Goal: Task Accomplishment & Management: Use online tool/utility

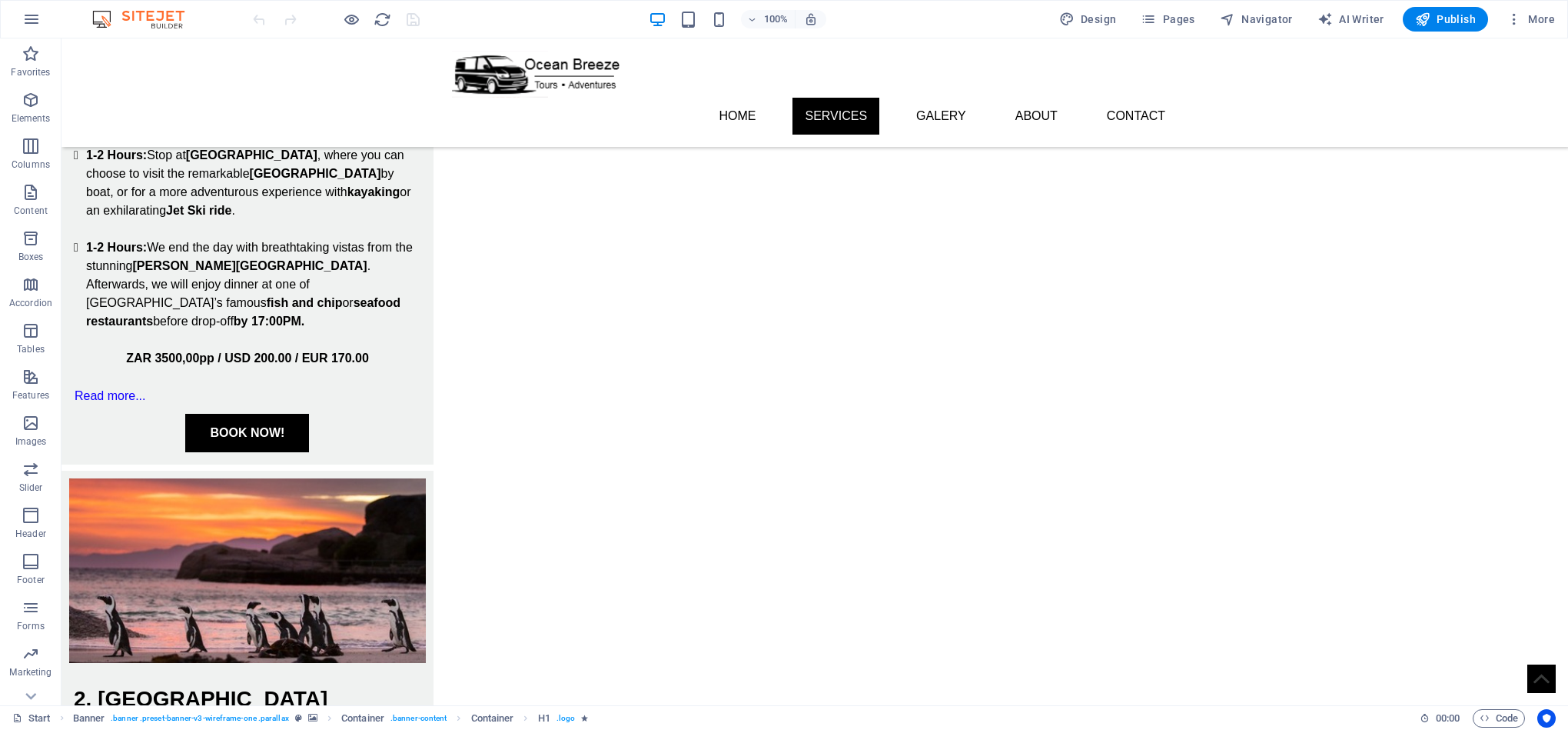
scroll to position [895, 0]
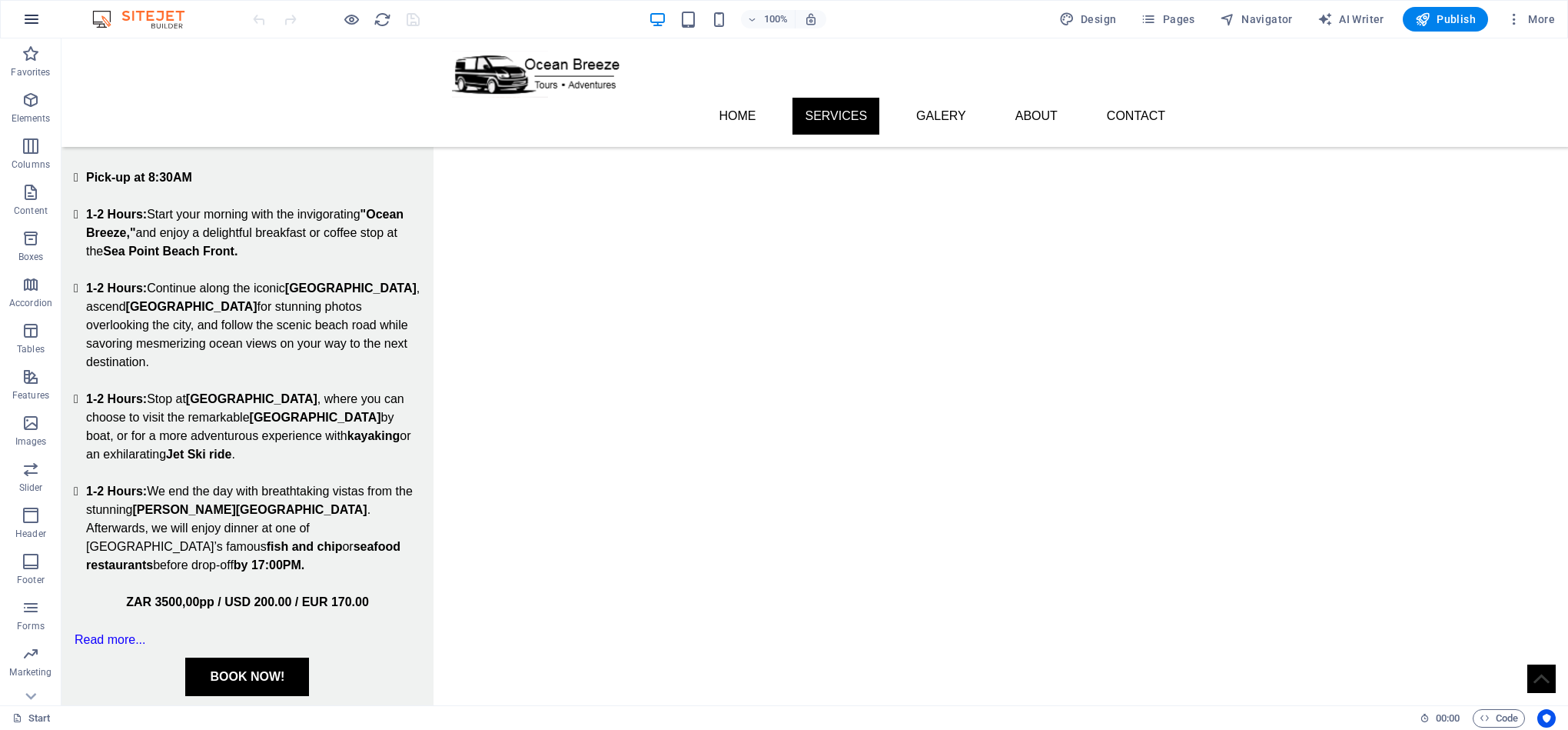
click at [30, 26] on icon "button" at bounding box center [31, 19] width 19 height 19
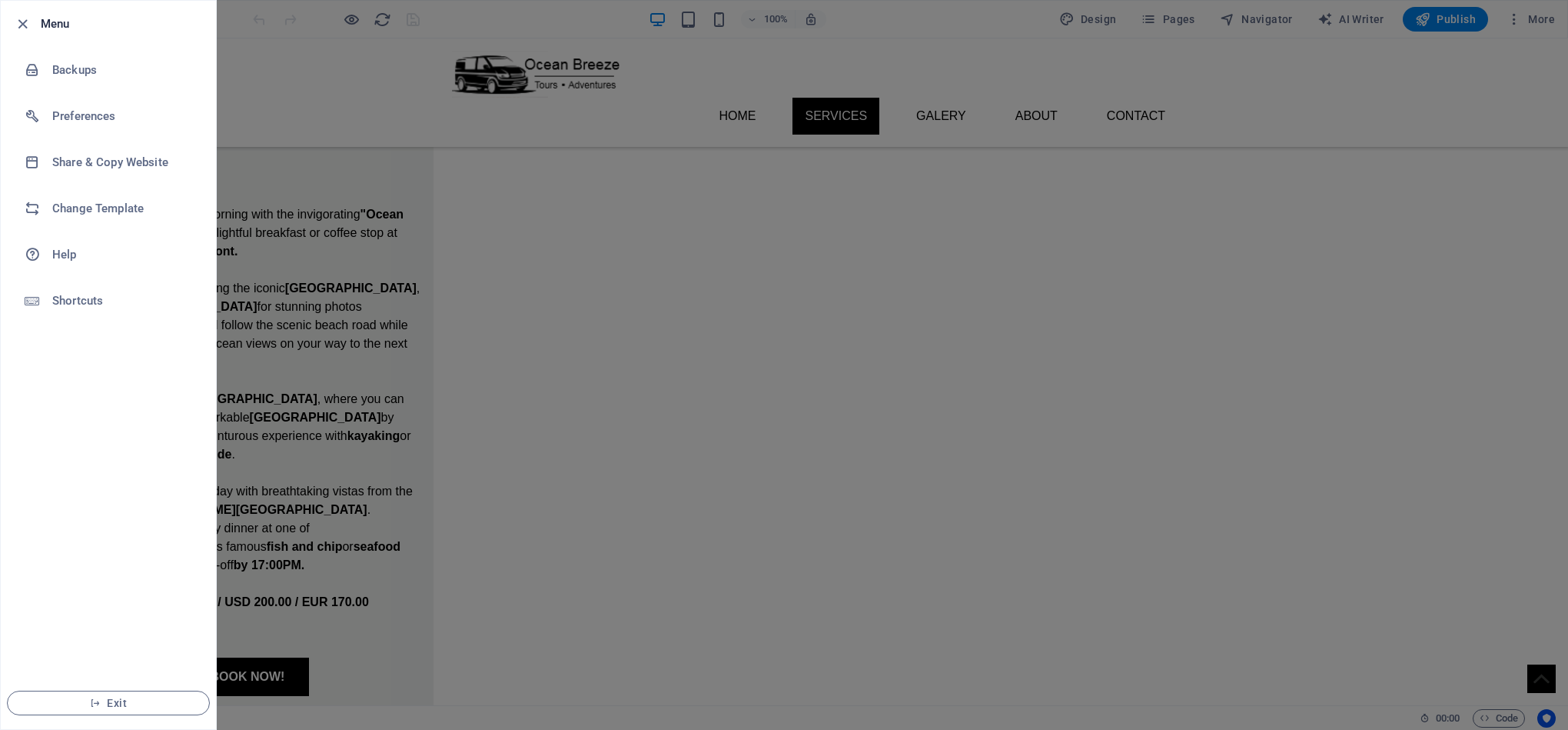
click at [275, 187] on div at bounding box center [784, 365] width 1568 height 730
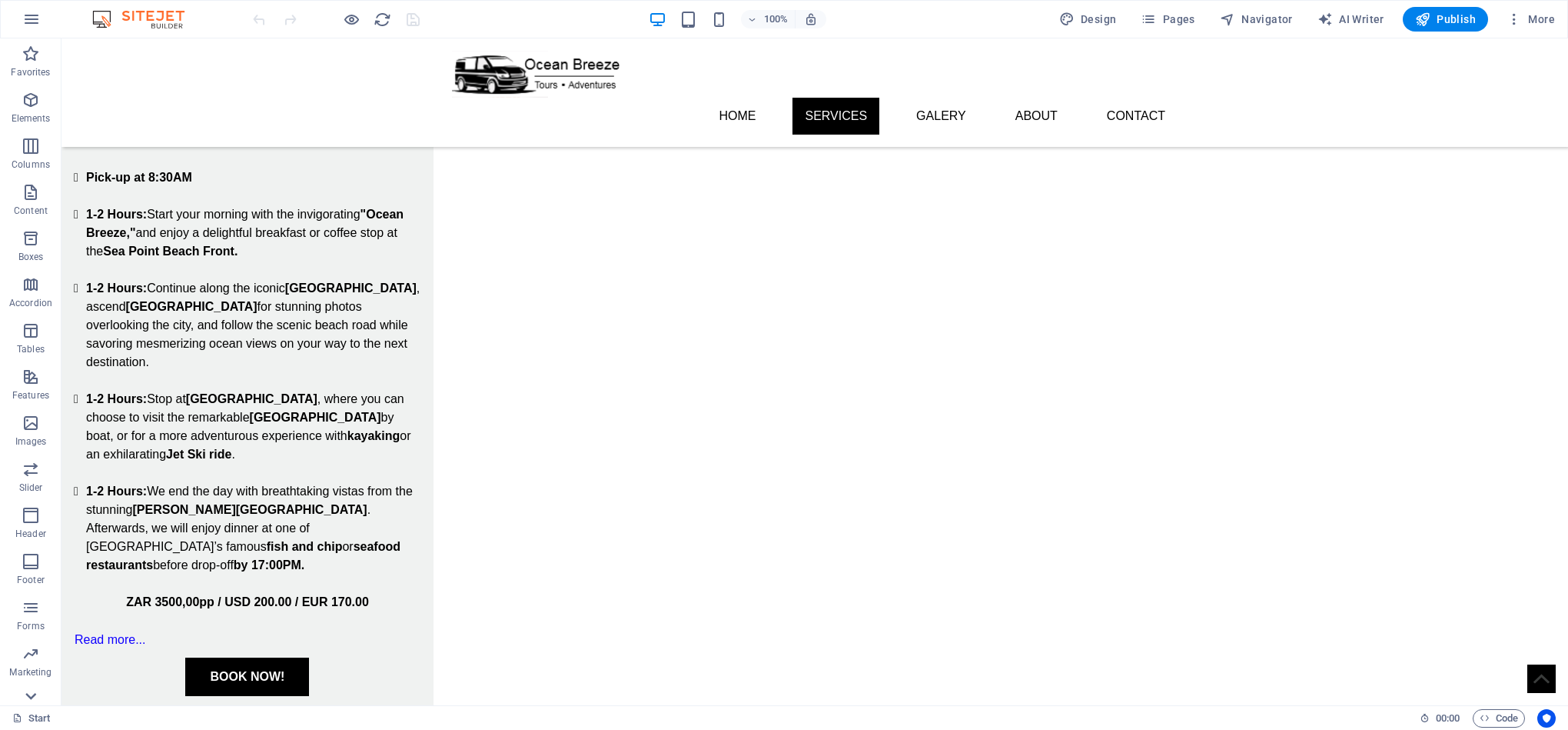
click at [36, 699] on icon at bounding box center [30, 696] width 21 height 21
click at [36, 699] on span "Collections" at bounding box center [30, 683] width 62 height 37
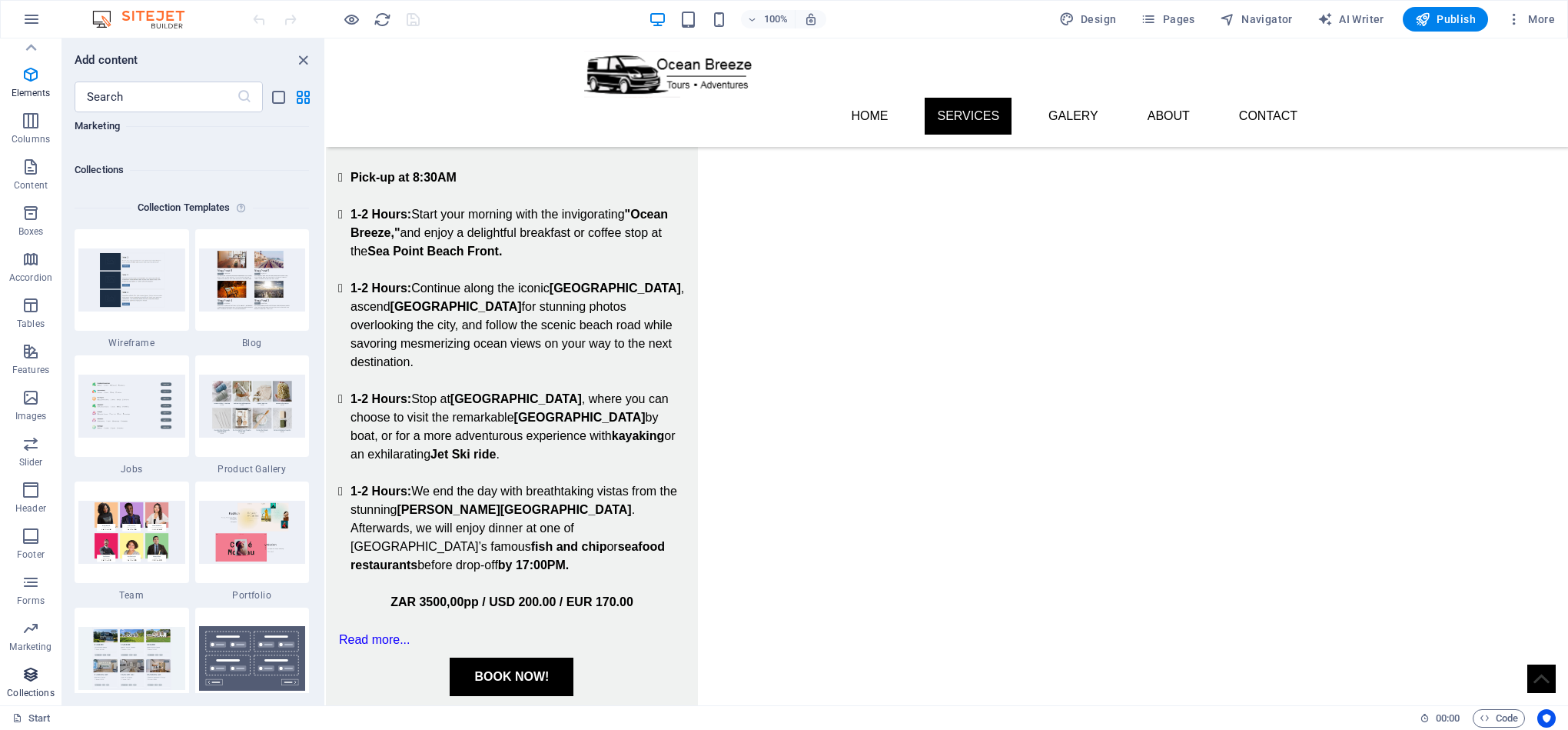
scroll to position [14072, 0]
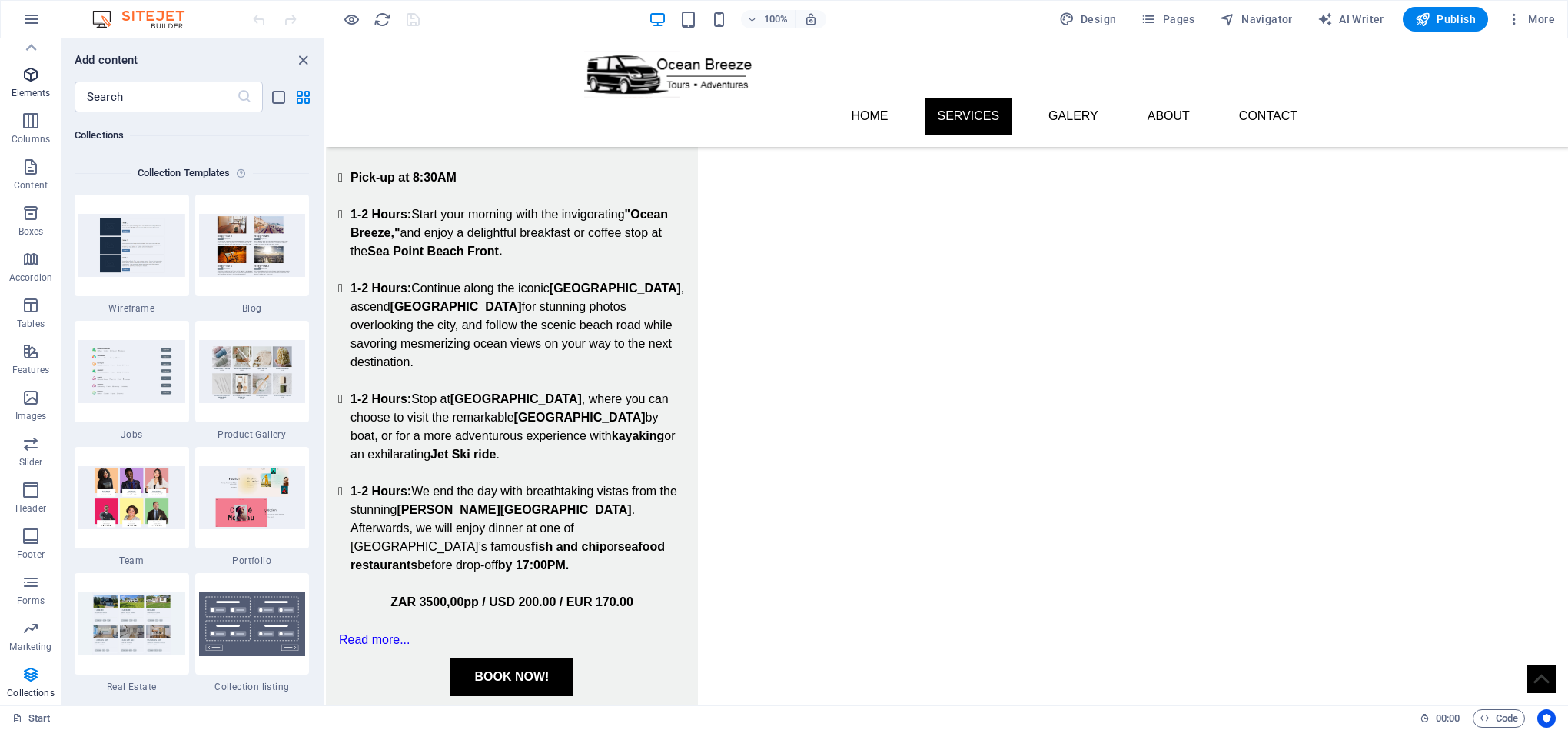
click at [37, 96] on p "Elements" at bounding box center [31, 93] width 39 height 13
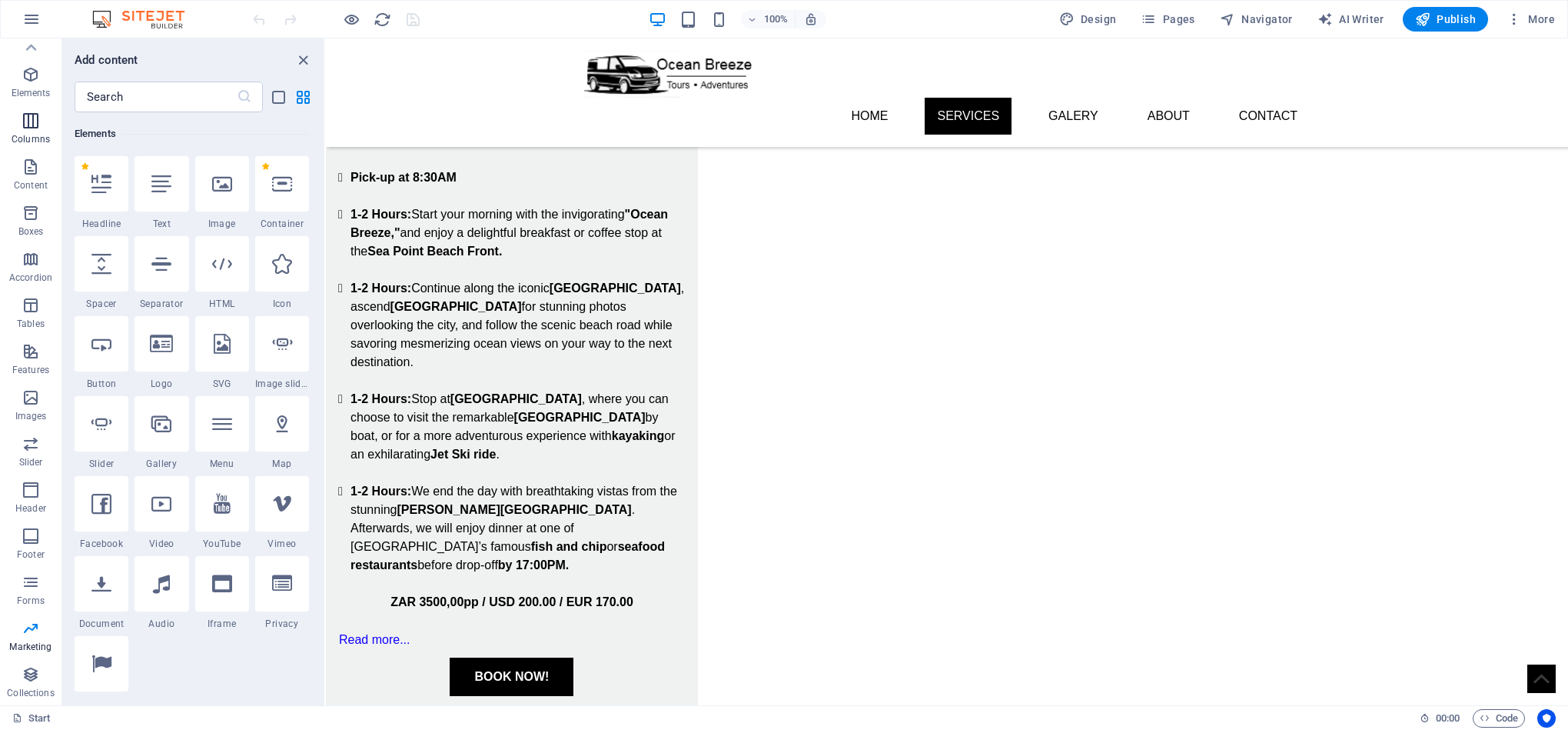
scroll to position [164, 0]
click at [217, 264] on icon at bounding box center [222, 264] width 20 height 20
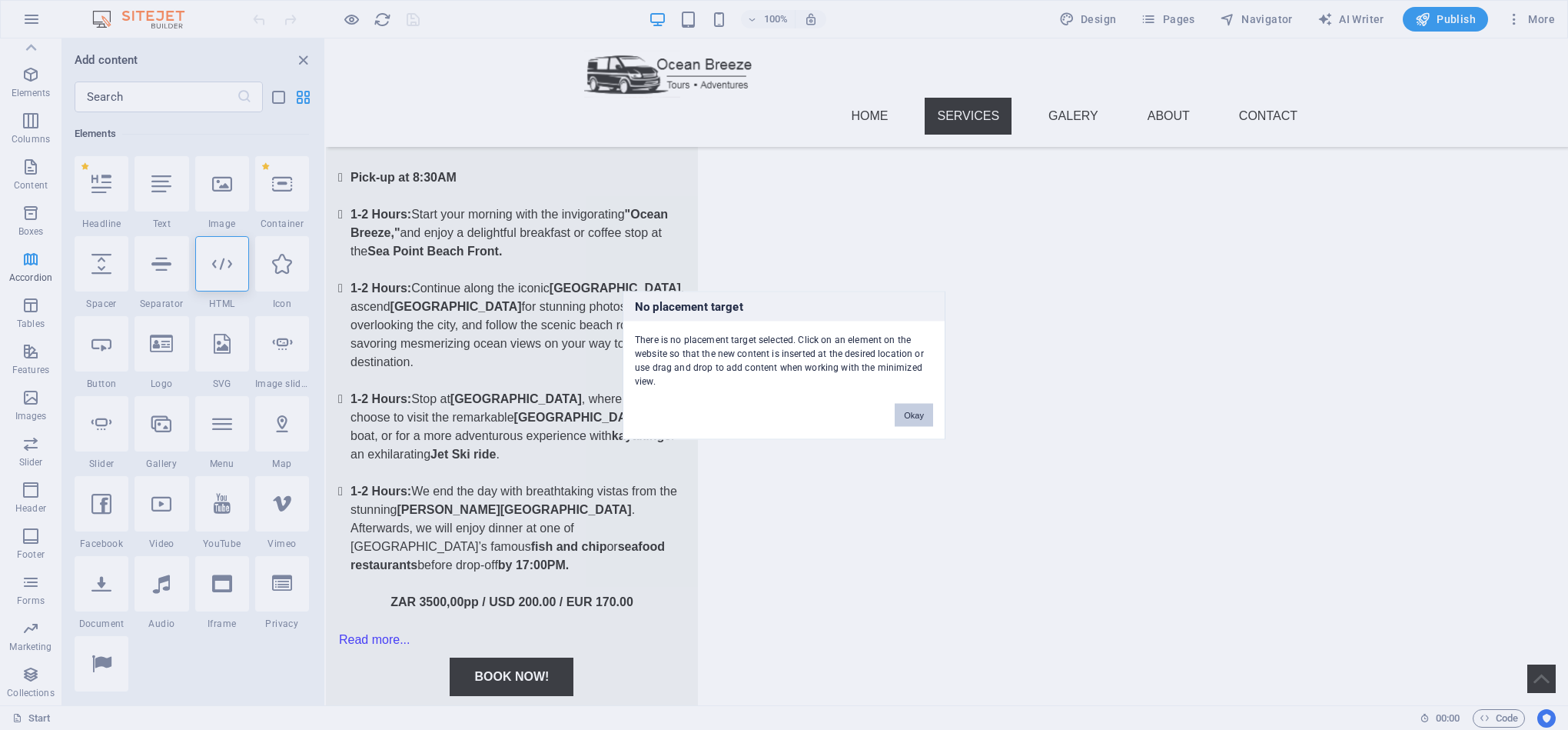
click at [929, 421] on button "Okay" at bounding box center [914, 415] width 38 height 23
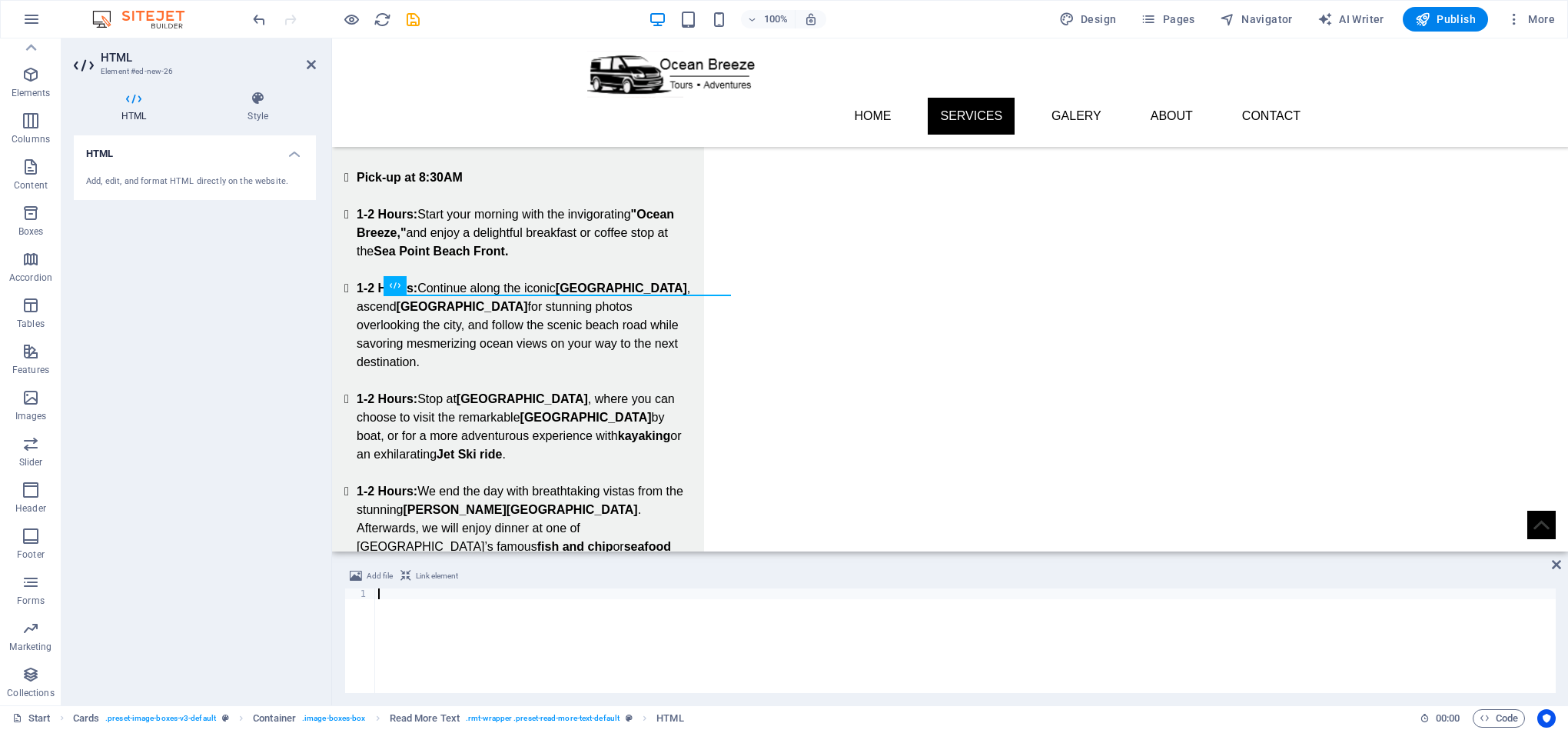
scroll to position [1167, 0]
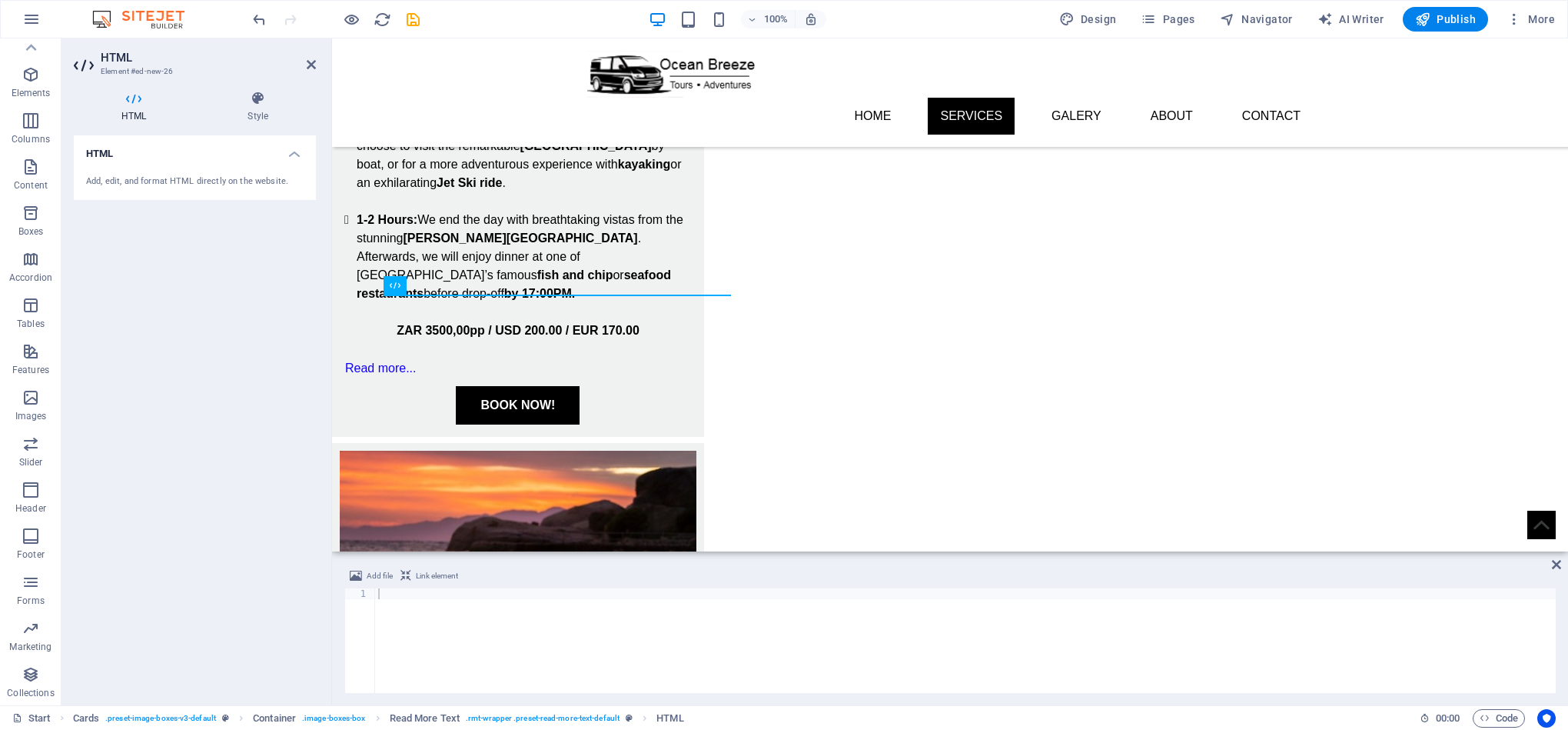
click at [137, 176] on div "Add, edit, and format HTML directly on the website." at bounding box center [194, 181] width 217 height 13
click at [411, 287] on span "HTML" at bounding box center [419, 285] width 25 height 9
click at [164, 179] on div "Add, edit, and format HTML directly on the website." at bounding box center [194, 181] width 217 height 13
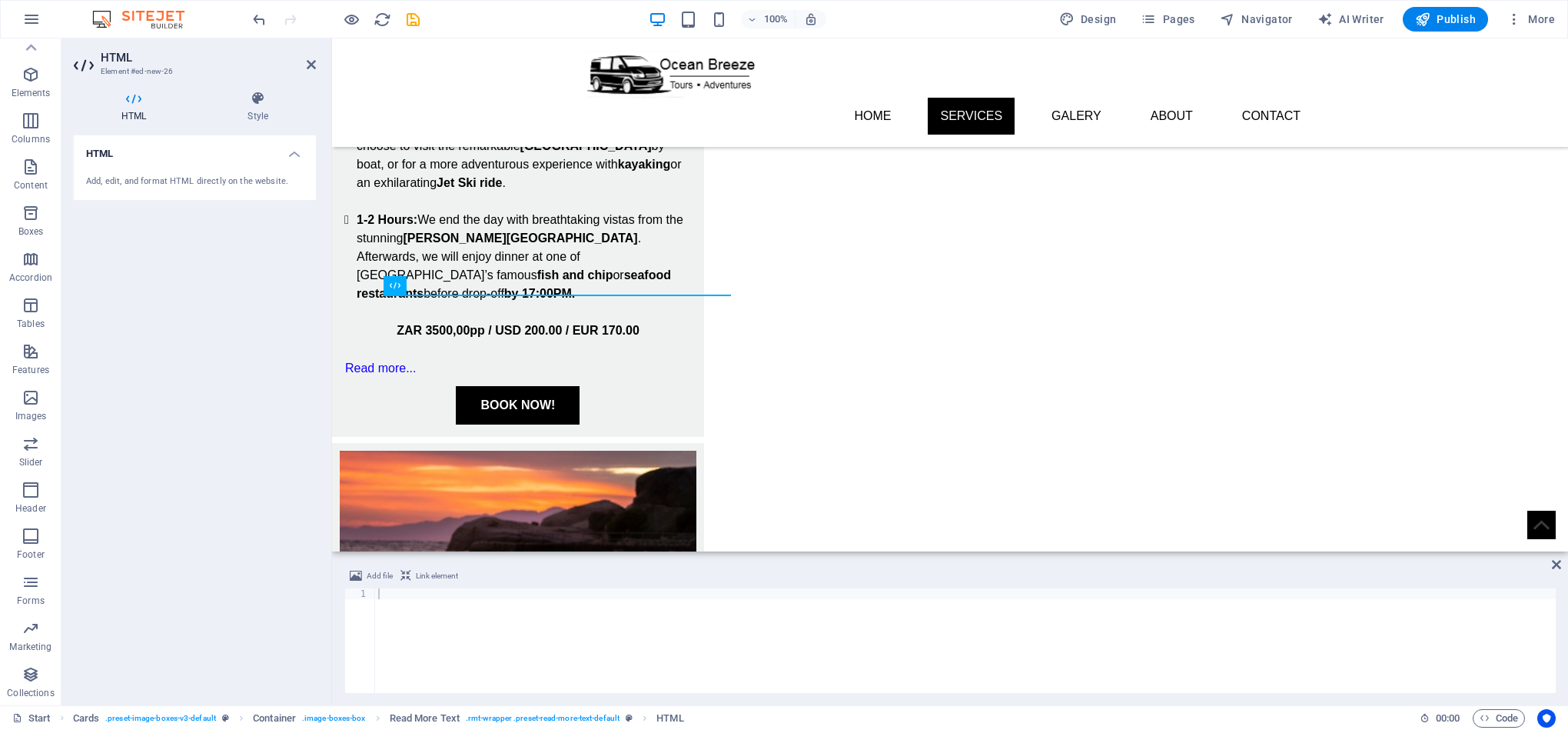
click at [164, 179] on div "Add, edit, and format HTML directly on the website." at bounding box center [194, 181] width 217 height 13
click at [130, 104] on icon at bounding box center [134, 98] width 120 height 15
click at [112, 155] on h4 "HTML" at bounding box center [195, 148] width 242 height 28
click at [116, 155] on h4 "HTML" at bounding box center [195, 153] width 242 height 37
click at [138, 180] on div "Add, edit, and format HTML directly on the website." at bounding box center [194, 181] width 217 height 13
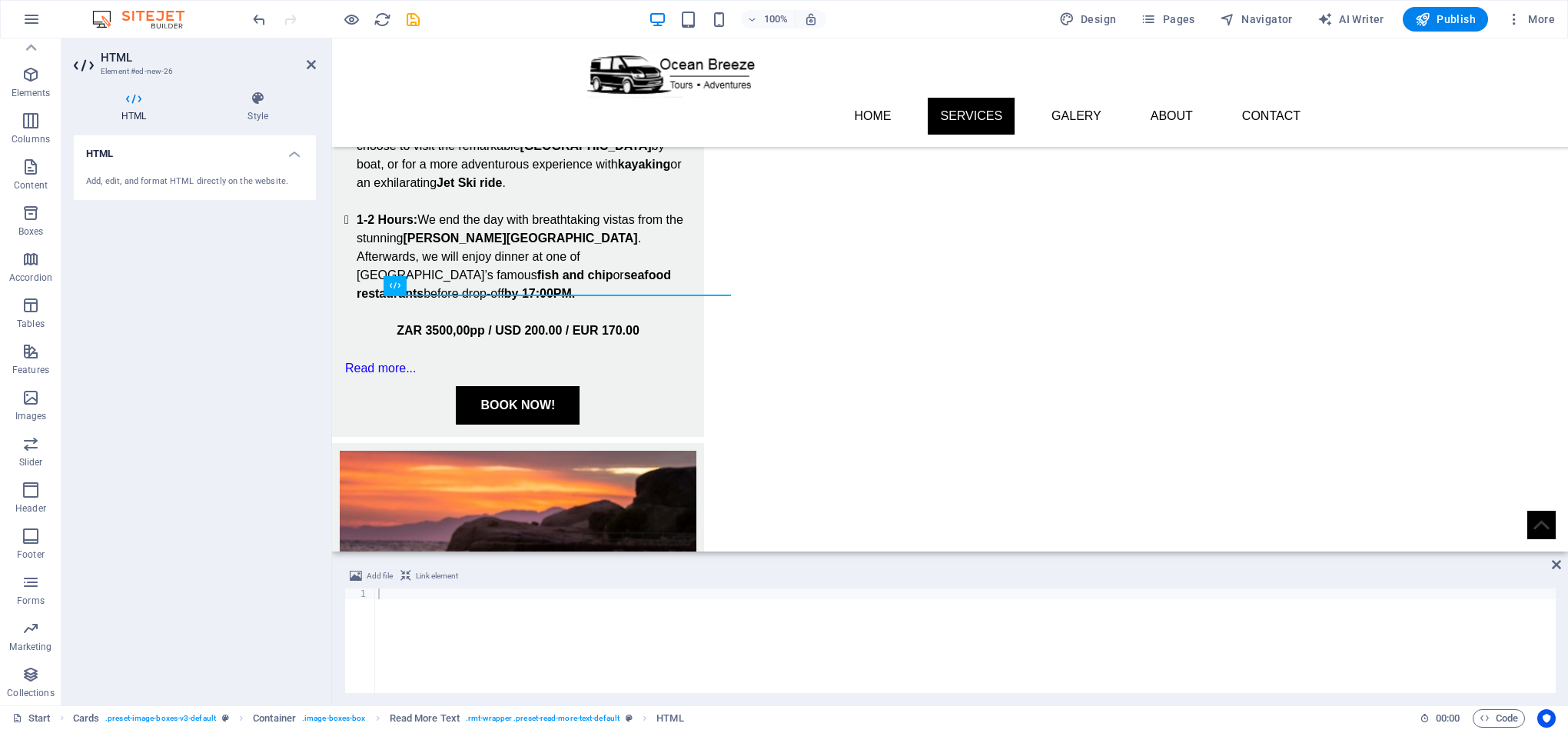
click at [138, 180] on div "Add, edit, and format HTML directly on the website." at bounding box center [194, 181] width 217 height 13
click at [128, 180] on div "Add, edit, and format HTML directly on the website." at bounding box center [194, 181] width 217 height 13
click at [208, 180] on div "Add, edit, and format HTML directly on the website." at bounding box center [194, 181] width 217 height 13
drag, startPoint x: 212, startPoint y: 182, endPoint x: 273, endPoint y: 182, distance: 61.0
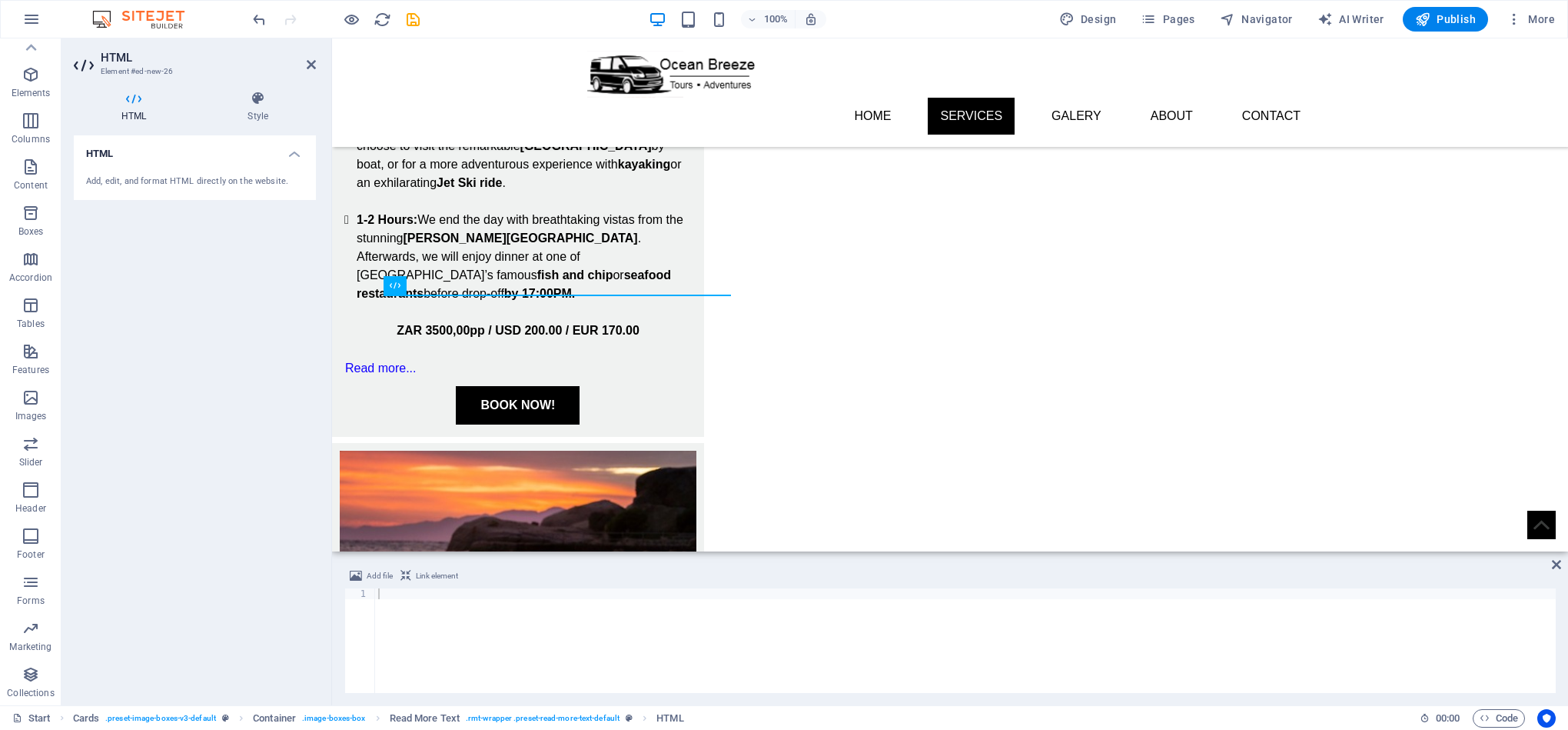
click at [222, 182] on div "Add, edit, and format HTML directly on the website." at bounding box center [194, 181] width 217 height 13
drag, startPoint x: 279, startPoint y: 182, endPoint x: 115, endPoint y: 185, distance: 164.0
click at [115, 185] on div "Add, edit, and format HTML directly on the website." at bounding box center [194, 181] width 217 height 13
click at [264, 88] on div "HTML Style HTML Add, edit, and format HTML directly on the website. Read More T…" at bounding box center [195, 391] width 267 height 626
click at [256, 113] on h4 "Style" at bounding box center [258, 107] width 116 height 32
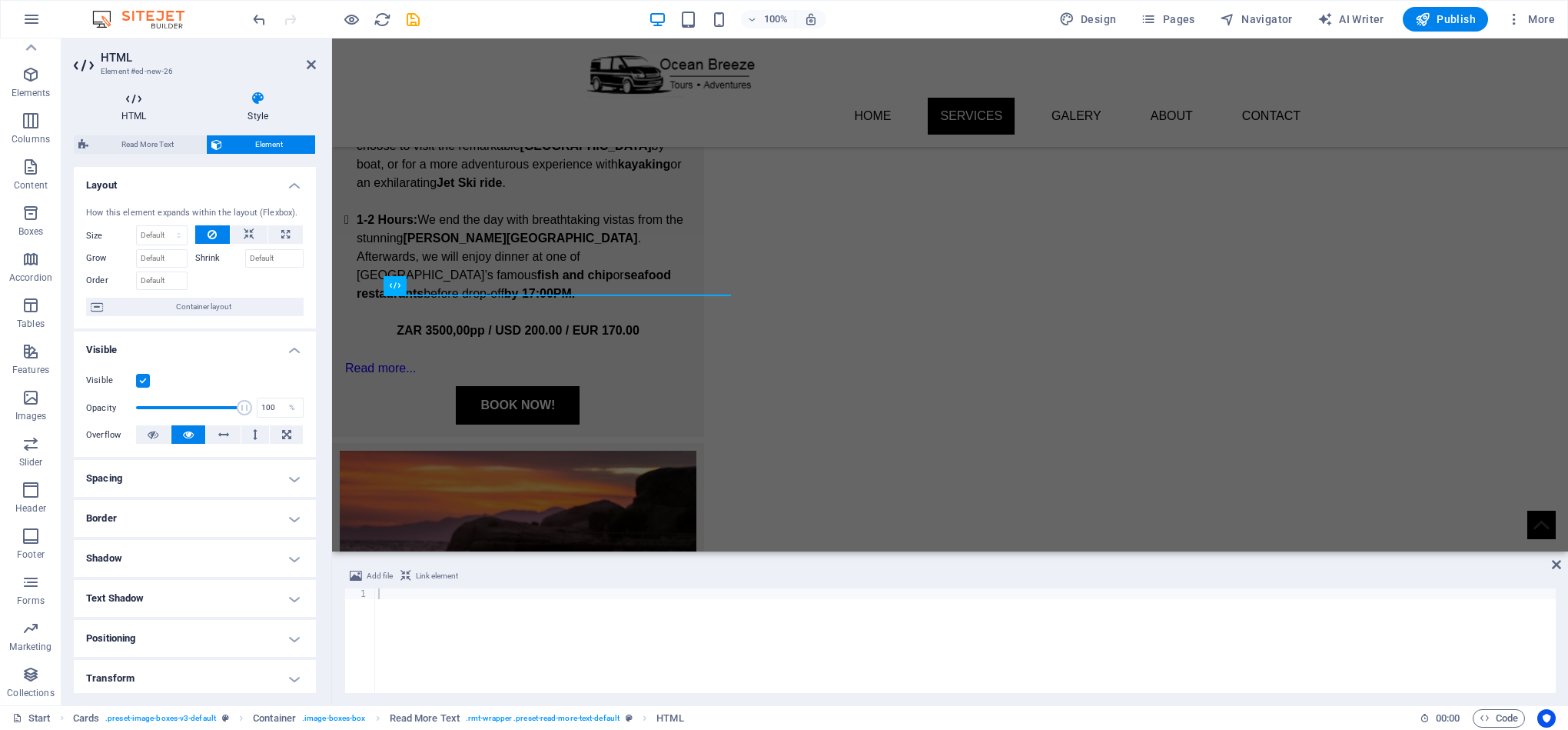
click at [131, 118] on h4 "HTML" at bounding box center [137, 107] width 126 height 32
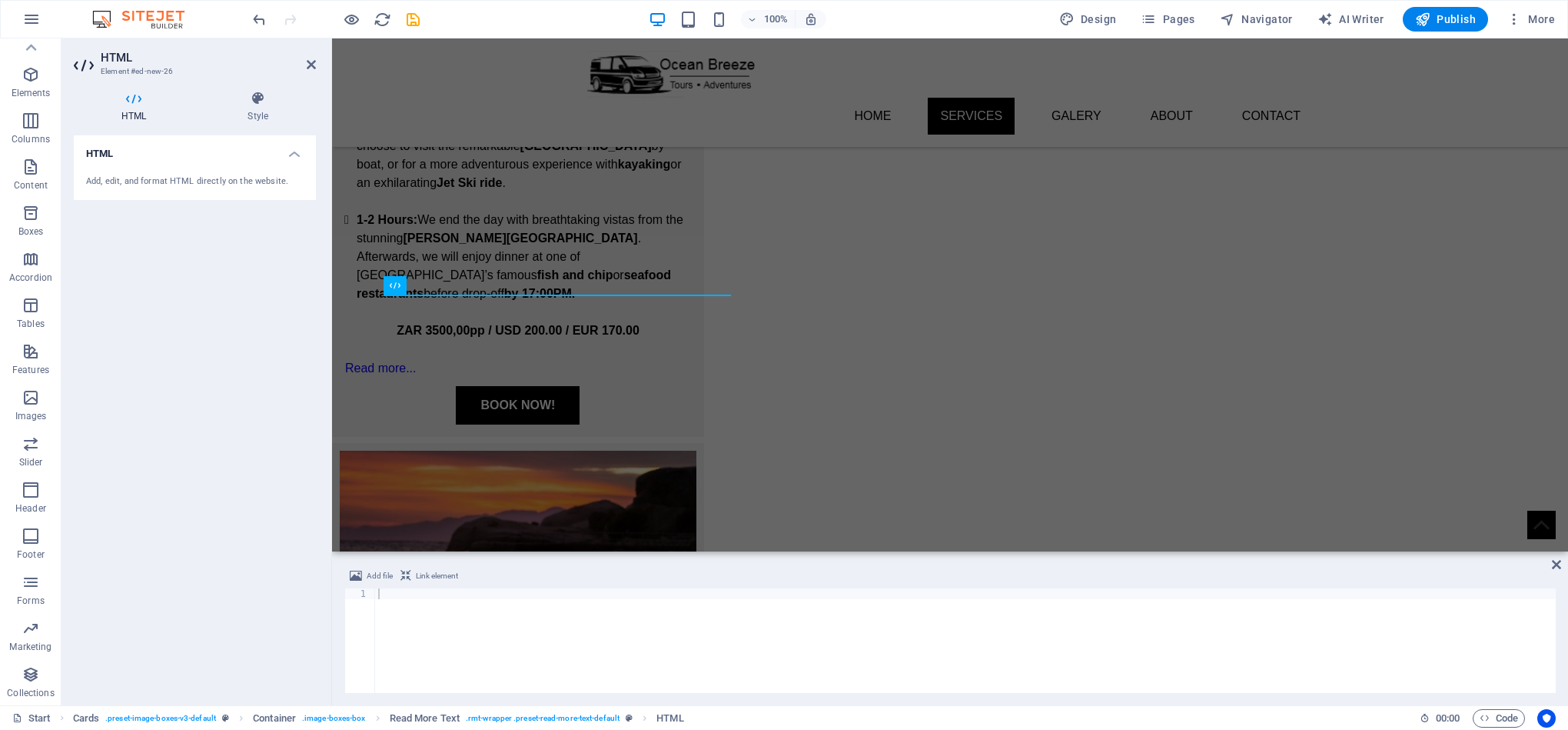
click at [168, 178] on div "Add, edit, and format HTML directly on the website." at bounding box center [194, 181] width 217 height 13
click at [99, 150] on h4 "HTML" at bounding box center [195, 148] width 242 height 28
click at [99, 150] on h4 "HTML" at bounding box center [195, 153] width 242 height 37
click at [274, 173] on div "Add, edit, and format HTML directly on the website." at bounding box center [195, 181] width 242 height 38
click at [271, 179] on div "Add, edit, and format HTML directly on the website." at bounding box center [194, 181] width 217 height 13
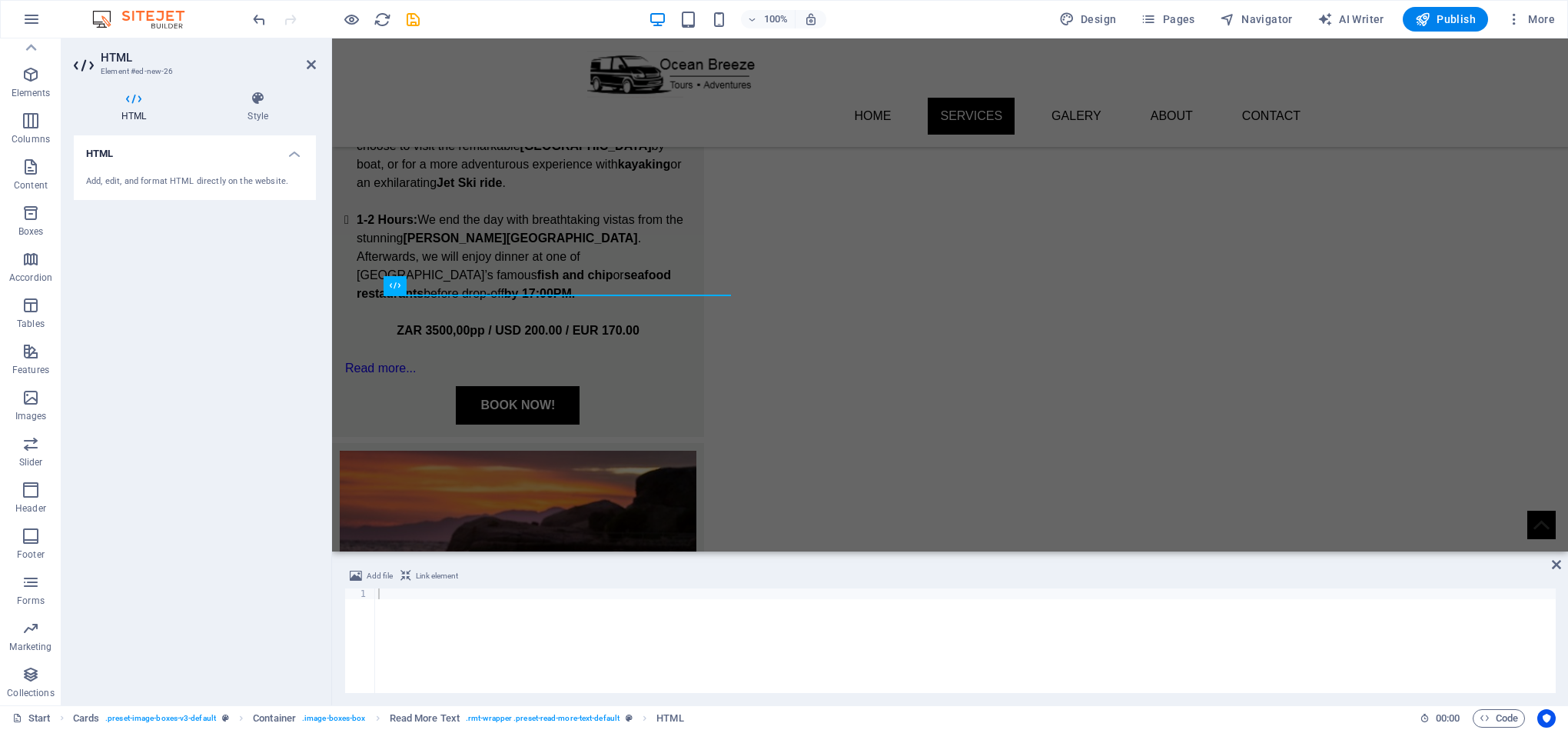
click at [270, 179] on div "Add, edit, and format HTML directly on the website." at bounding box center [194, 181] width 217 height 13
click at [482, 634] on div at bounding box center [966, 650] width 1181 height 126
paste textarea "<iframe src="[URL][DOMAIN_NAME]" frameborder="0" scrolling="yes" width="100%" h…"
type textarea "<iframe src="[URL][DOMAIN_NAME]" frameborder="0" scrolling="yes" width="100%" h…"
click at [1512, 720] on span "Code" at bounding box center [1498, 717] width 38 height 19
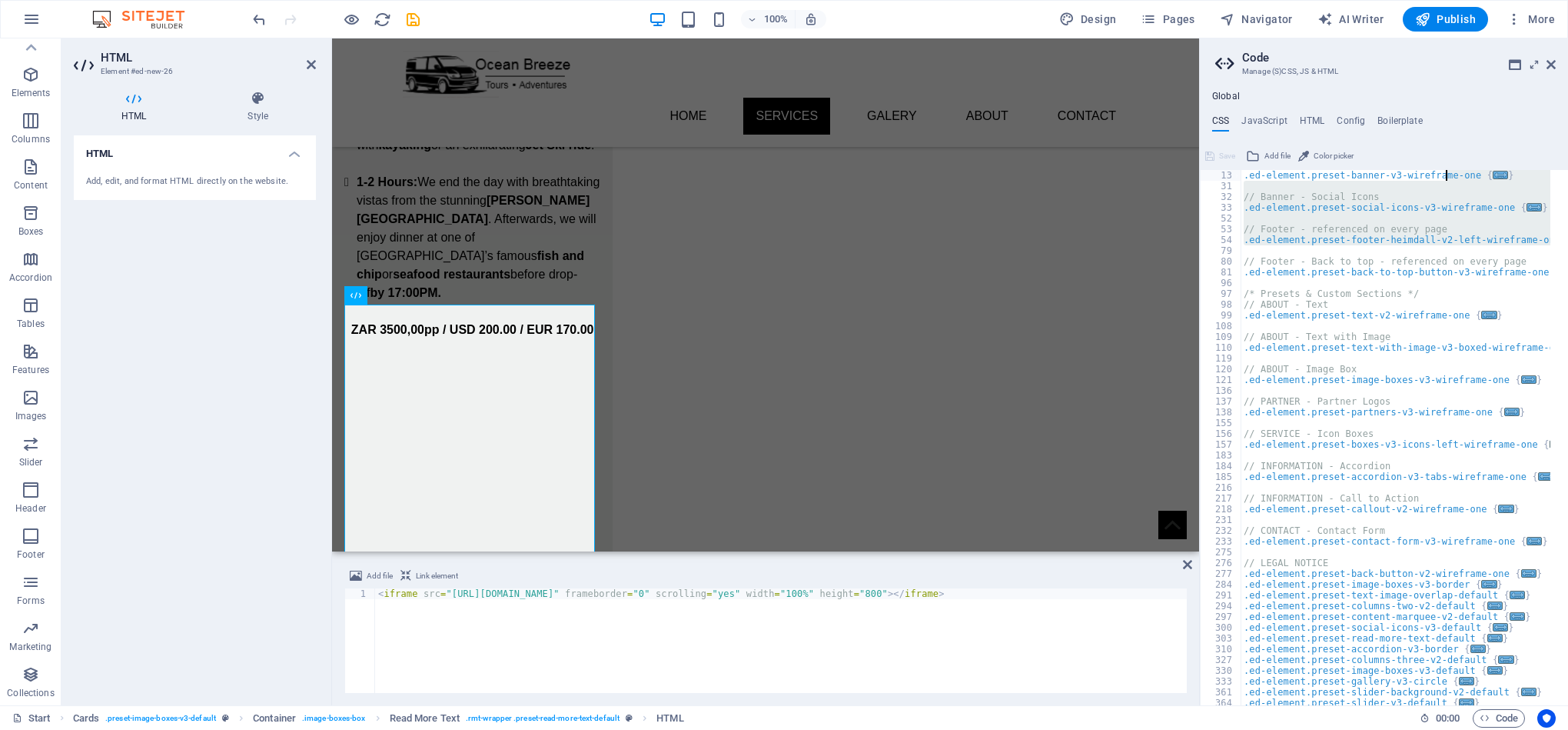
scroll to position [0, 0]
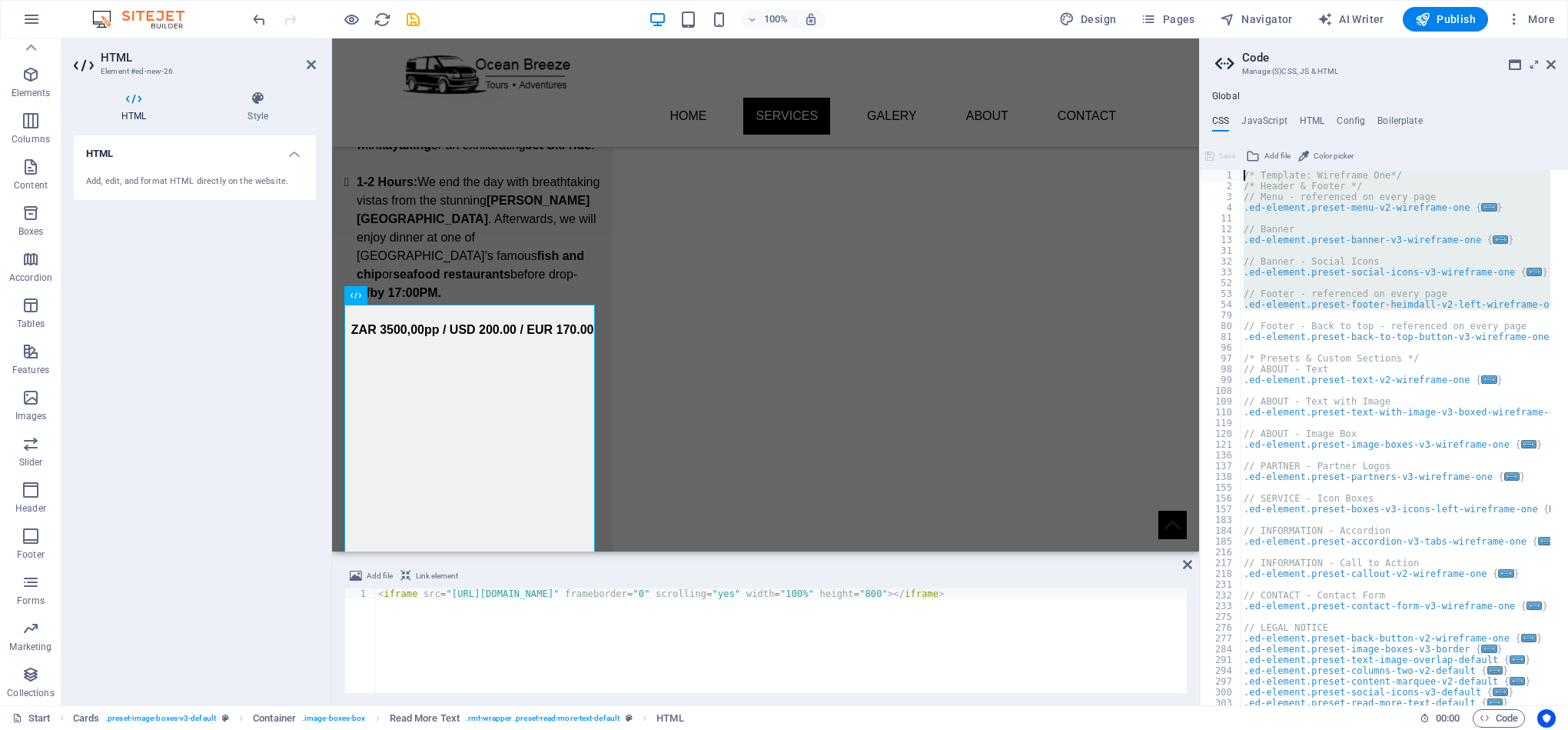
drag, startPoint x: 1368, startPoint y: 333, endPoint x: 1446, endPoint y: -9, distance: 350.8
click at [1446, 0] on html "Ocean Breeze Tours - [GEOGRAPHIC_DATA], [GEOGRAPHIC_DATA] Start (en) Favorites …" at bounding box center [784, 365] width 1568 height 730
type textarea "/* Template: Wireframe One*/ /* Header & Footer */"
drag, startPoint x: 1317, startPoint y: 120, endPoint x: 1318, endPoint y: 130, distance: 10.0
click at [1318, 120] on h4 "HTML" at bounding box center [1312, 123] width 25 height 17
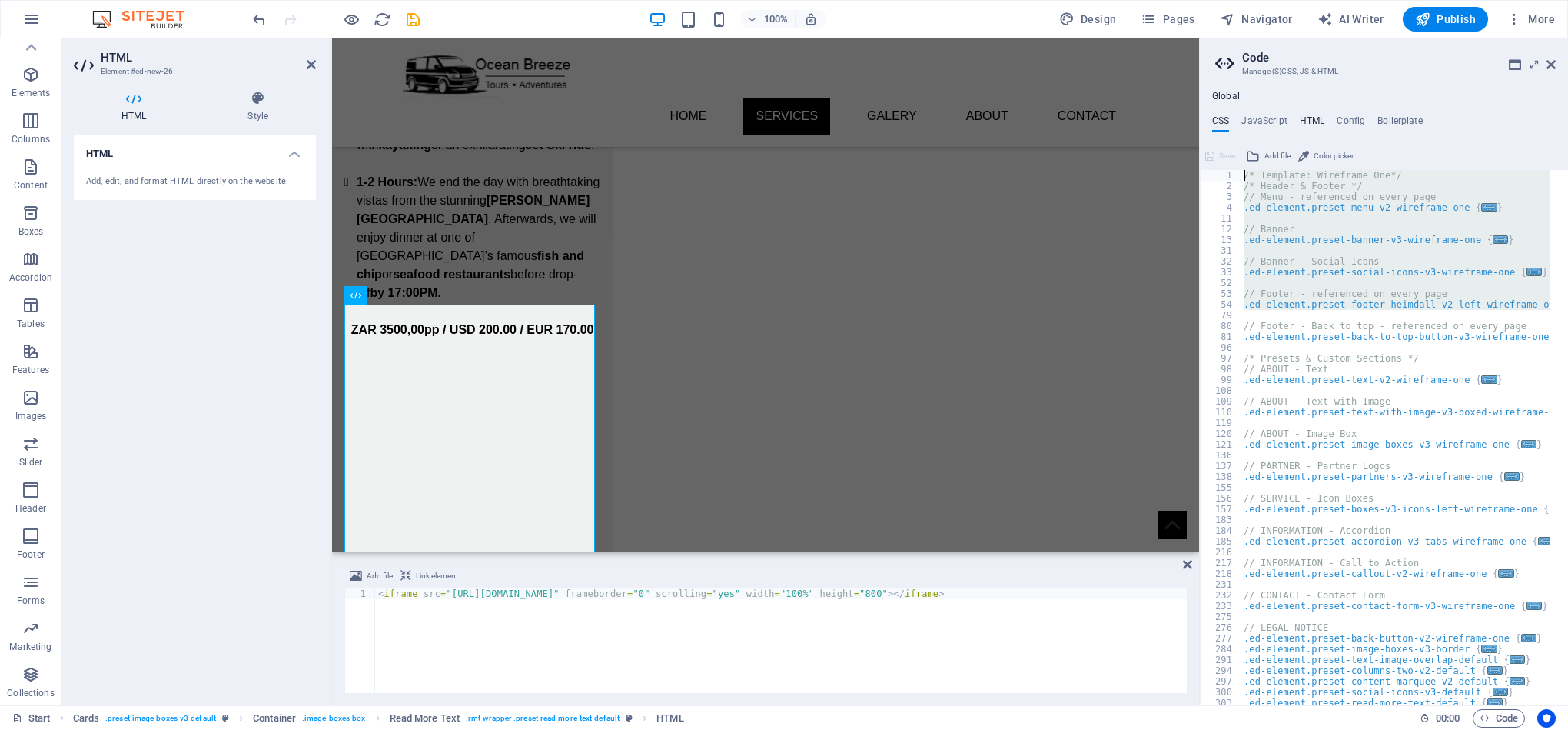
type textarea "<a href="#main-content" class="wv-link-content button">Skip to main content</a>"
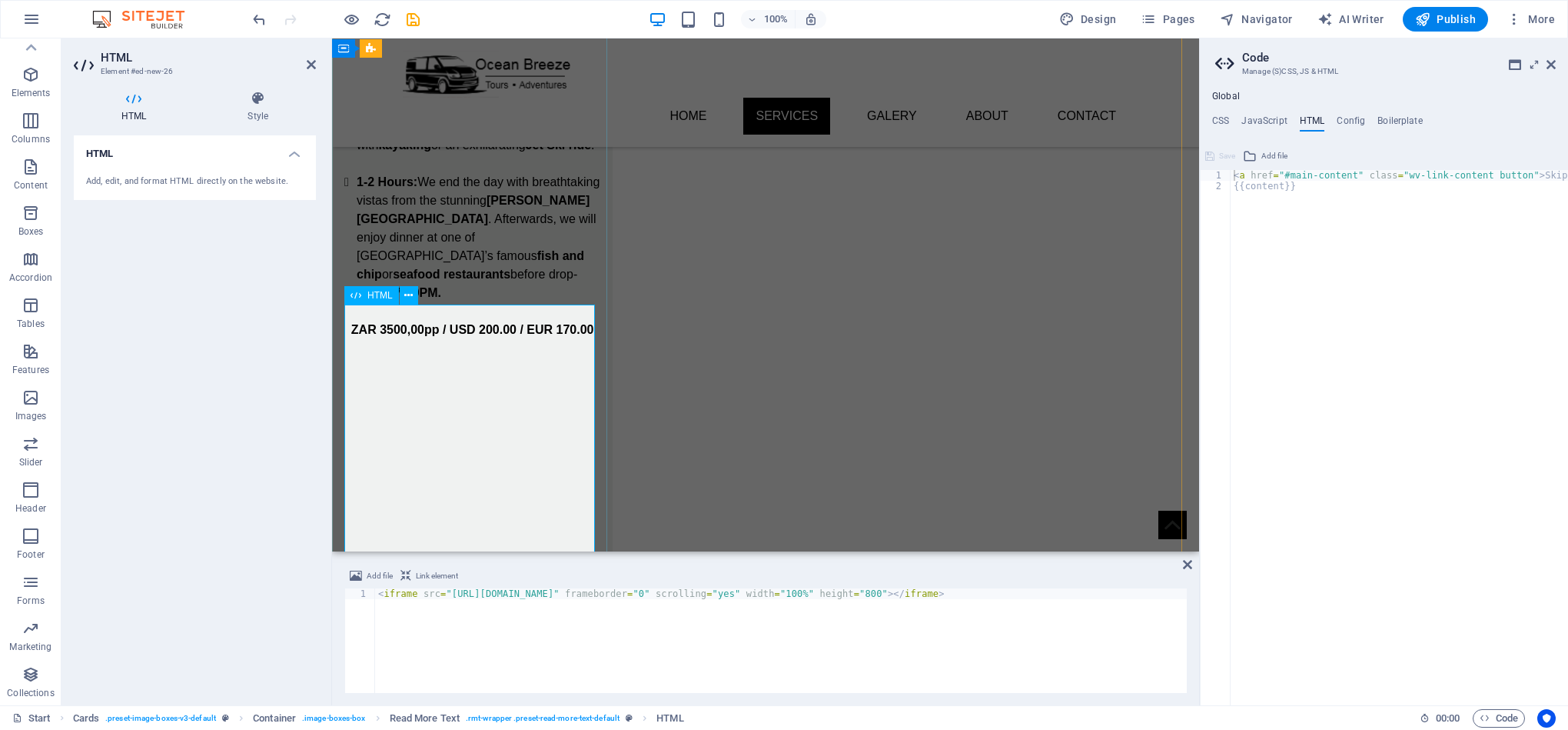
click at [552, 448] on div at bounding box center [472, 667] width 256 height 620
click at [581, 452] on div at bounding box center [472, 667] width 256 height 620
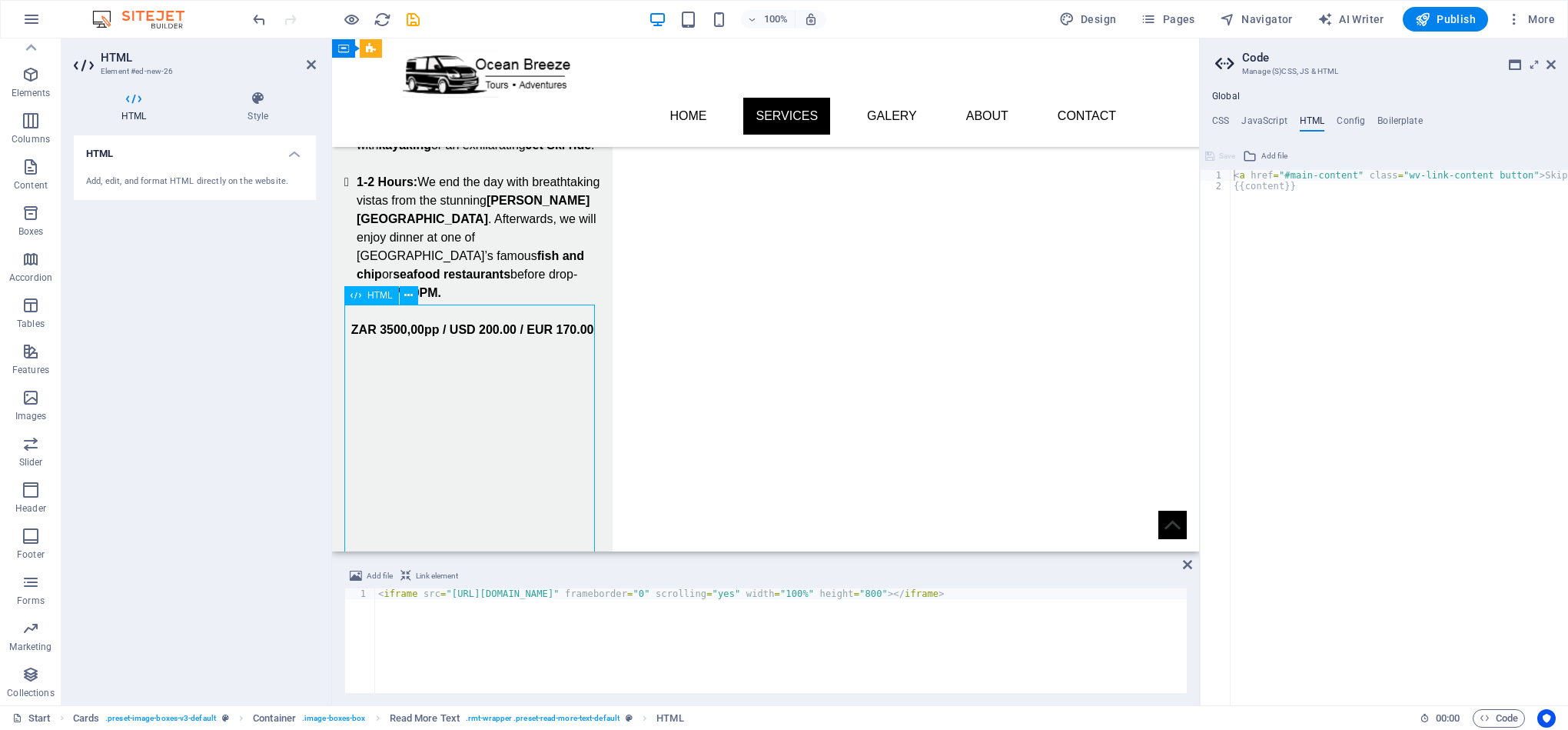
click at [565, 452] on div at bounding box center [472, 667] width 256 height 620
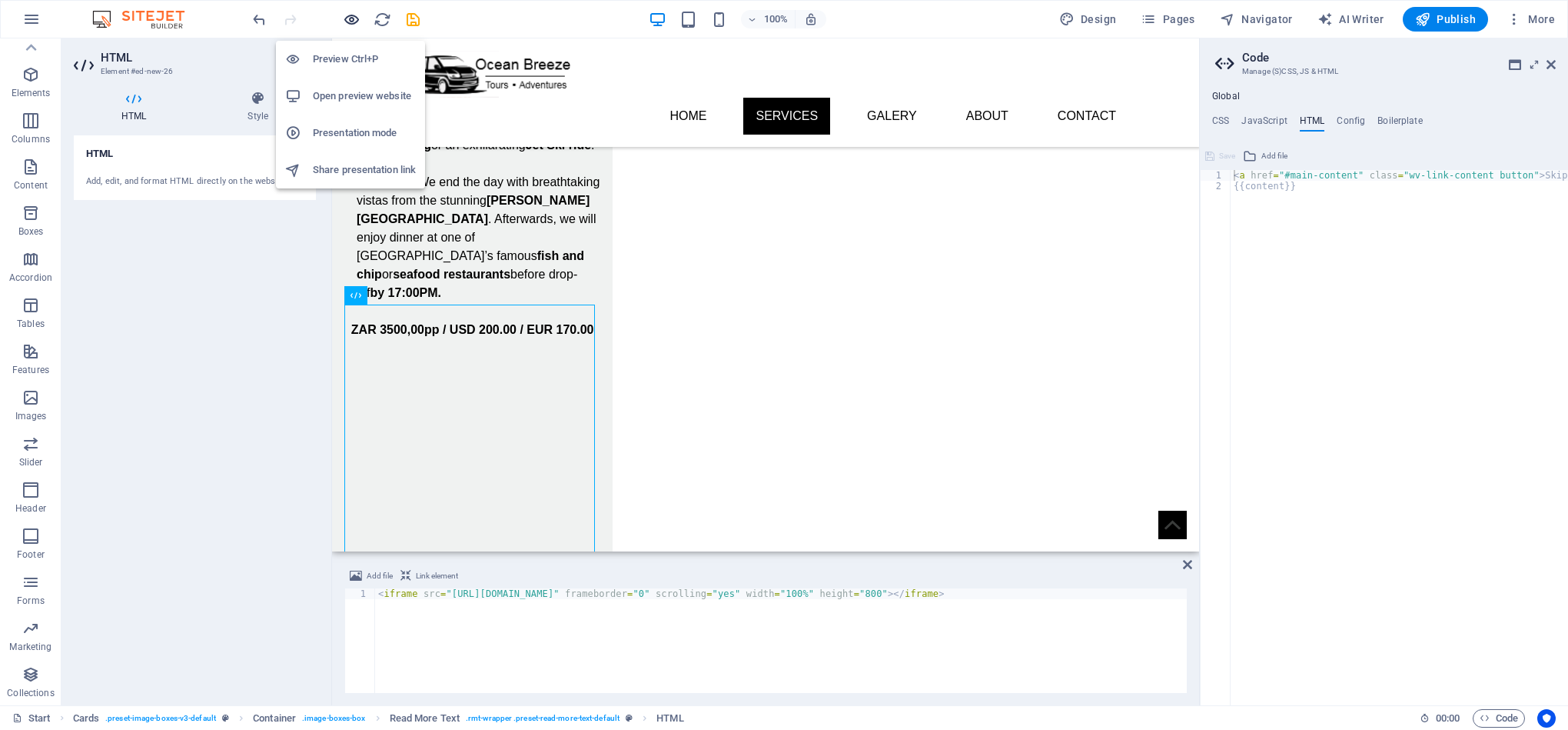
click at [353, 21] on icon "button" at bounding box center [352, 20] width 18 height 18
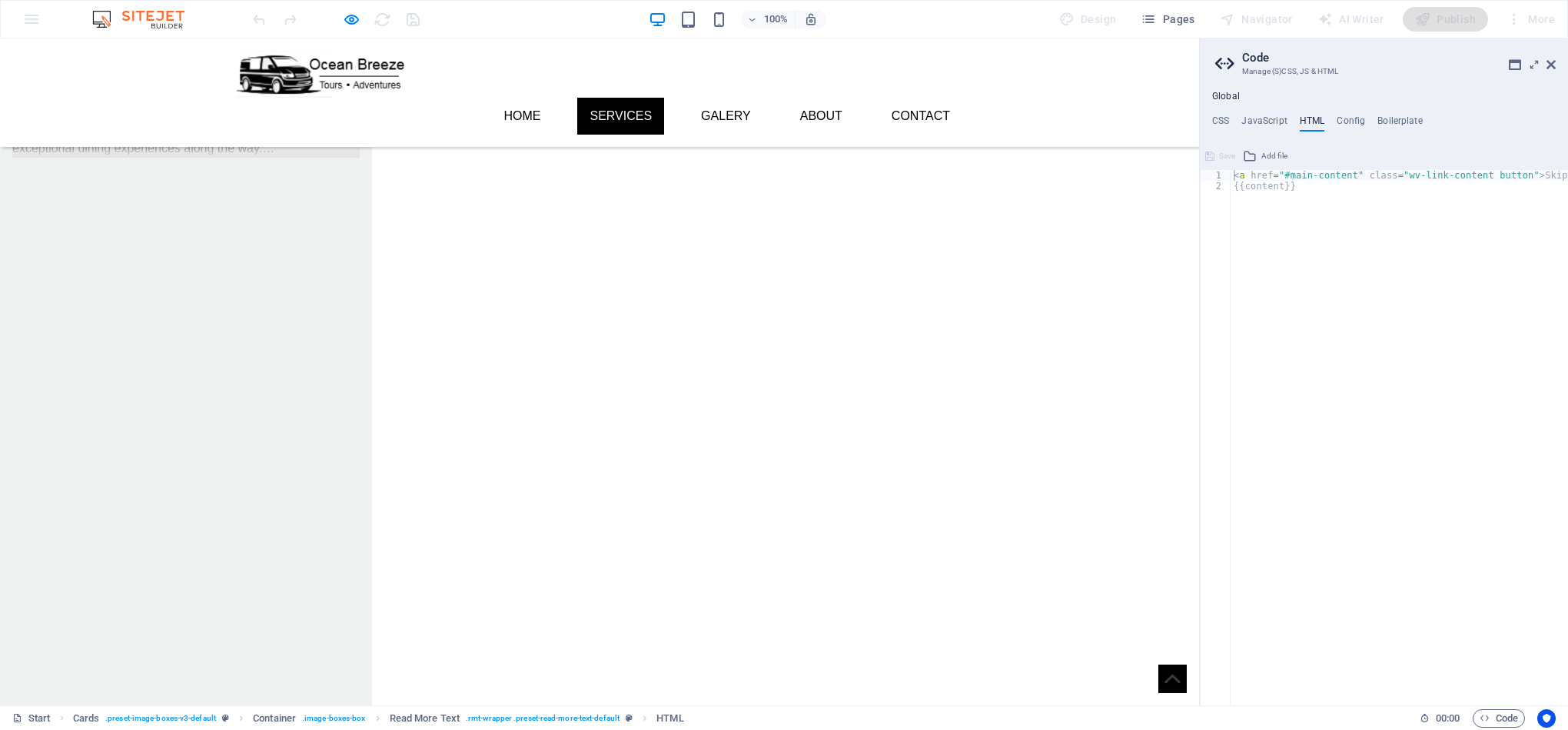
scroll to position [751, 0]
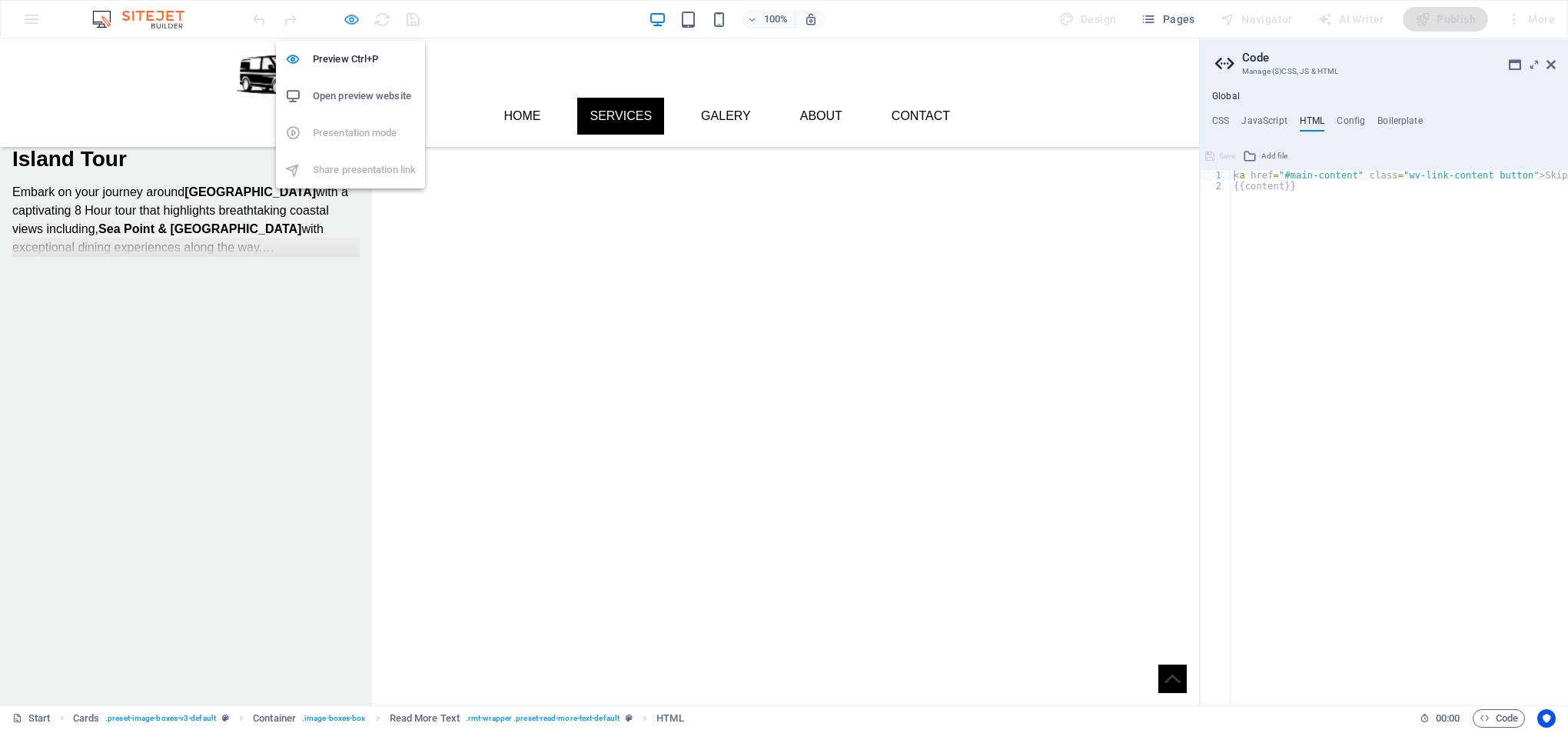
click at [350, 21] on icon "button" at bounding box center [352, 20] width 18 height 18
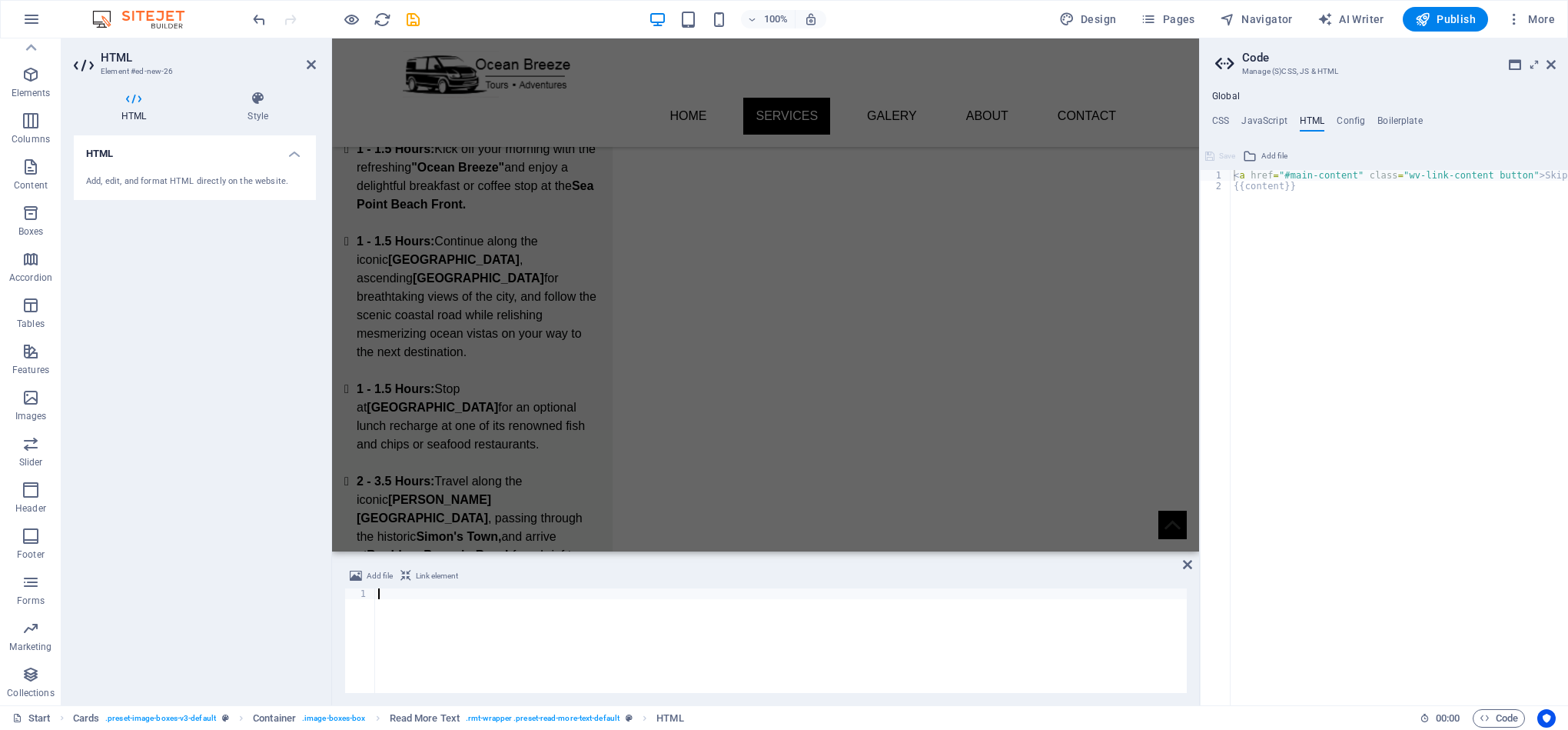
scroll to position [1944, 0]
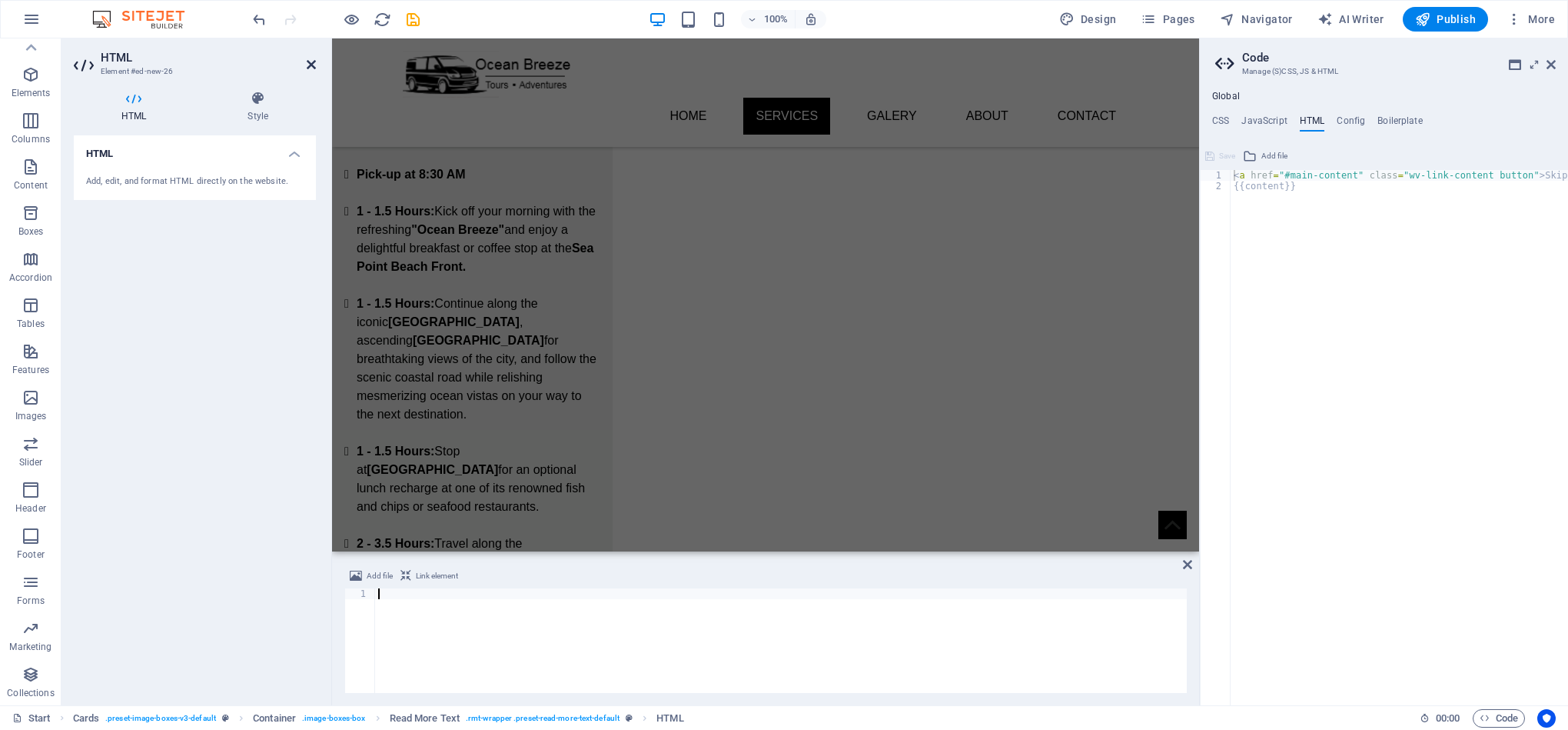
click at [311, 61] on icon at bounding box center [311, 64] width 9 height 13
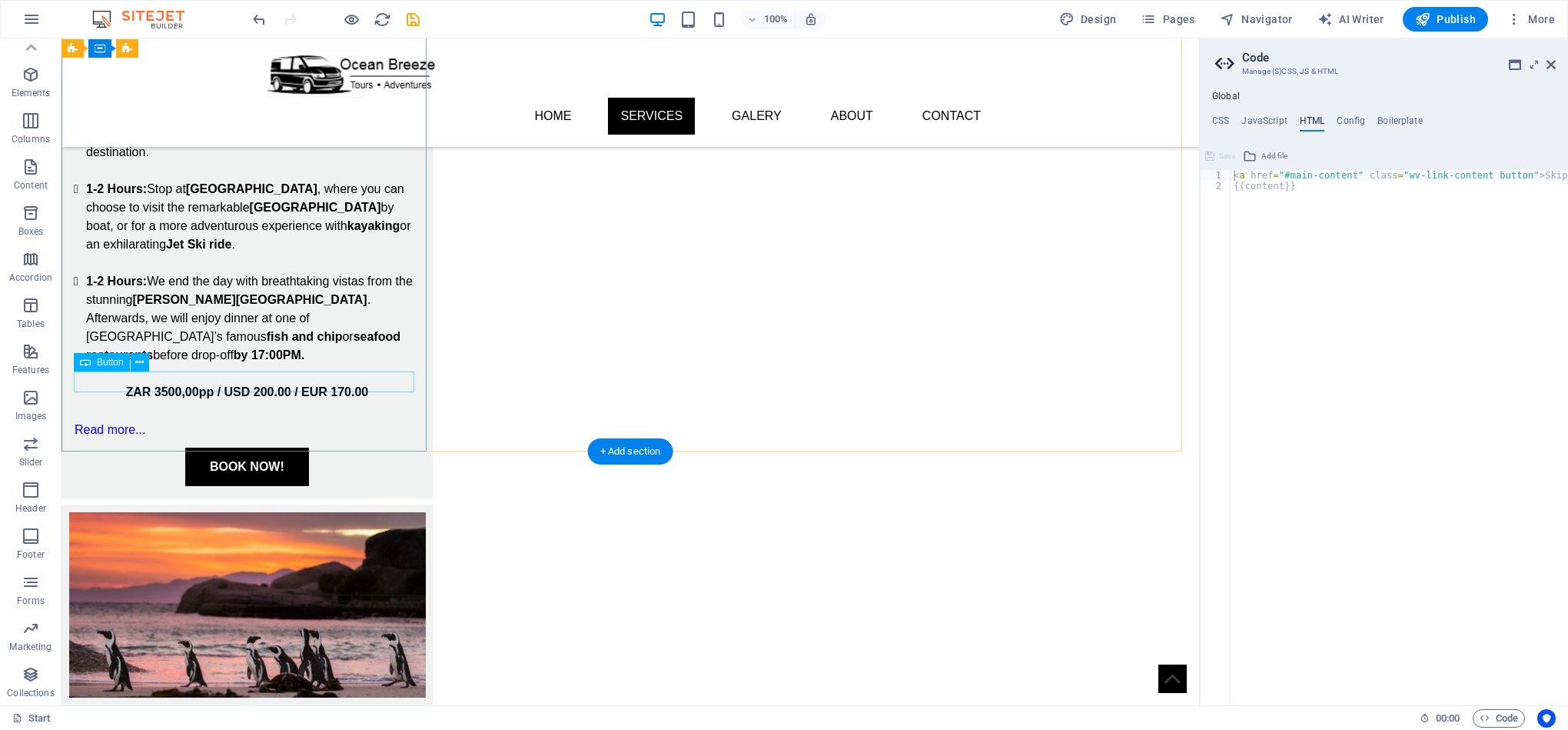
click at [128, 420] on div "Read more..." at bounding box center [247, 430] width 347 height 20
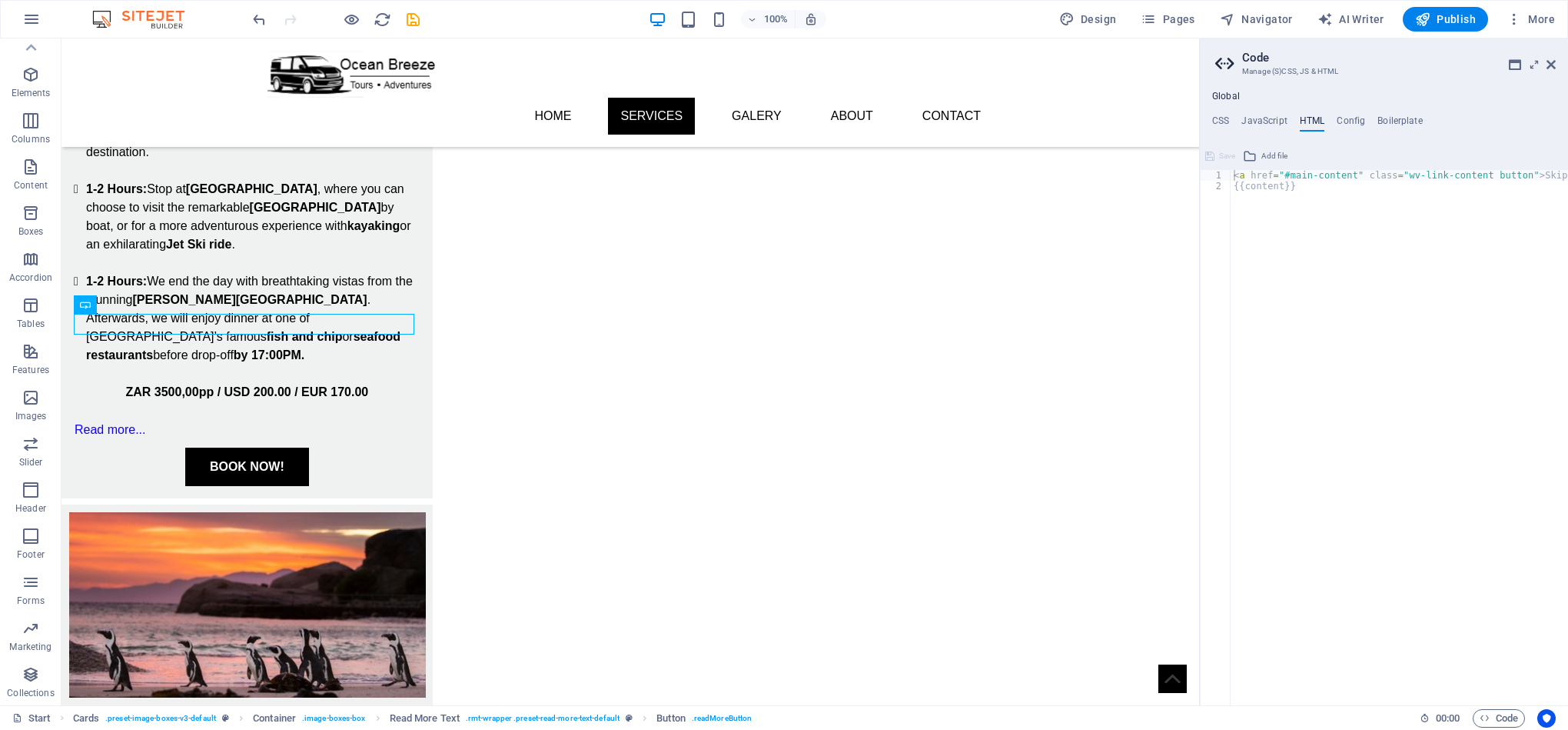
scroll to position [1163, 0]
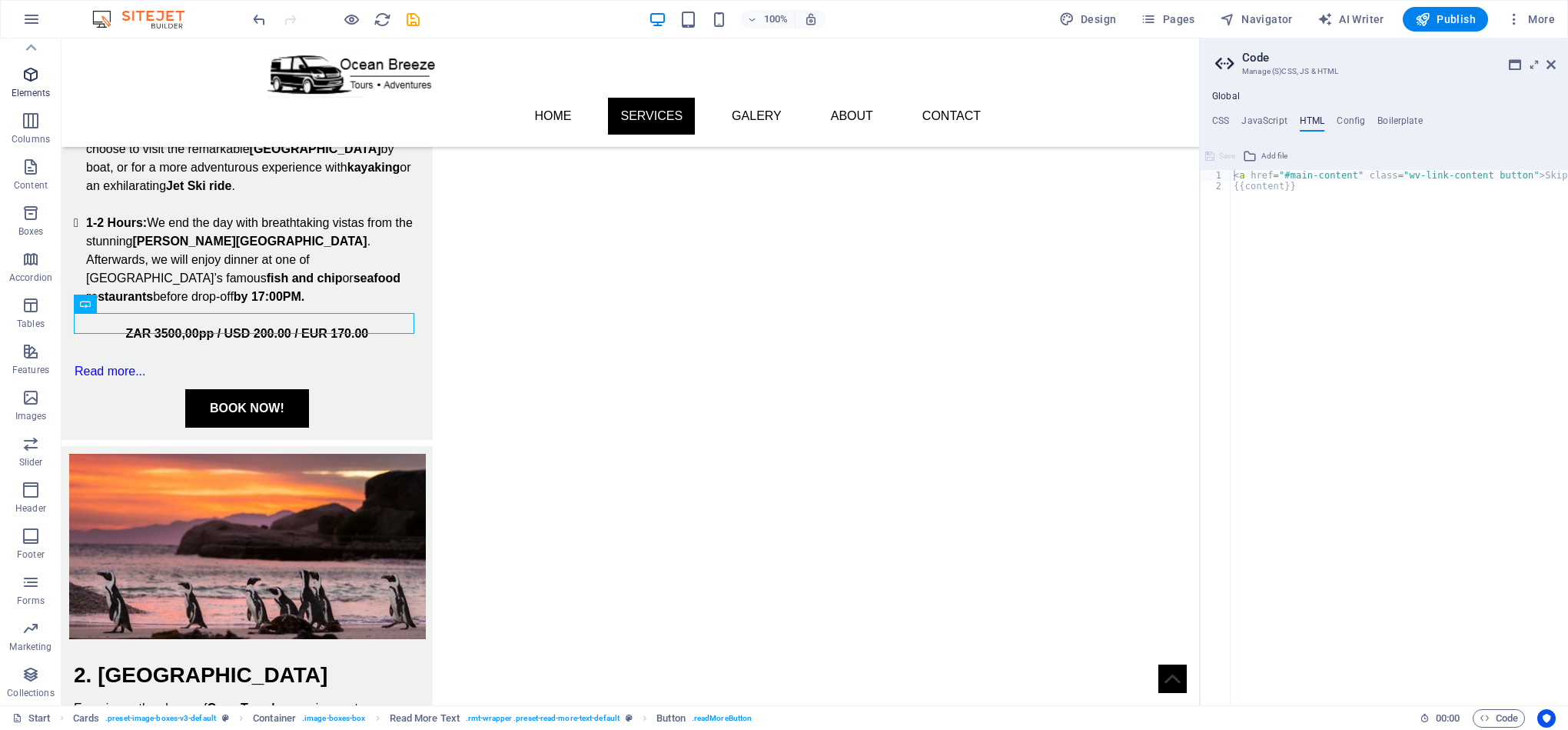
click at [29, 80] on icon "button" at bounding box center [30, 74] width 19 height 19
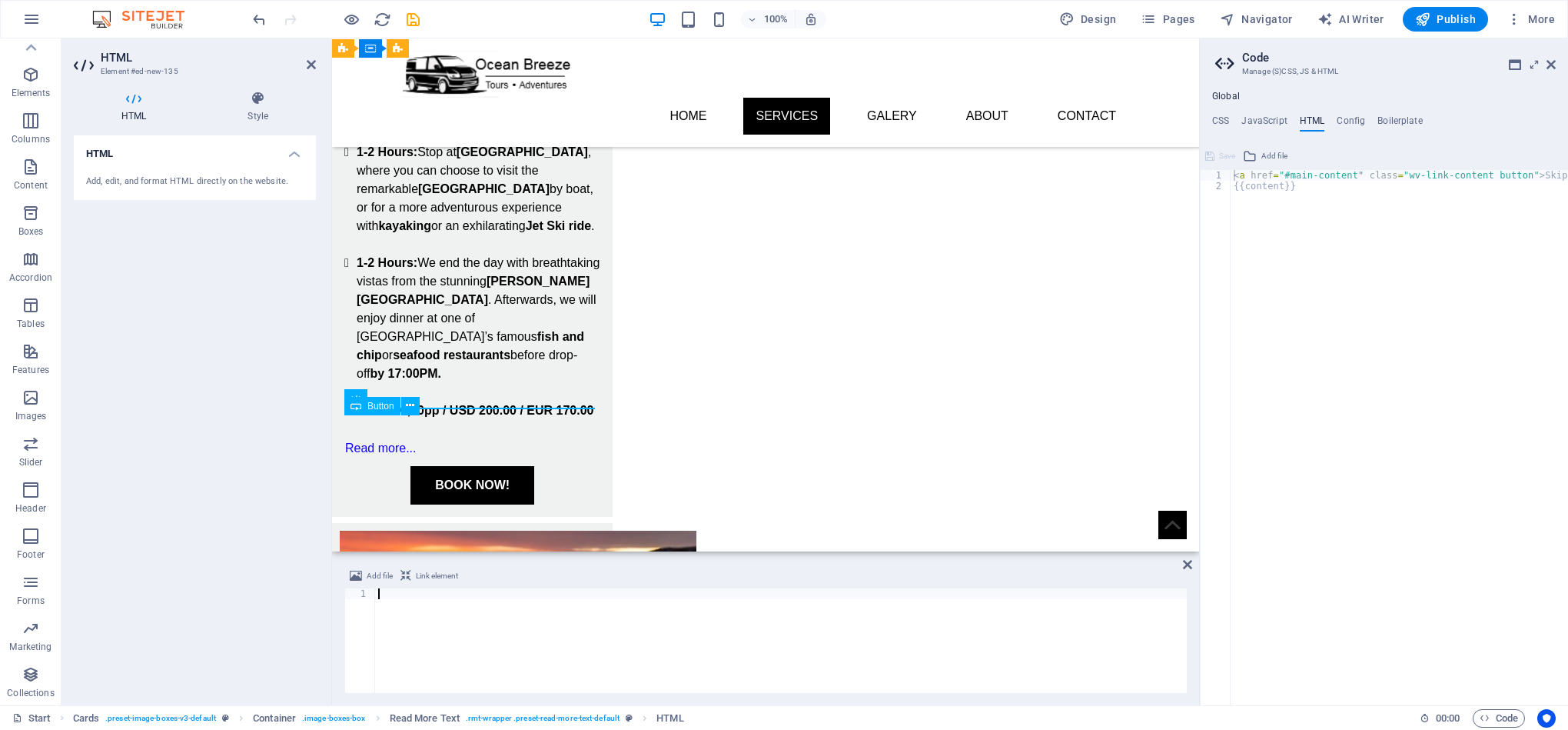
scroll to position [1186, 0]
type textarea "<iframe src="[URL][DOMAIN_NAME]" frameborder="0" scrolling="yes" width="100%" h…"
click at [340, 17] on div at bounding box center [336, 20] width 172 height 25
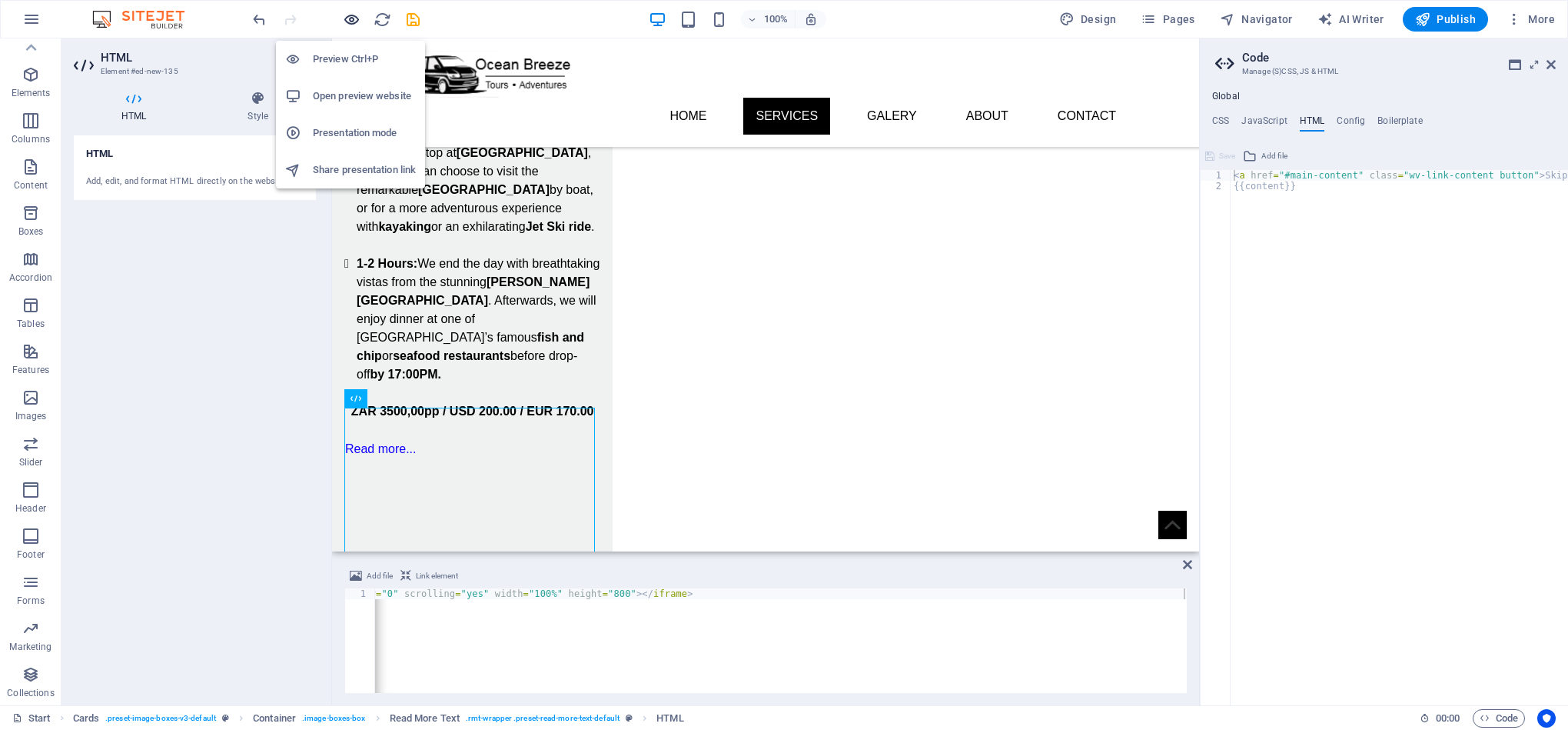
click at [346, 17] on icon "button" at bounding box center [352, 20] width 18 height 18
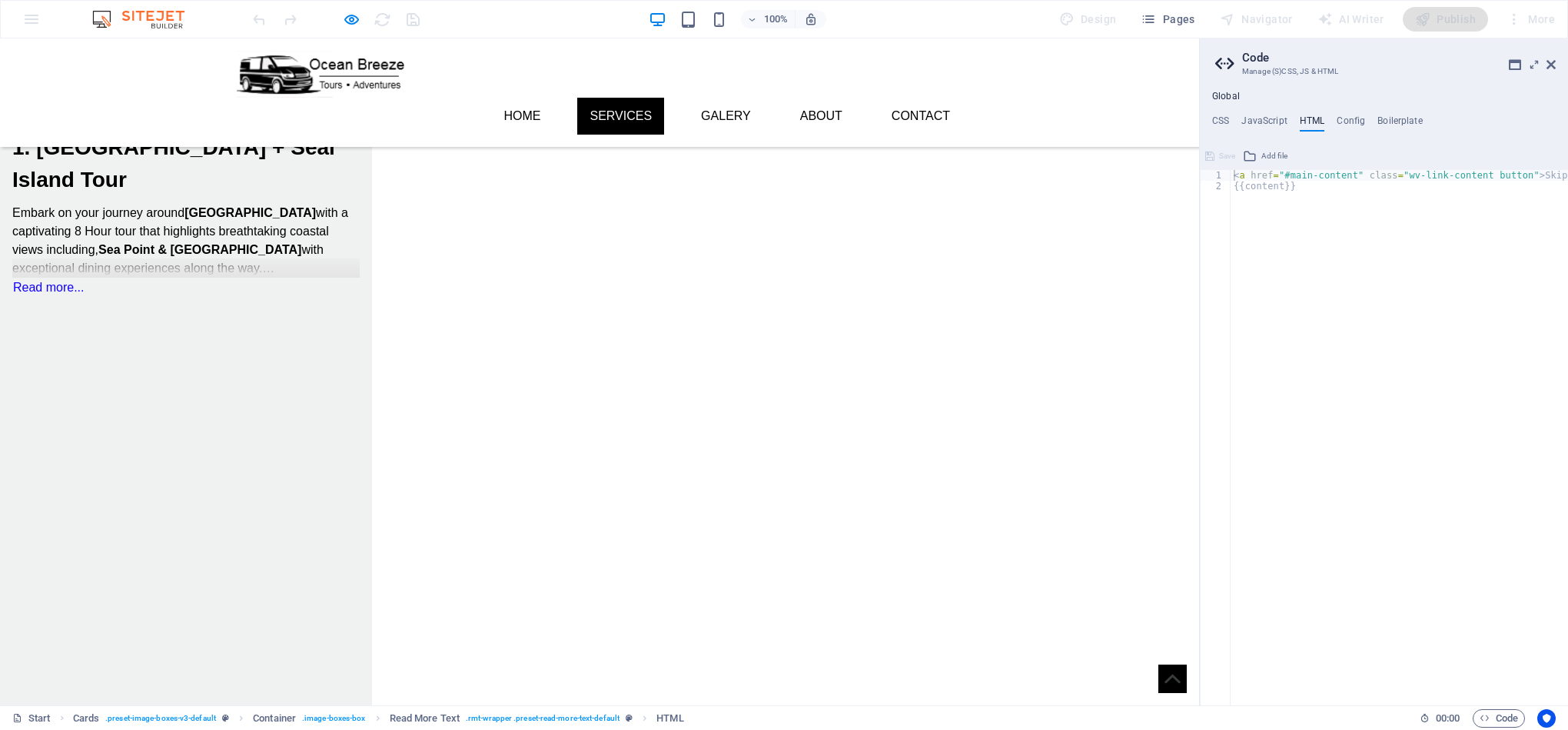
scroll to position [706, 0]
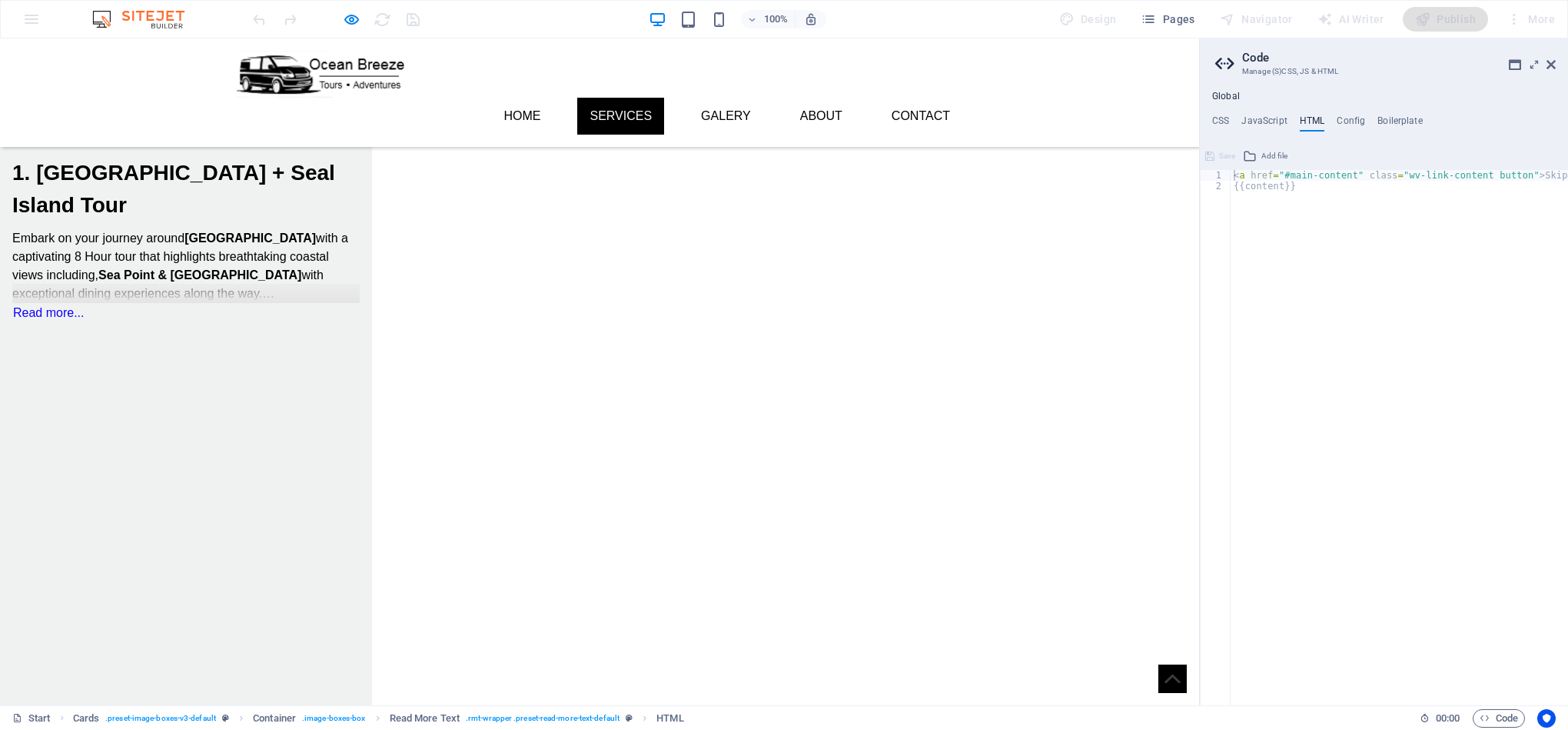
drag, startPoint x: 1190, startPoint y: 249, endPoint x: 1202, endPoint y: 295, distance: 47.5
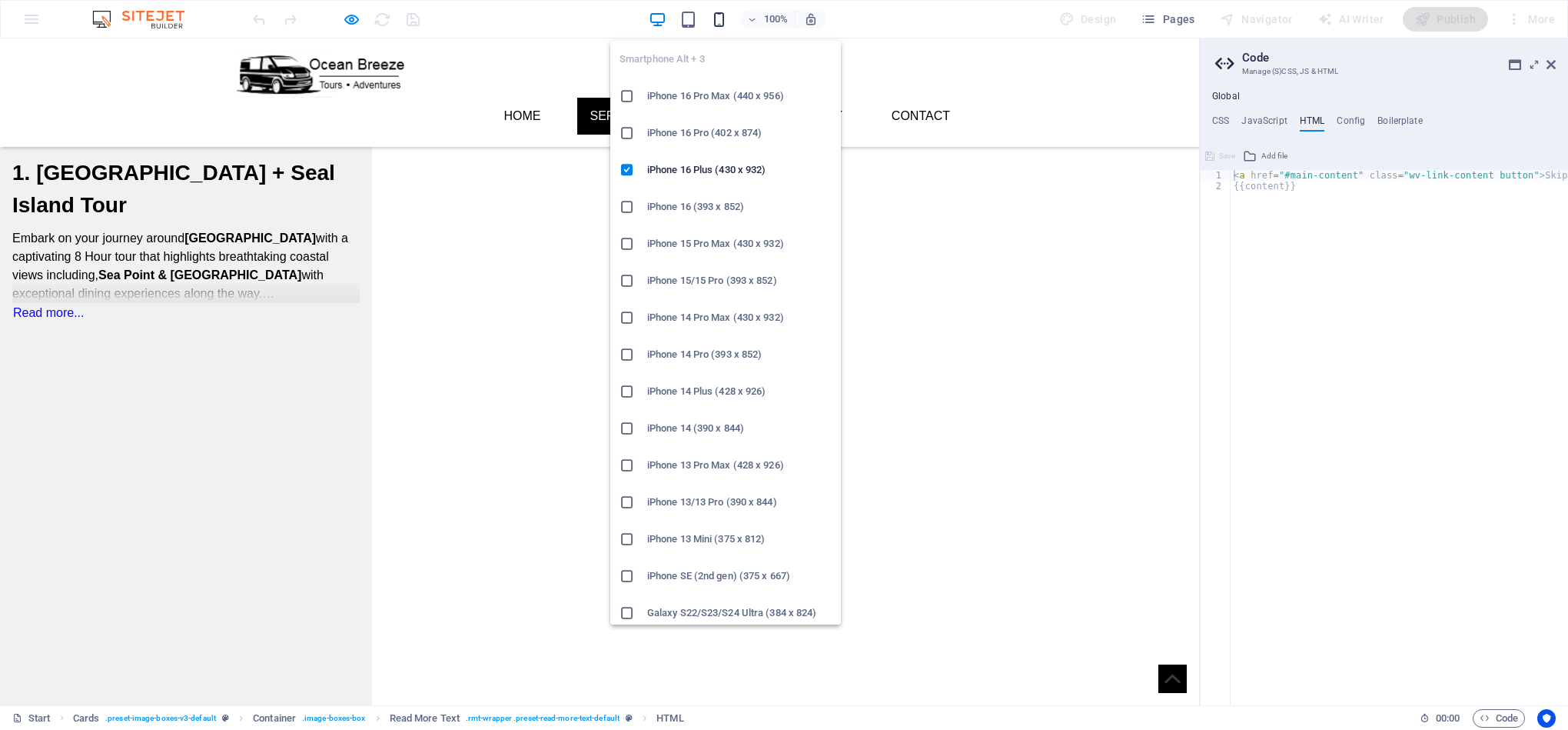
click at [715, 19] on icon "button" at bounding box center [719, 20] width 18 height 18
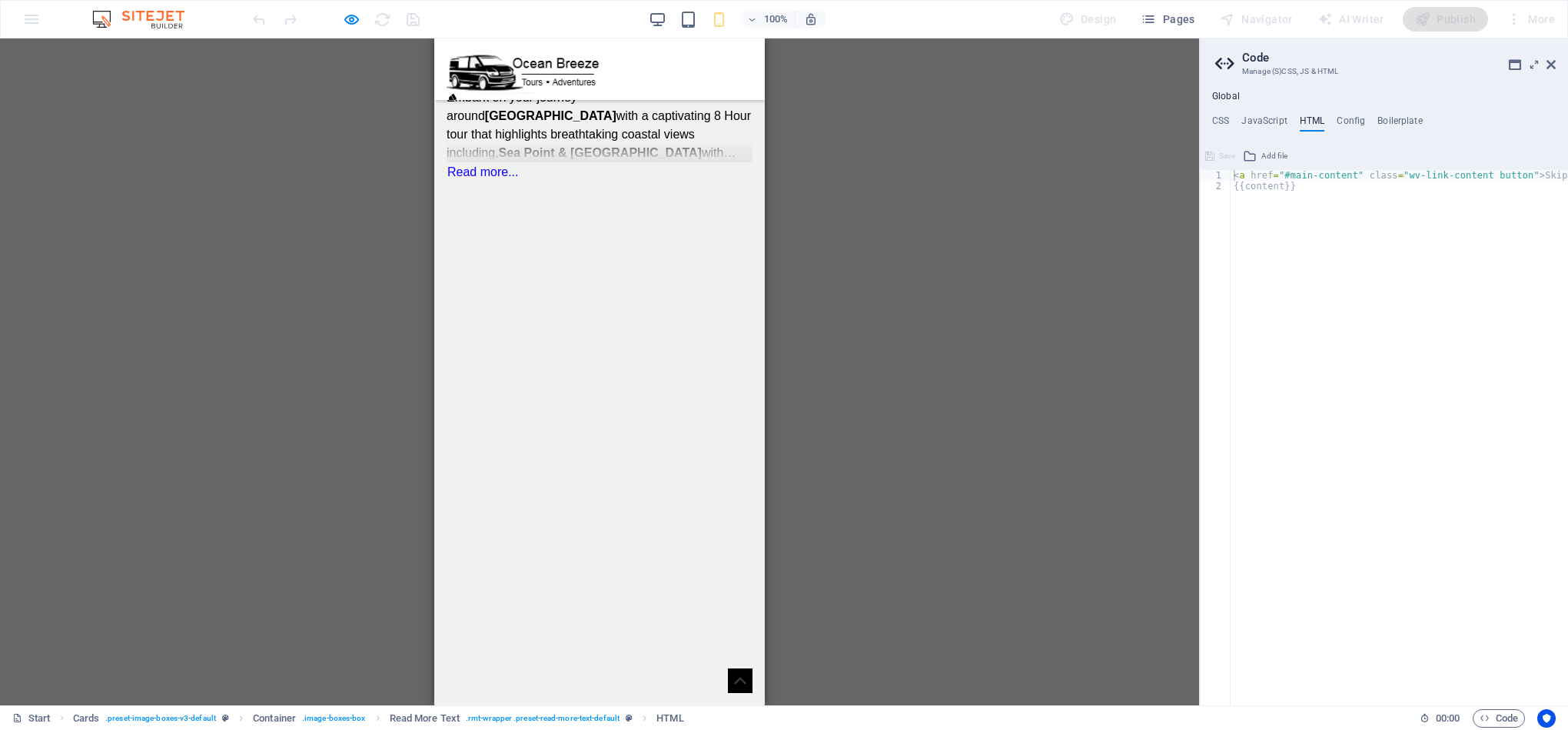
scroll to position [425, 0]
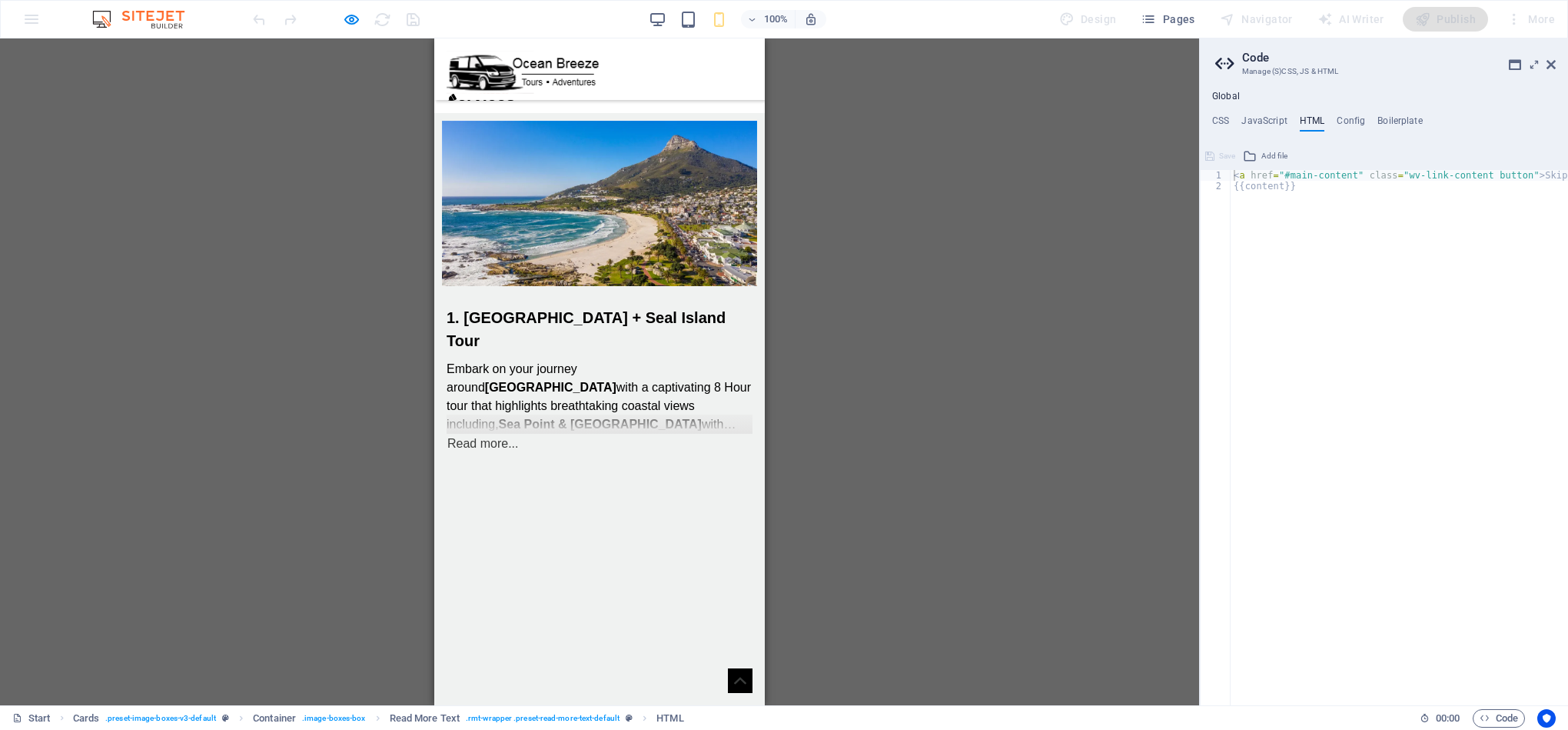
click at [495, 433] on link "Read more..." at bounding box center [482, 443] width 72 height 20
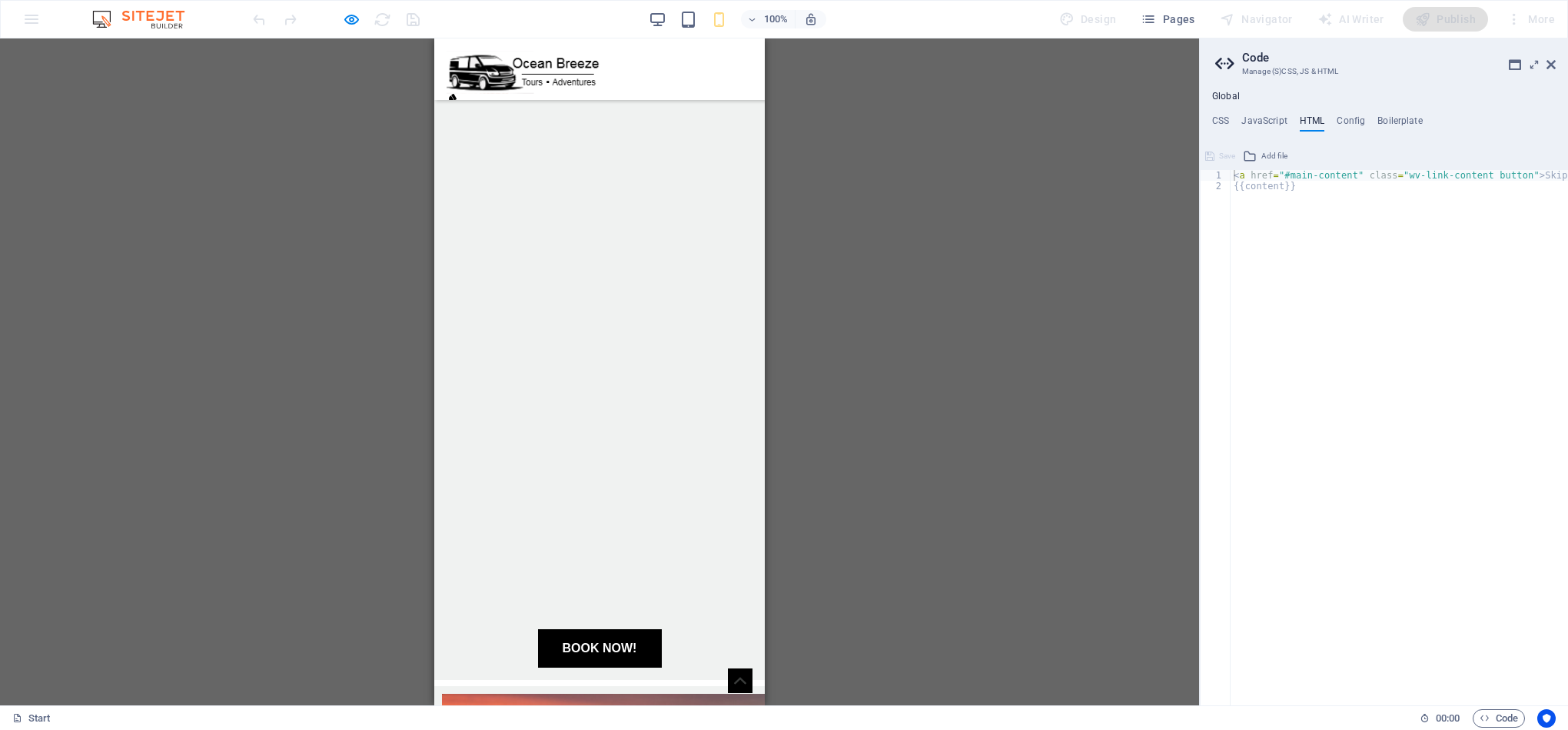
scroll to position [1336, 0]
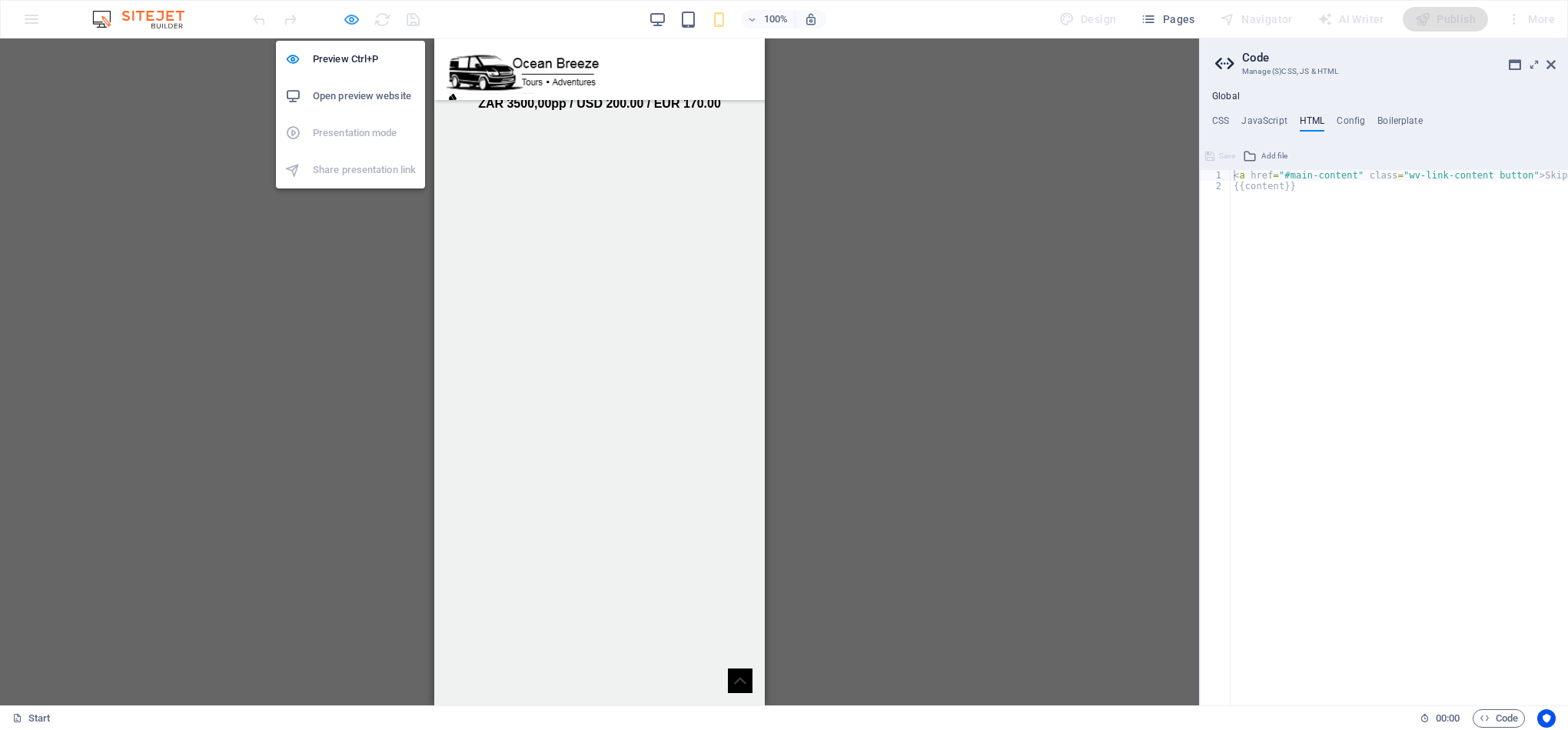
click at [342, 26] on span "button" at bounding box center [351, 20] width 19 height 18
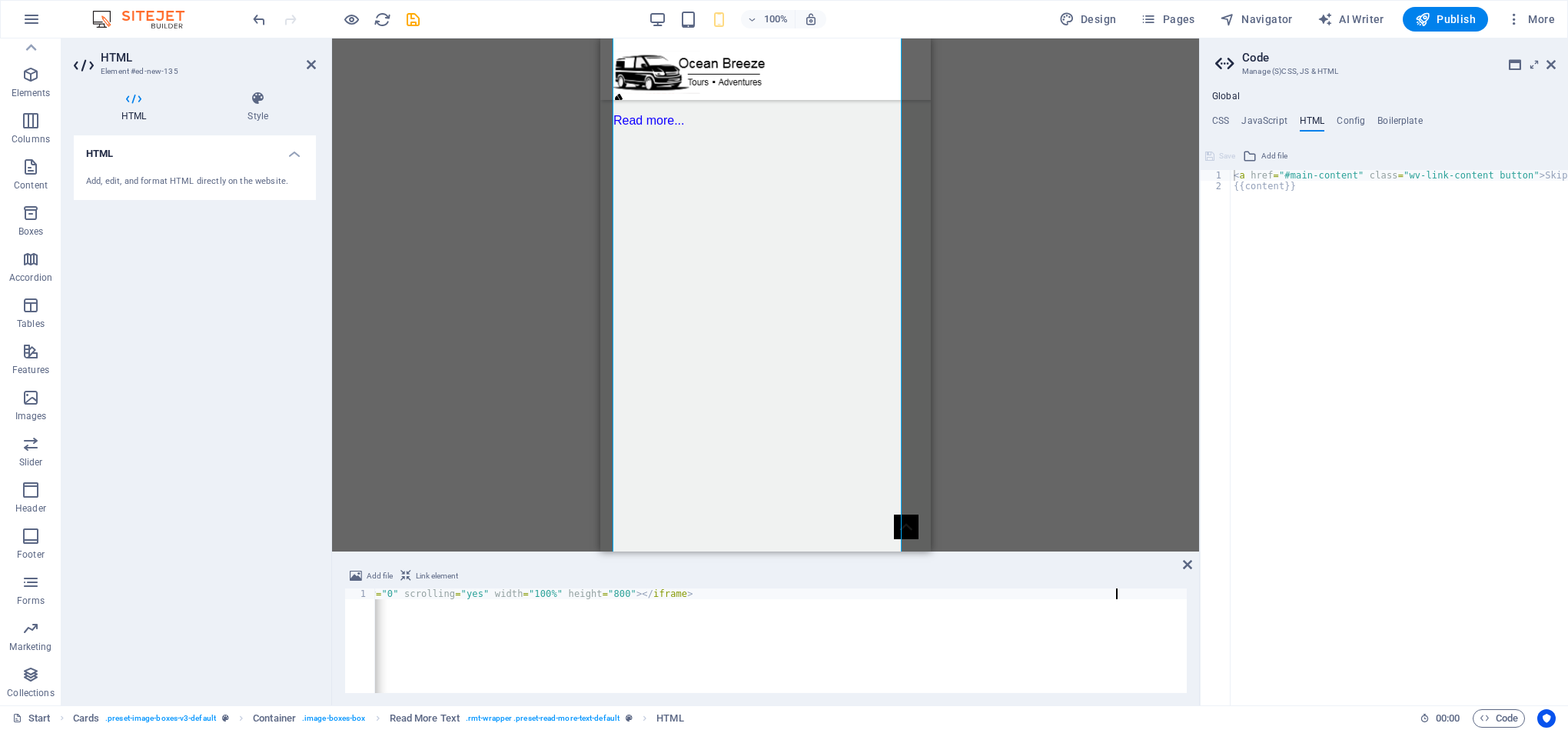
click at [1117, 592] on div "< iframe src = "[URL][DOMAIN_NAME]" frameborder = "0" scrolling = "yes" width =…" at bounding box center [656, 650] width 1063 height 126
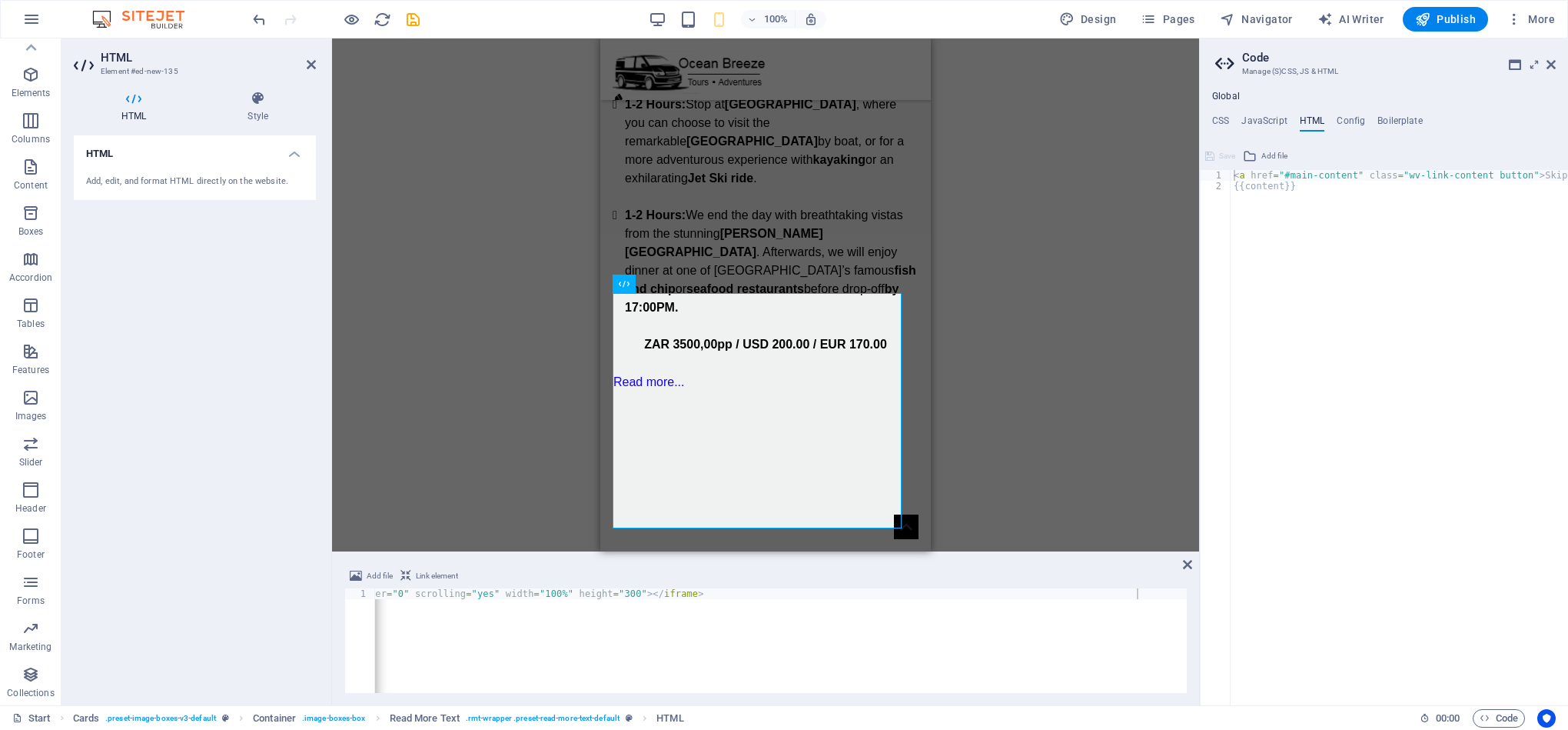
scroll to position [1078, 0]
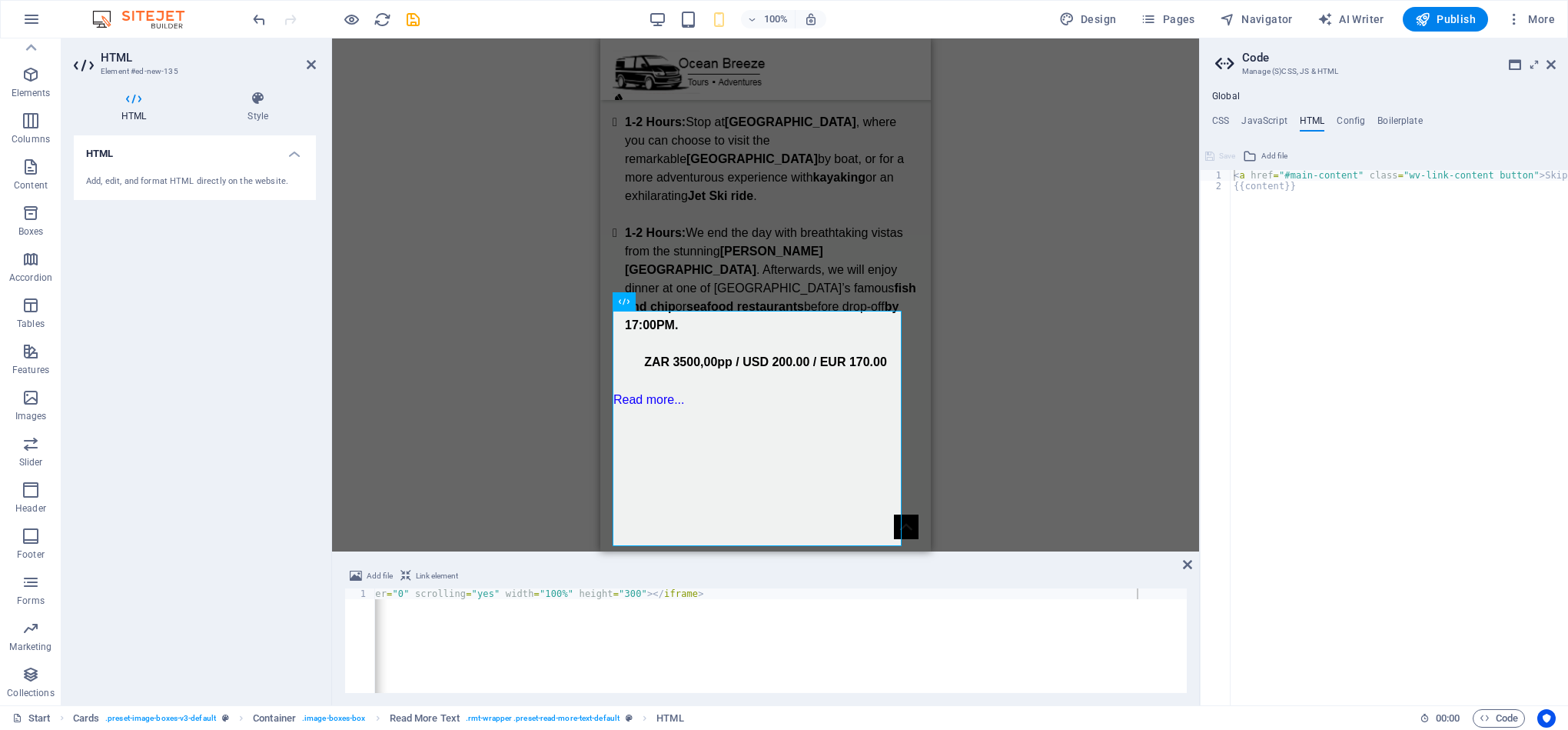
click at [1128, 596] on div "< iframe src = "[URL][DOMAIN_NAME]" frameborder = "0" scrolling = "yes" width =…" at bounding box center [667, 650] width 1063 height 124
click at [759, 410] on div at bounding box center [766, 528] width 306 height 236
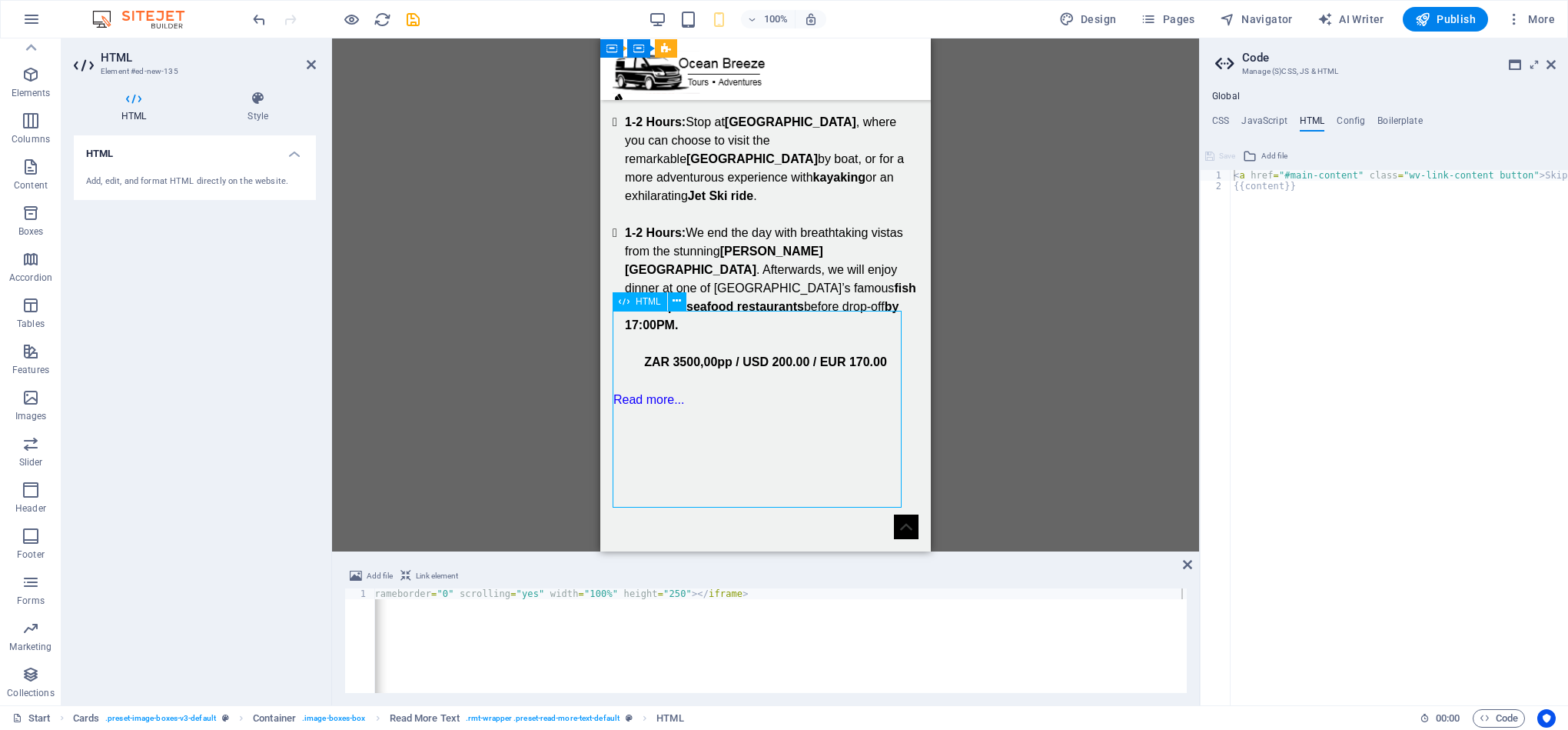
drag, startPoint x: 895, startPoint y: 363, endPoint x: 889, endPoint y: 388, distance: 25.7
click at [889, 410] on div at bounding box center [766, 508] width 306 height 197
drag, startPoint x: 895, startPoint y: 360, endPoint x: 895, endPoint y: 420, distance: 60.0
click at [895, 420] on div at bounding box center [766, 508] width 306 height 197
drag, startPoint x: 889, startPoint y: 407, endPoint x: 889, endPoint y: 487, distance: 80.0
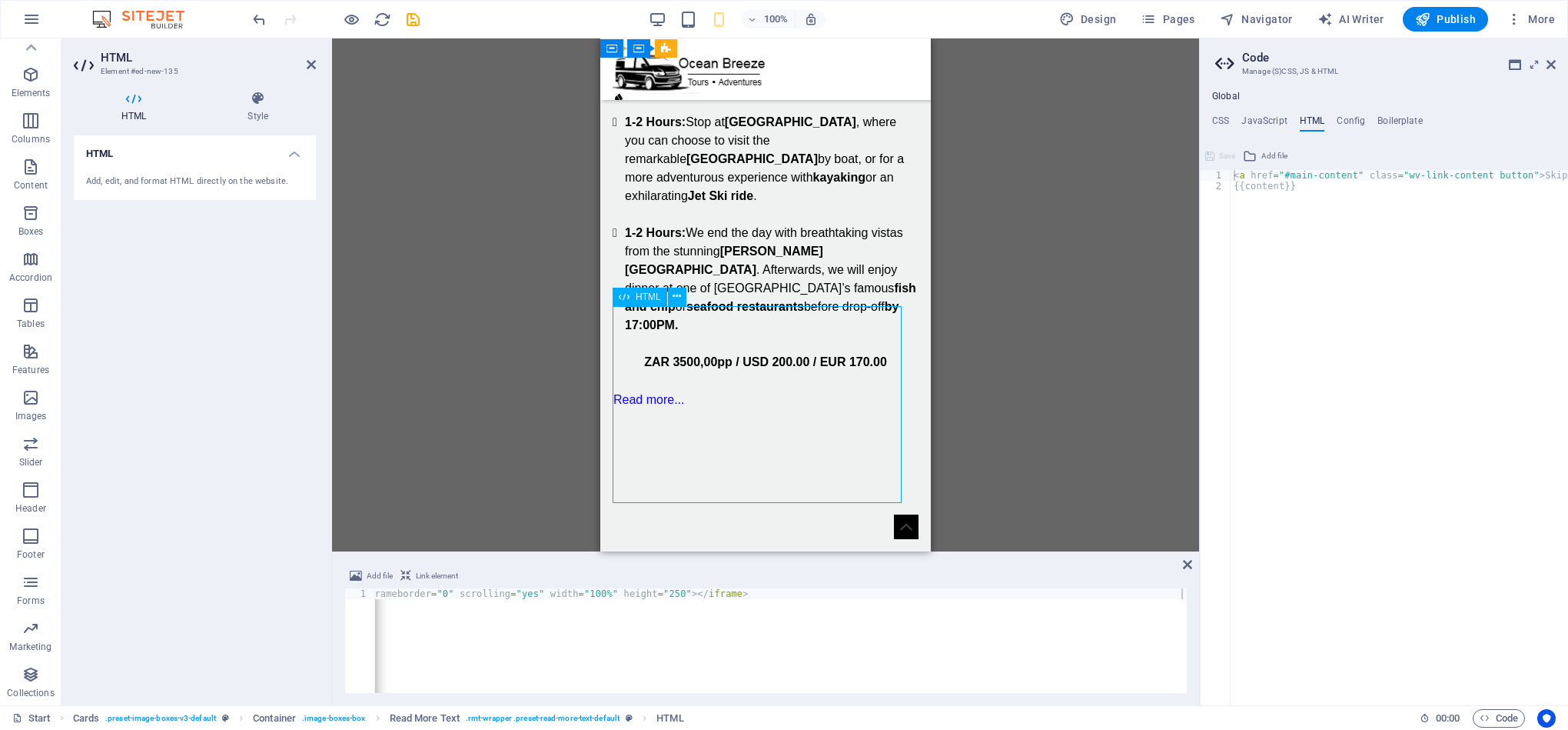
click at [889, 487] on div at bounding box center [766, 508] width 306 height 197
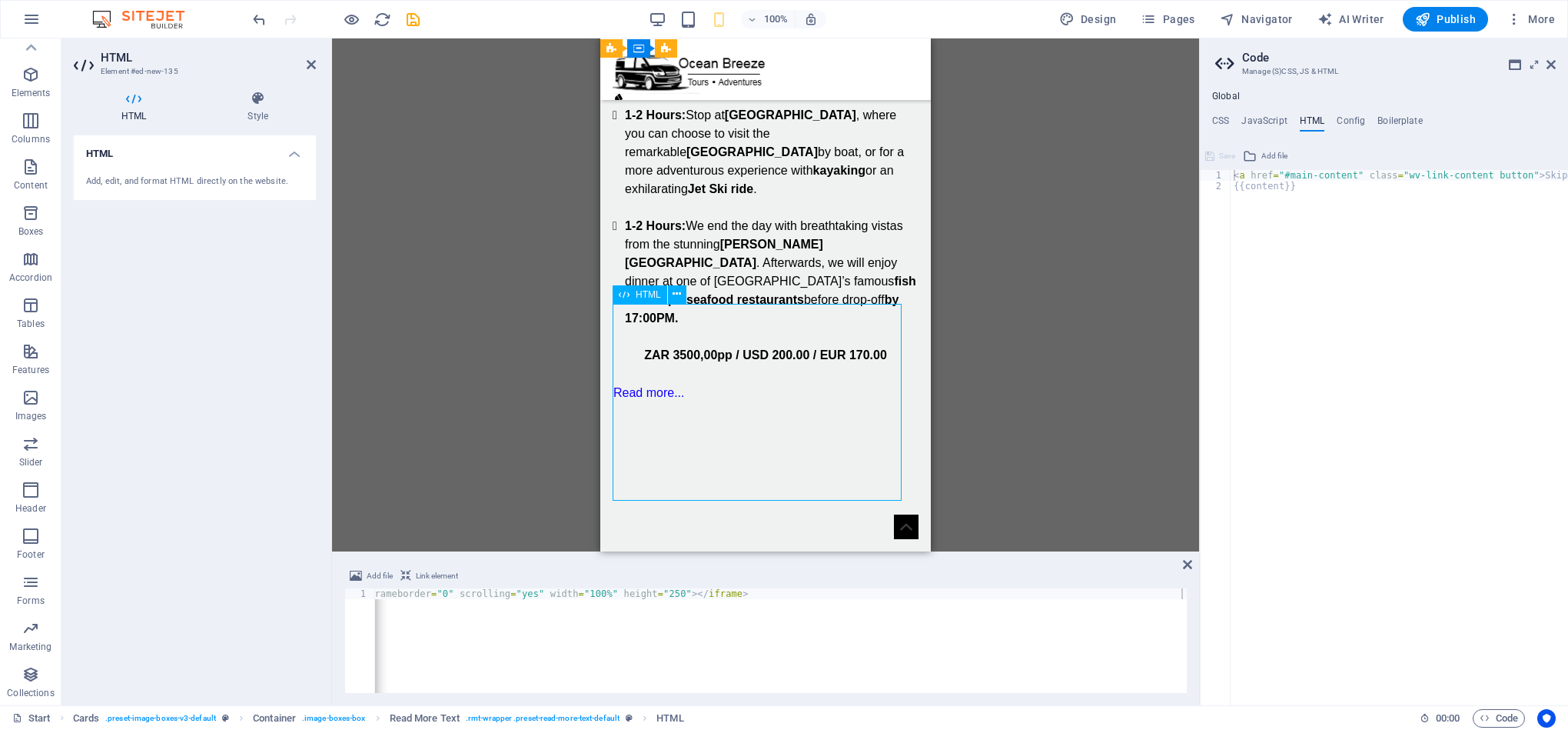
click at [897, 484] on div at bounding box center [766, 501] width 306 height 197
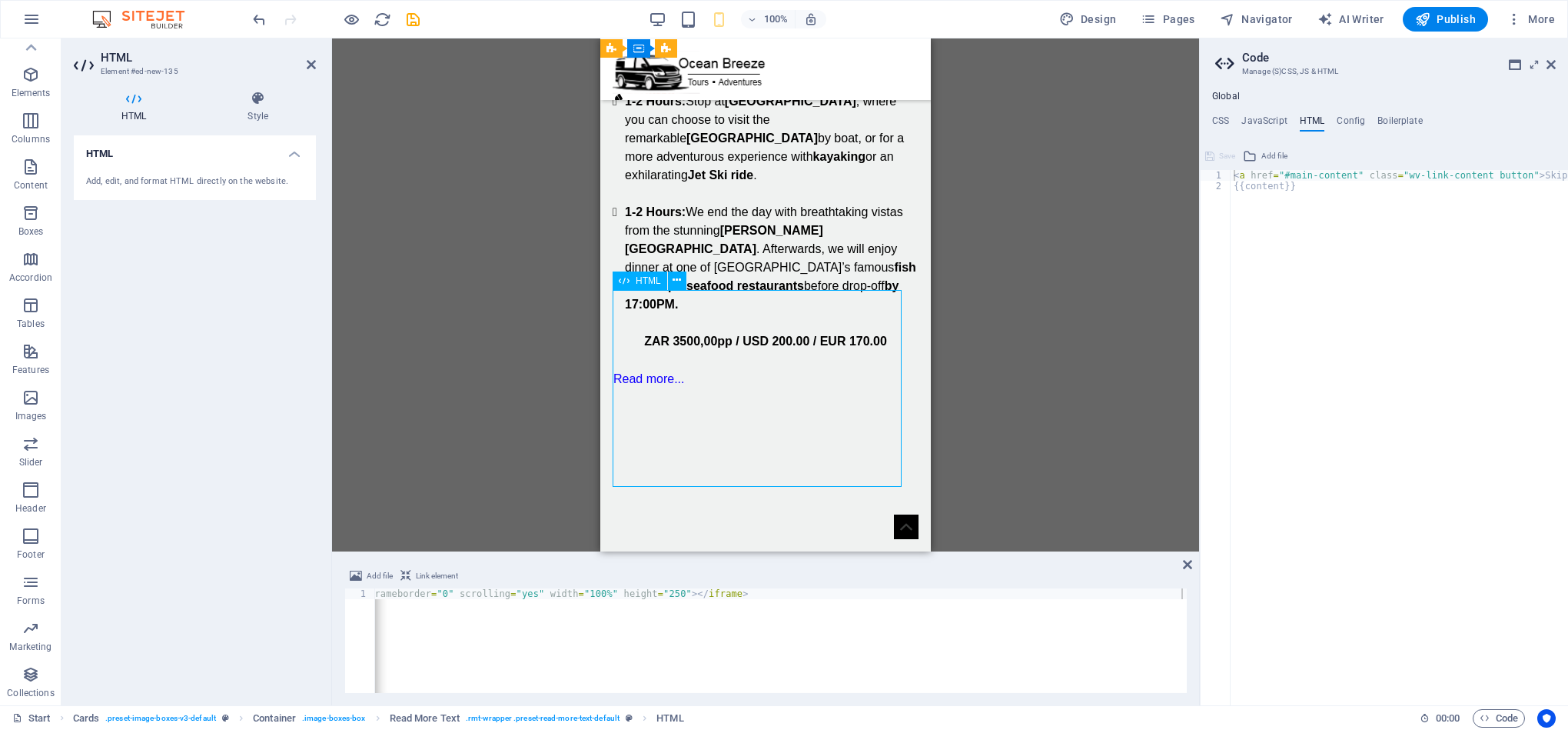
click at [893, 475] on div at bounding box center [766, 487] width 306 height 197
click at [895, 471] on div at bounding box center [766, 487] width 306 height 197
click at [1177, 596] on div "< iframe src = "[URL][DOMAIN_NAME]" frameborder = "0" scrolling = "yes" width =…" at bounding box center [710, 650] width 1063 height 124
click at [1176, 596] on div "< iframe src = "[URL][DOMAIN_NAME]" frameborder = "0" scrolling = "yes" width =…" at bounding box center [710, 650] width 1063 height 124
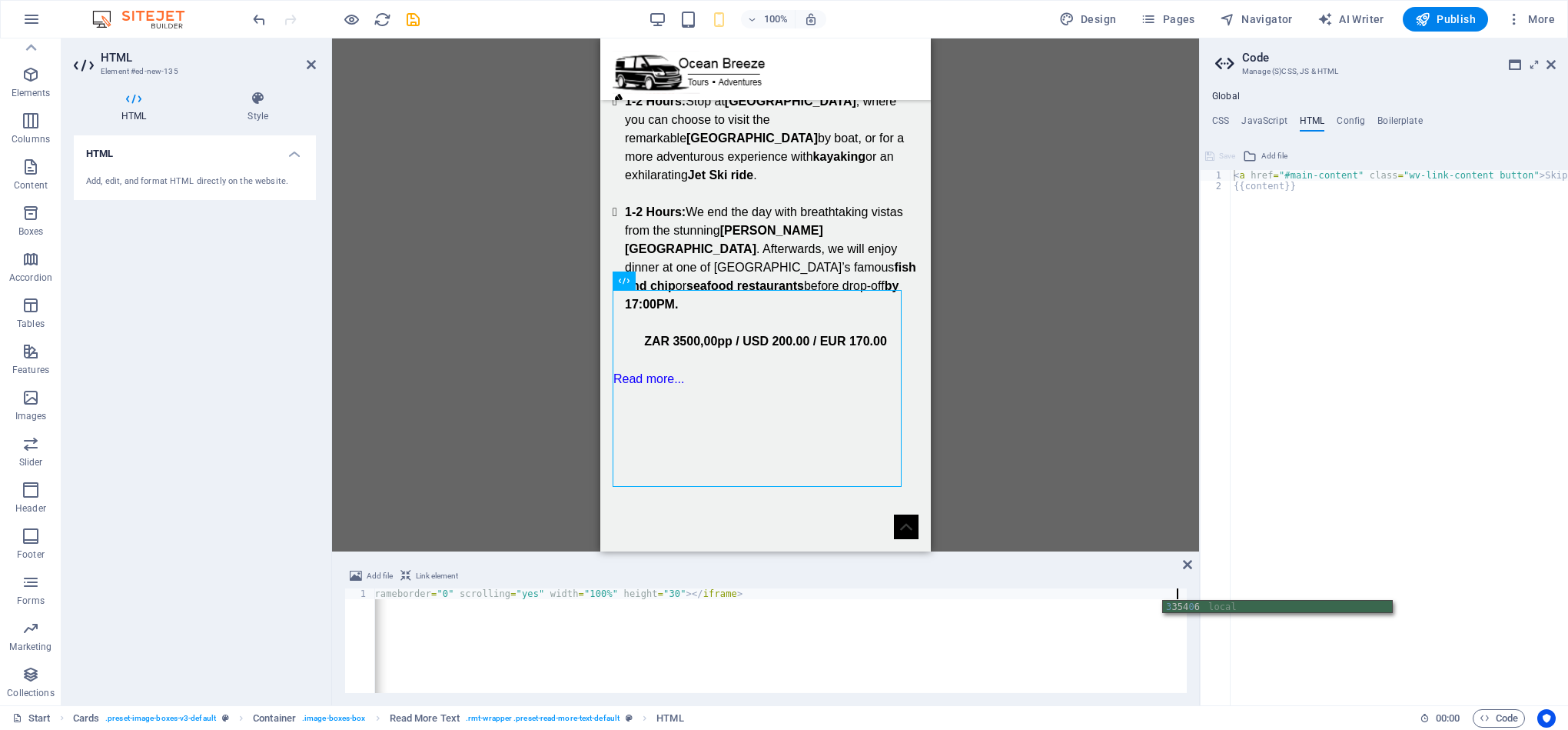
scroll to position [0, 80]
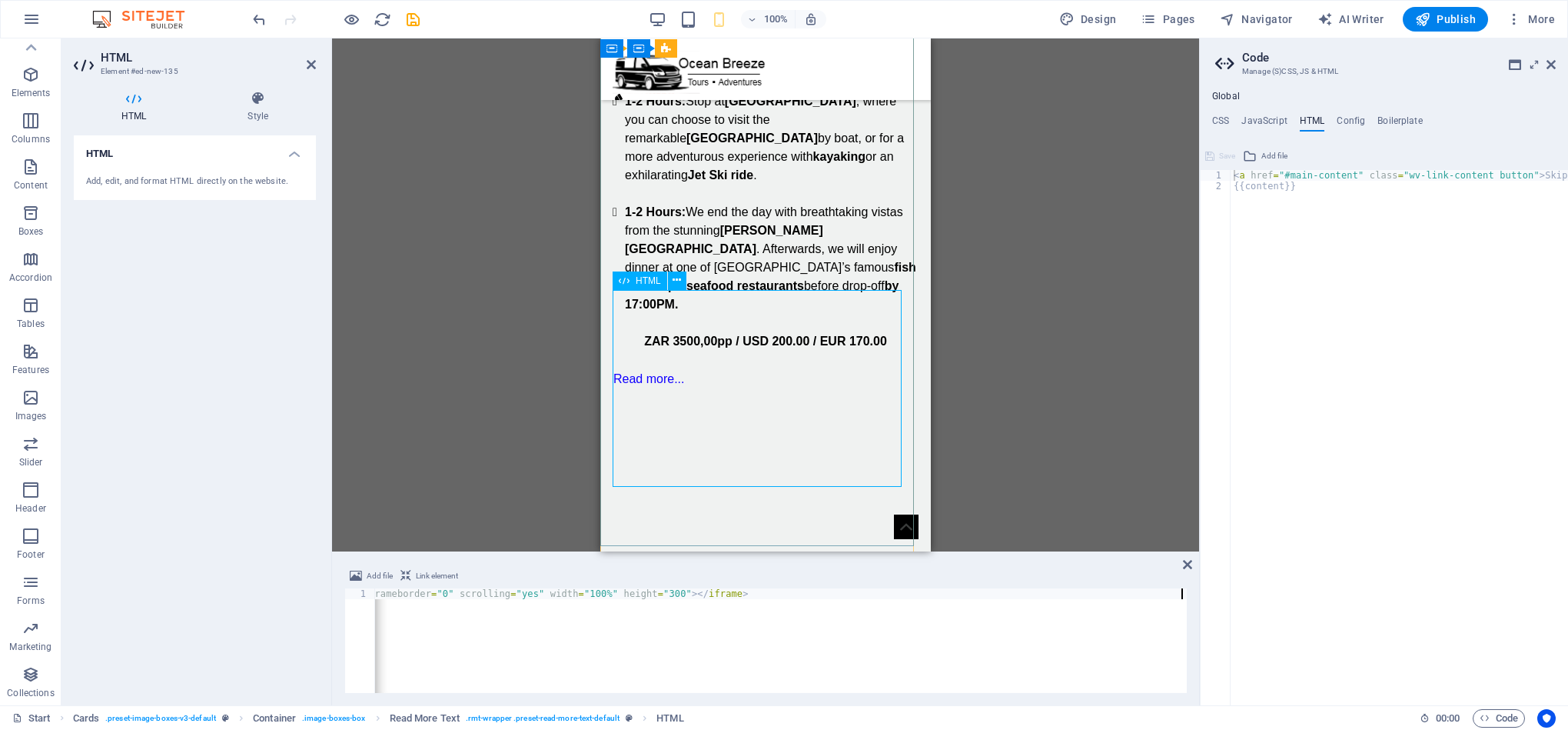
click at [818, 389] on div at bounding box center [766, 487] width 306 height 197
click at [1171, 593] on div "< iframe src = "[URL][DOMAIN_NAME]" frameborder = "0" scrolling = "yes" width =…" at bounding box center [710, 650] width 1063 height 124
click at [738, 389] on div at bounding box center [766, 507] width 306 height 236
drag, startPoint x: 897, startPoint y: 381, endPoint x: 893, endPoint y: 439, distance: 58.1
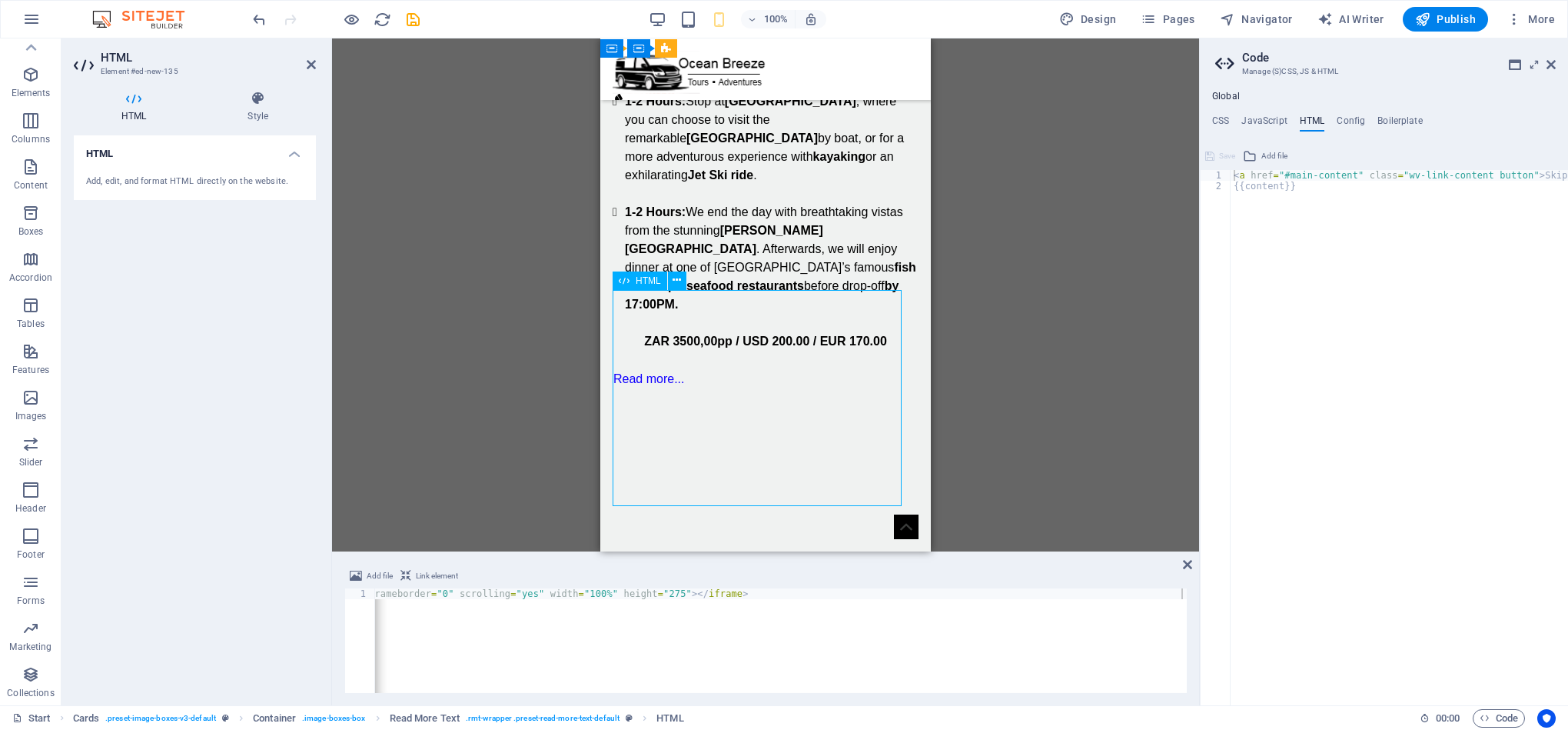
click at [890, 438] on div at bounding box center [766, 497] width 306 height 217
click at [1170, 596] on div "< iframe src = "[URL][DOMAIN_NAME]" frameborder = "0" scrolling = "yes" width =…" at bounding box center [710, 650] width 1063 height 124
click at [814, 423] on div at bounding box center [766, 507] width 306 height 236
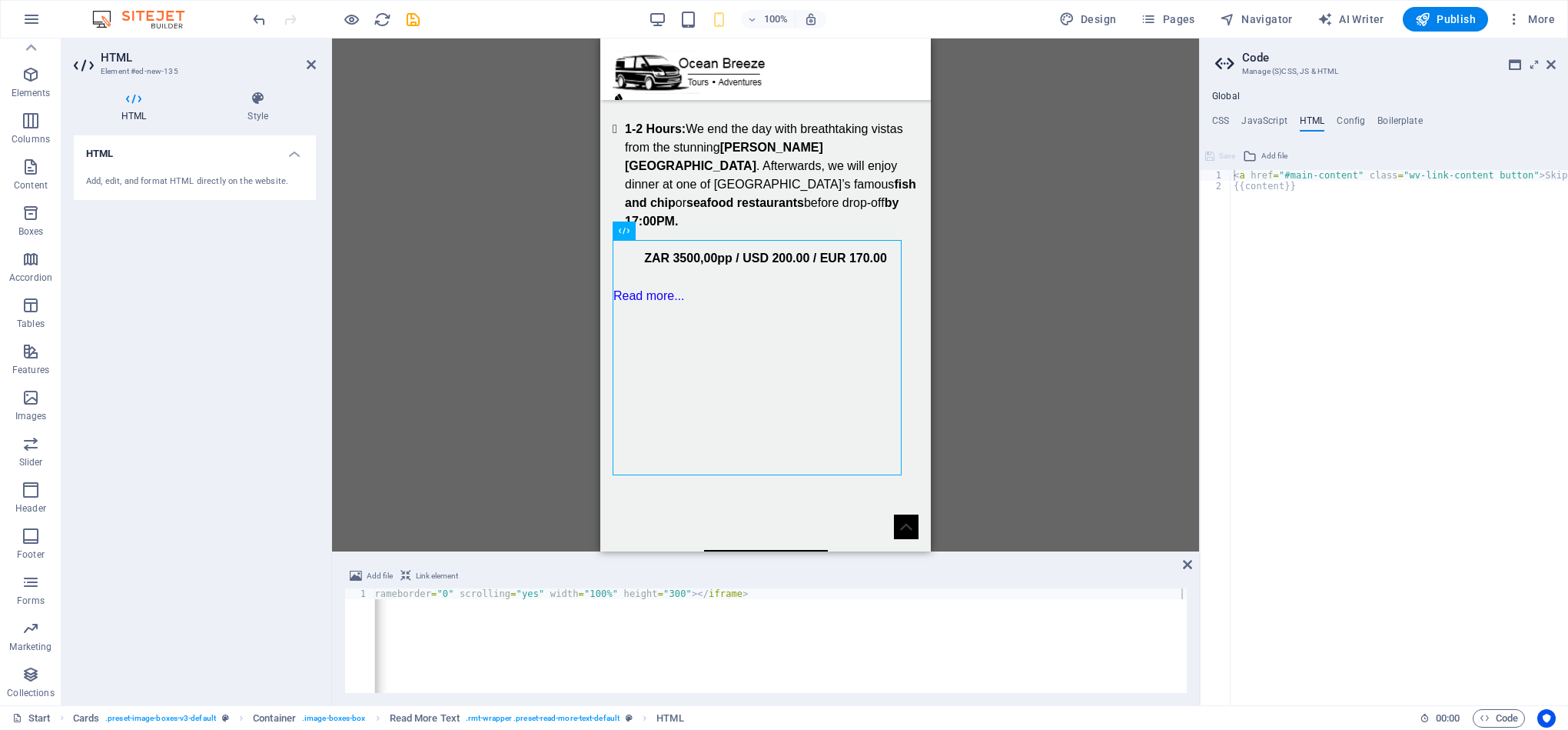
scroll to position [1116, 0]
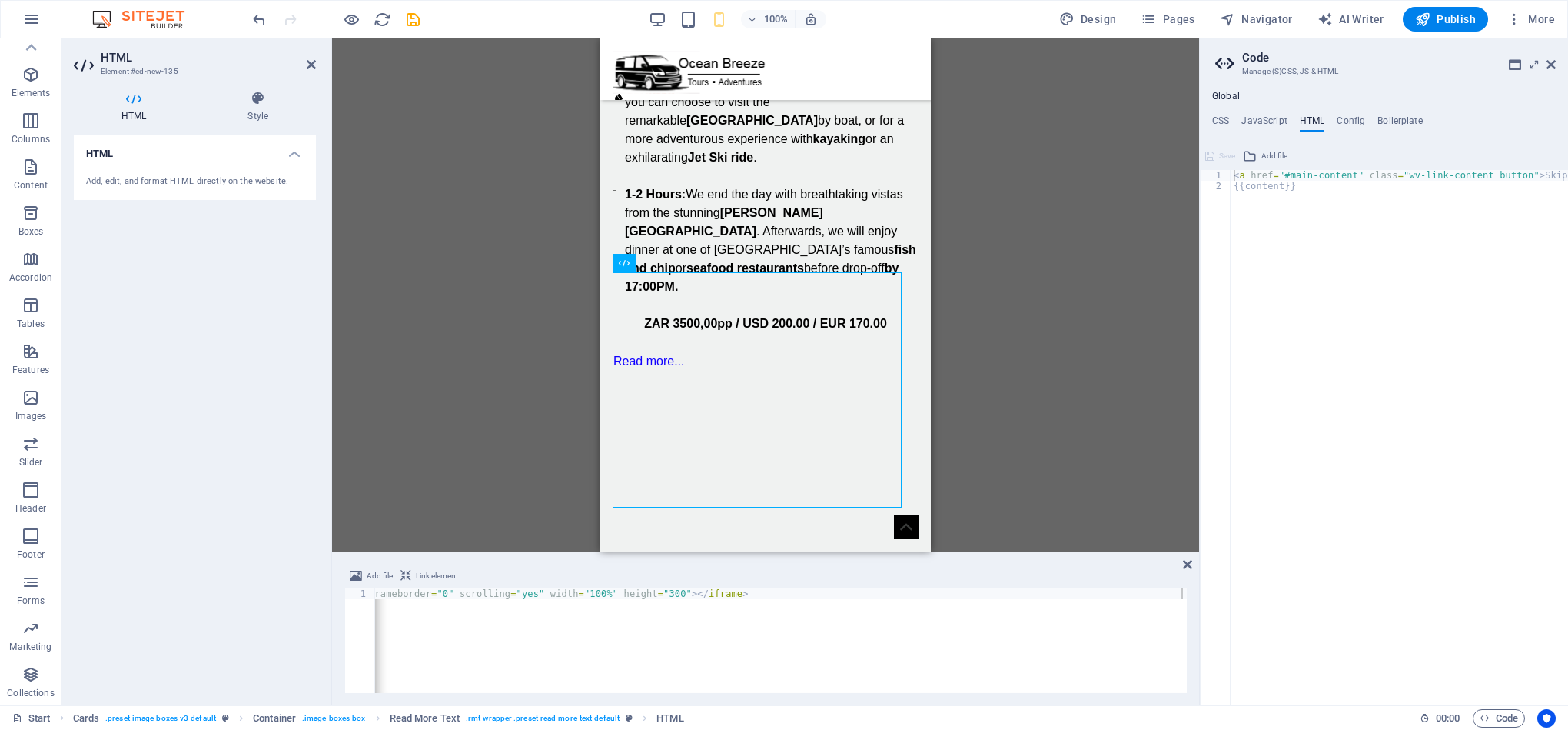
click at [1171, 596] on div "< iframe src = "[URL][DOMAIN_NAME]" frameborder = "0" scrolling = "yes" width =…" at bounding box center [710, 650] width 1063 height 124
click at [774, 406] on div at bounding box center [766, 486] width 306 height 229
drag, startPoint x: 893, startPoint y: 374, endPoint x: 893, endPoint y: 394, distance: 20.0
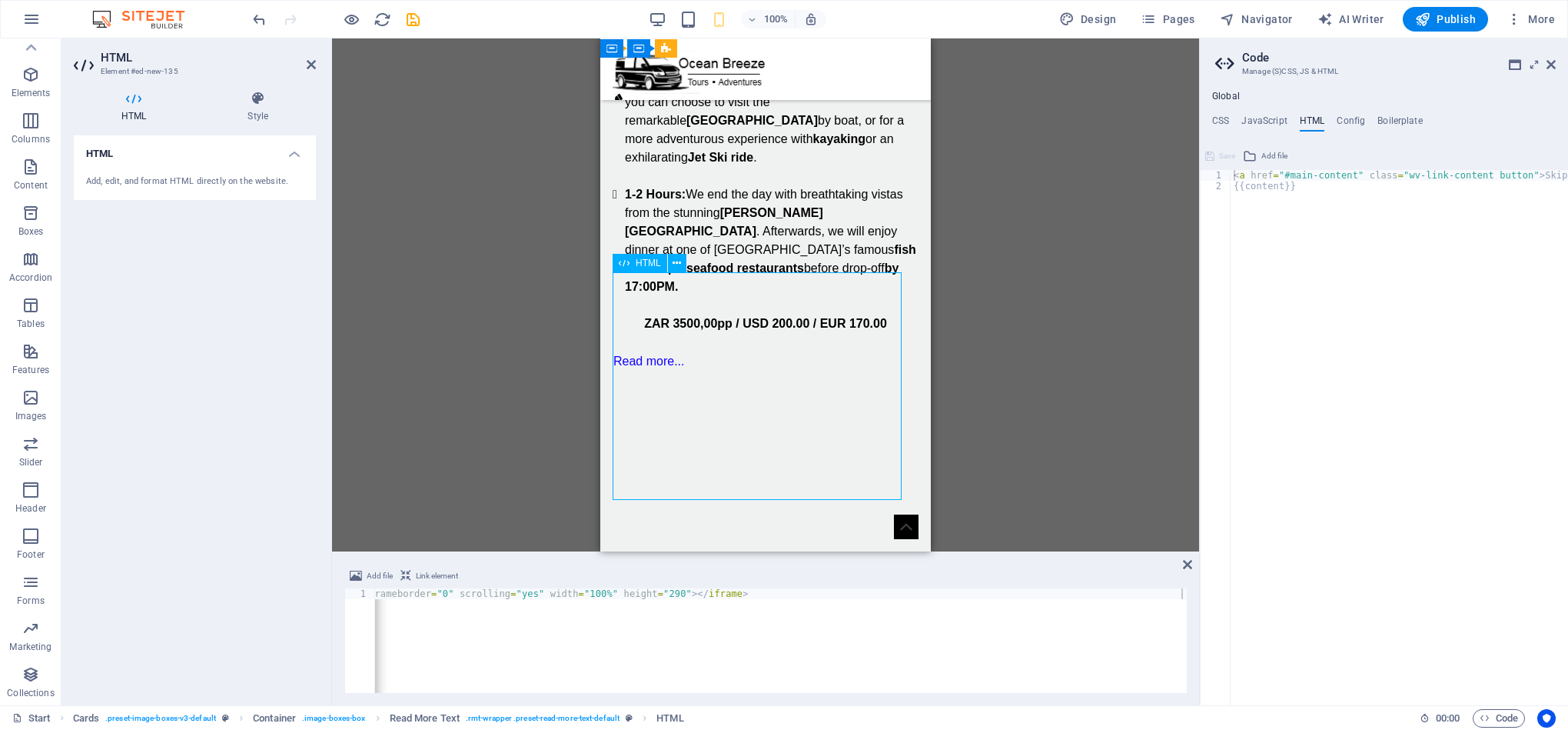
click at [893, 394] on div at bounding box center [766, 486] width 306 height 229
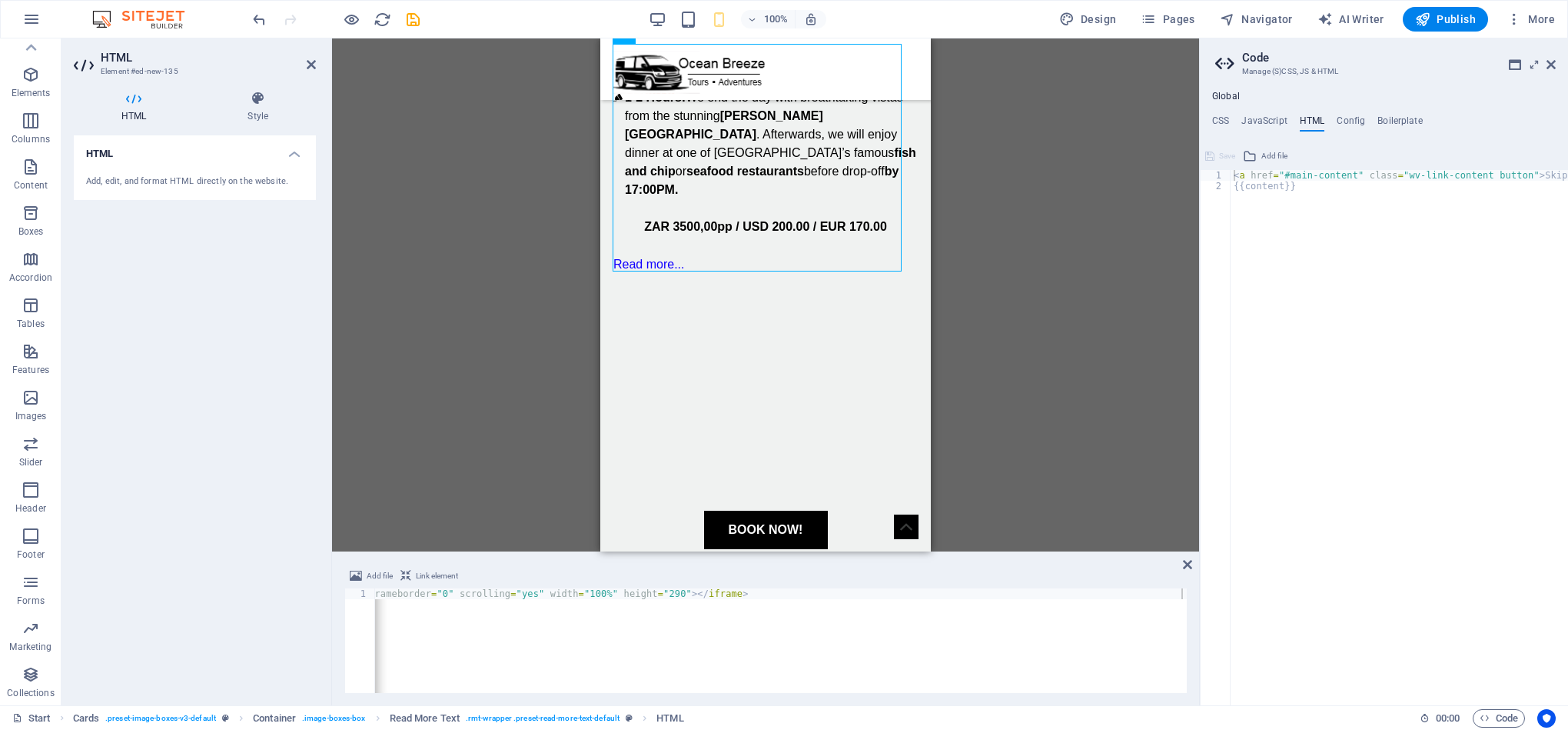
scroll to position [1196, 0]
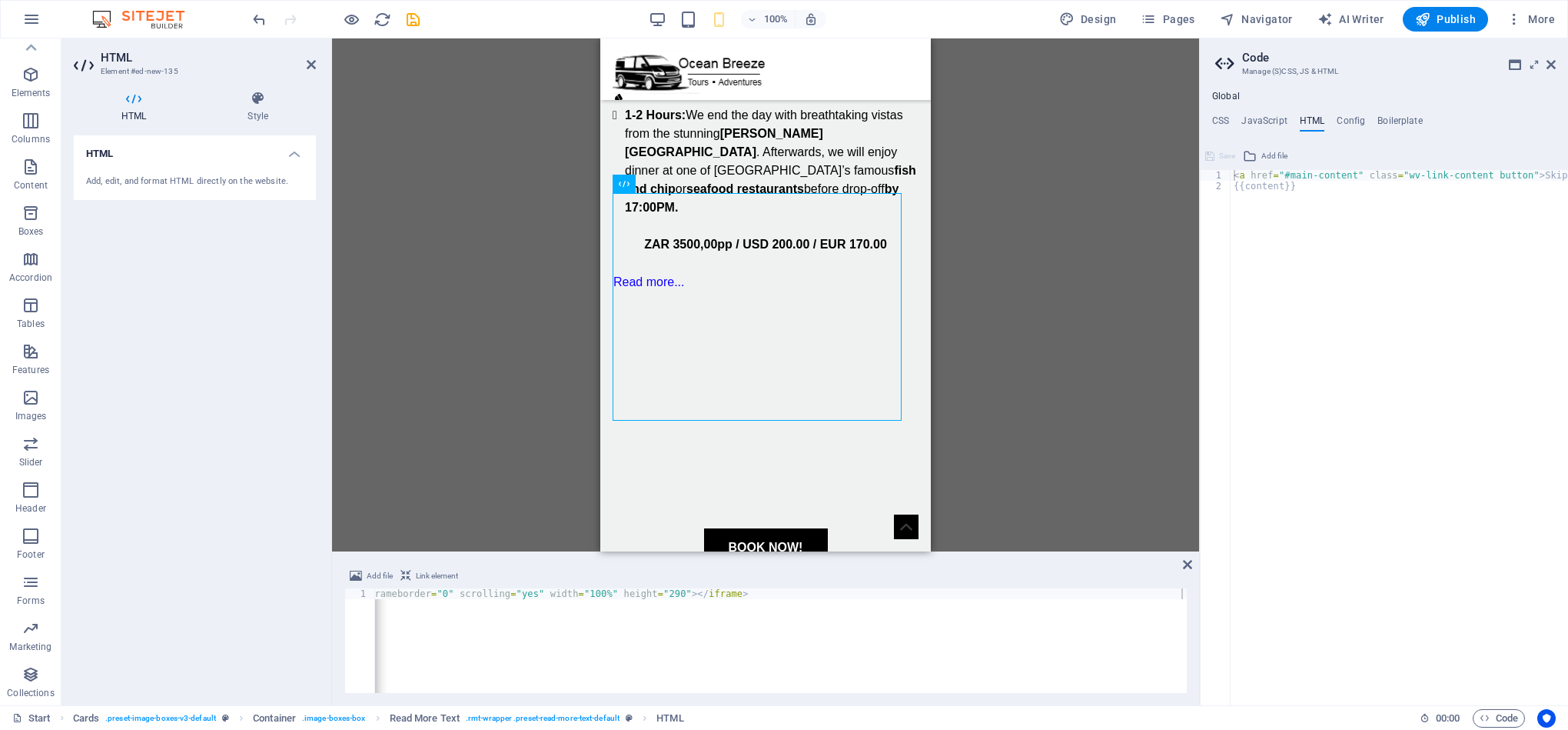
click at [1178, 596] on div "< iframe src = "[URL][DOMAIN_NAME]" frameborder = "0" scrolling = "yes" width =…" at bounding box center [710, 650] width 1063 height 124
click at [1177, 596] on div "< iframe src = "[URL][DOMAIN_NAME]" frameborder = "0" scrolling = "yes" width =…" at bounding box center [710, 650] width 1063 height 124
type textarea "<iframe src="[URL][DOMAIN_NAME]" frameborder="0" scrolling="yes" width="100%" h…"
click at [796, 292] on div at bounding box center [766, 408] width 306 height 232
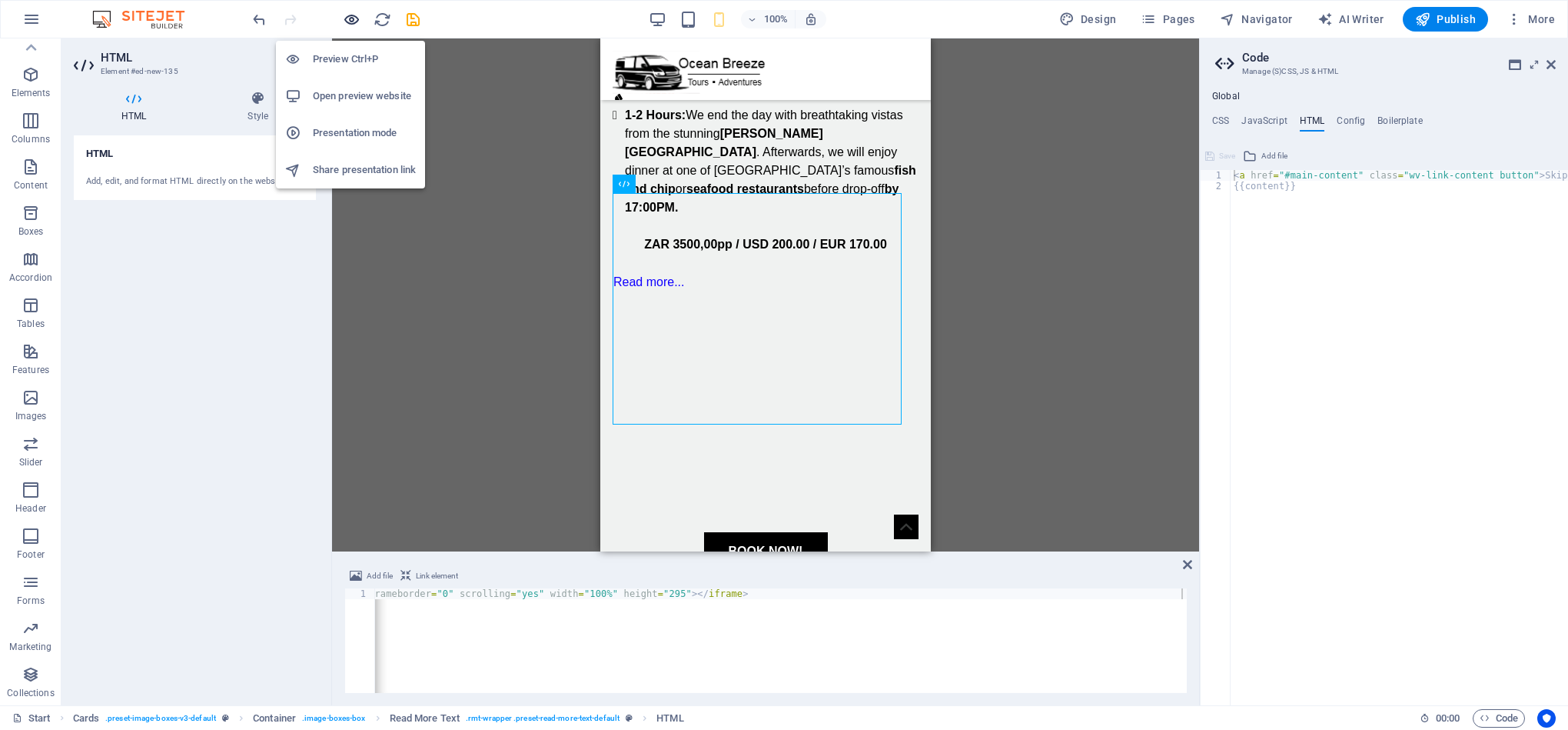
click at [347, 19] on icon "button" at bounding box center [352, 20] width 18 height 18
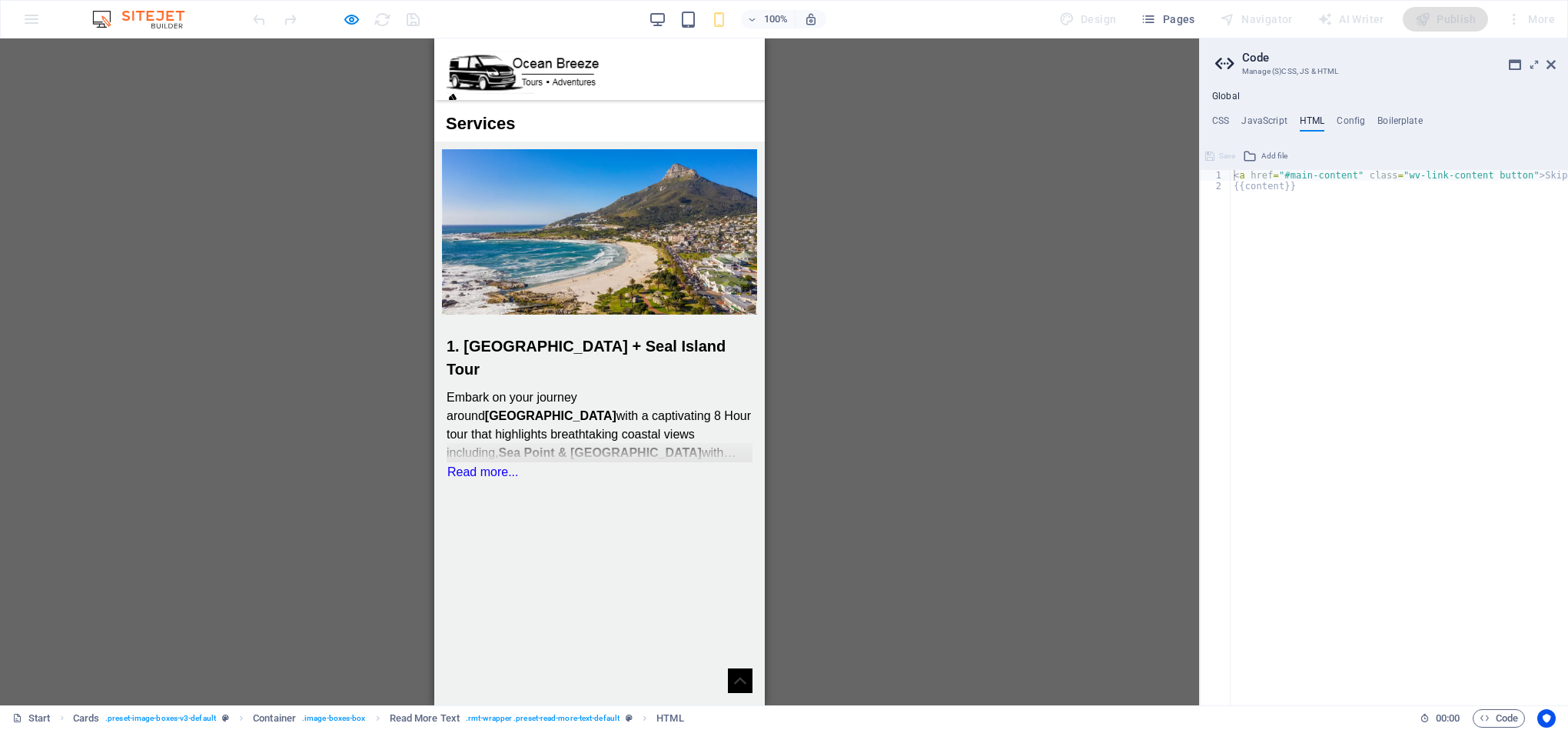
scroll to position [405, 0]
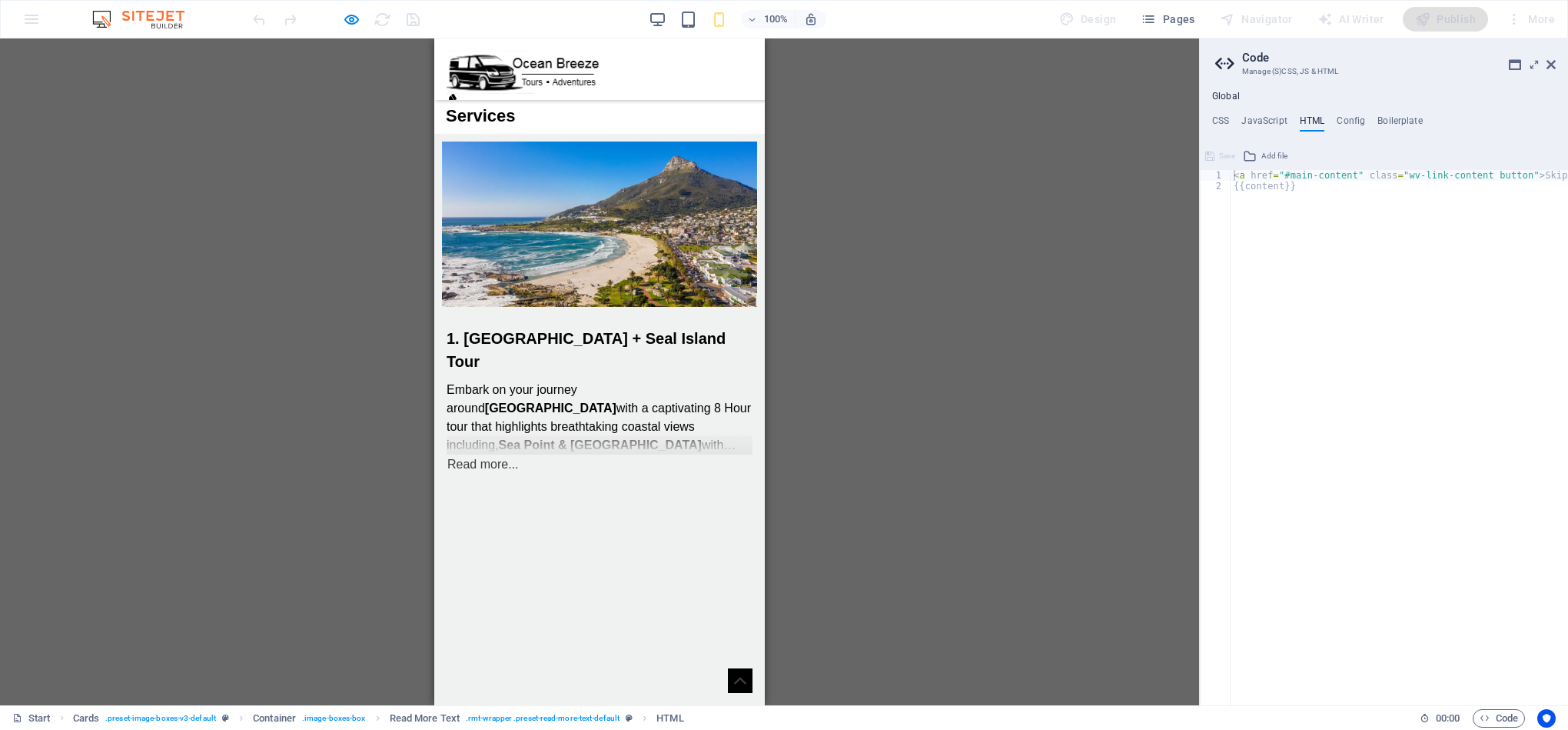
click at [492, 455] on link "Read more..." at bounding box center [482, 465] width 72 height 20
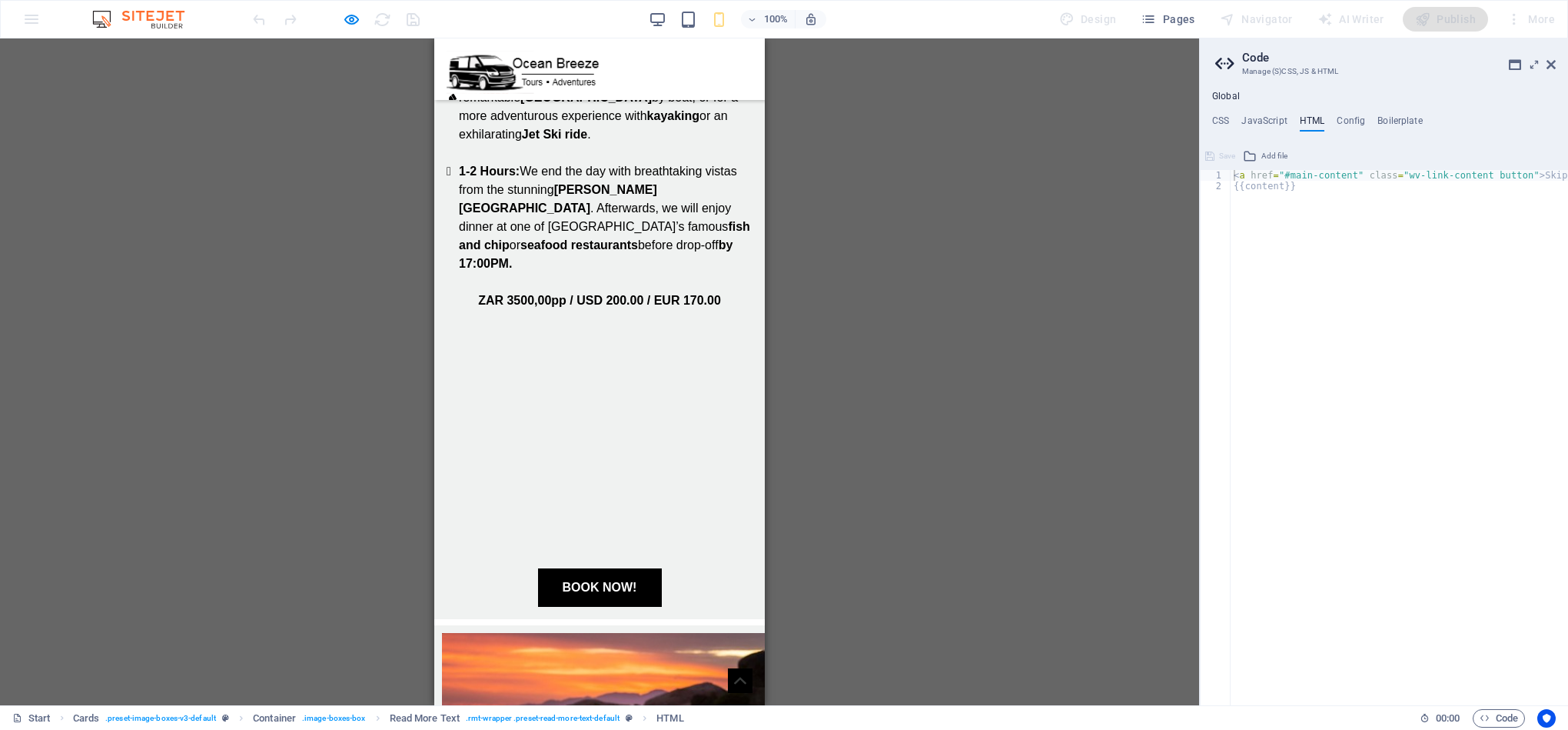
scroll to position [1011, 0]
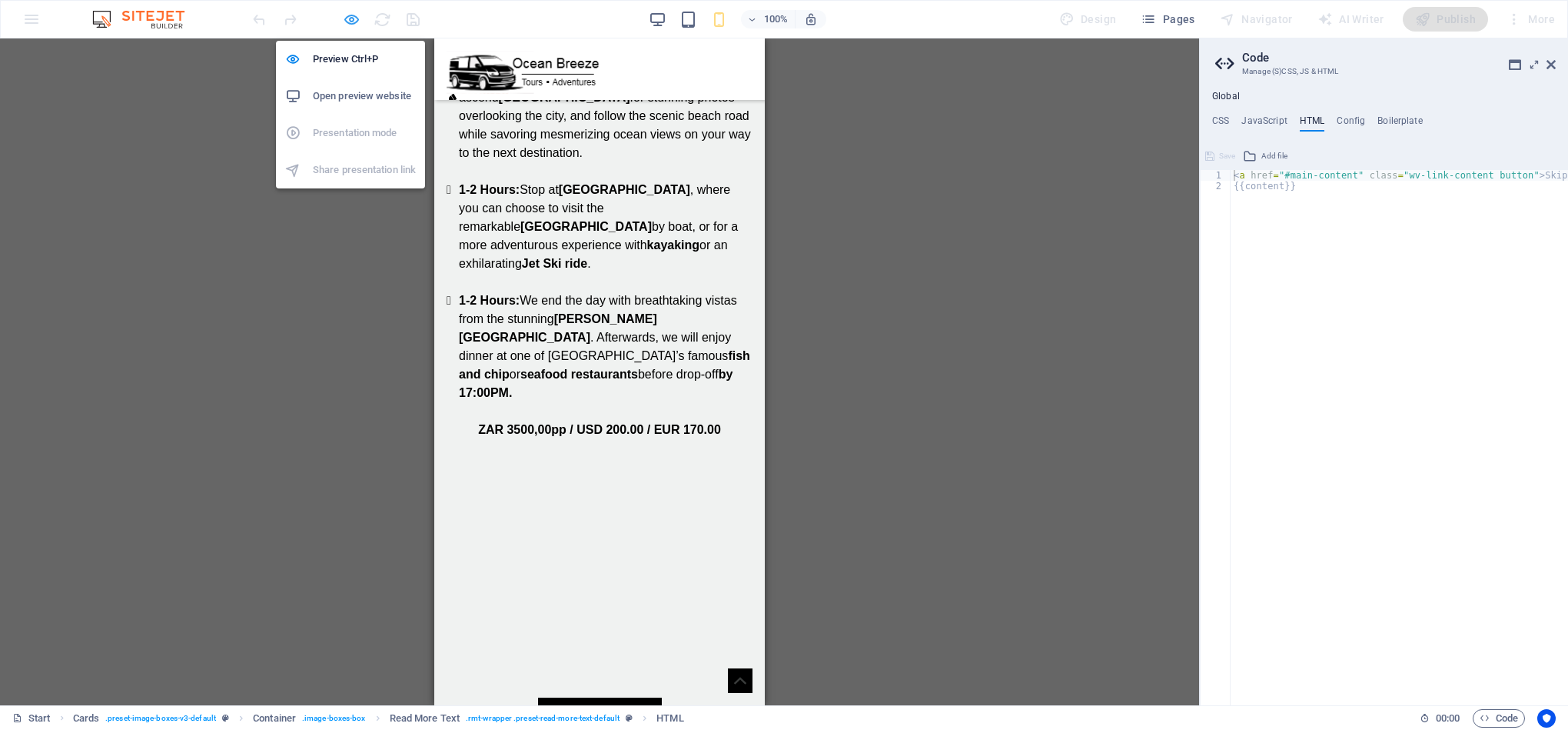
click at [356, 14] on icon "button" at bounding box center [352, 20] width 18 height 18
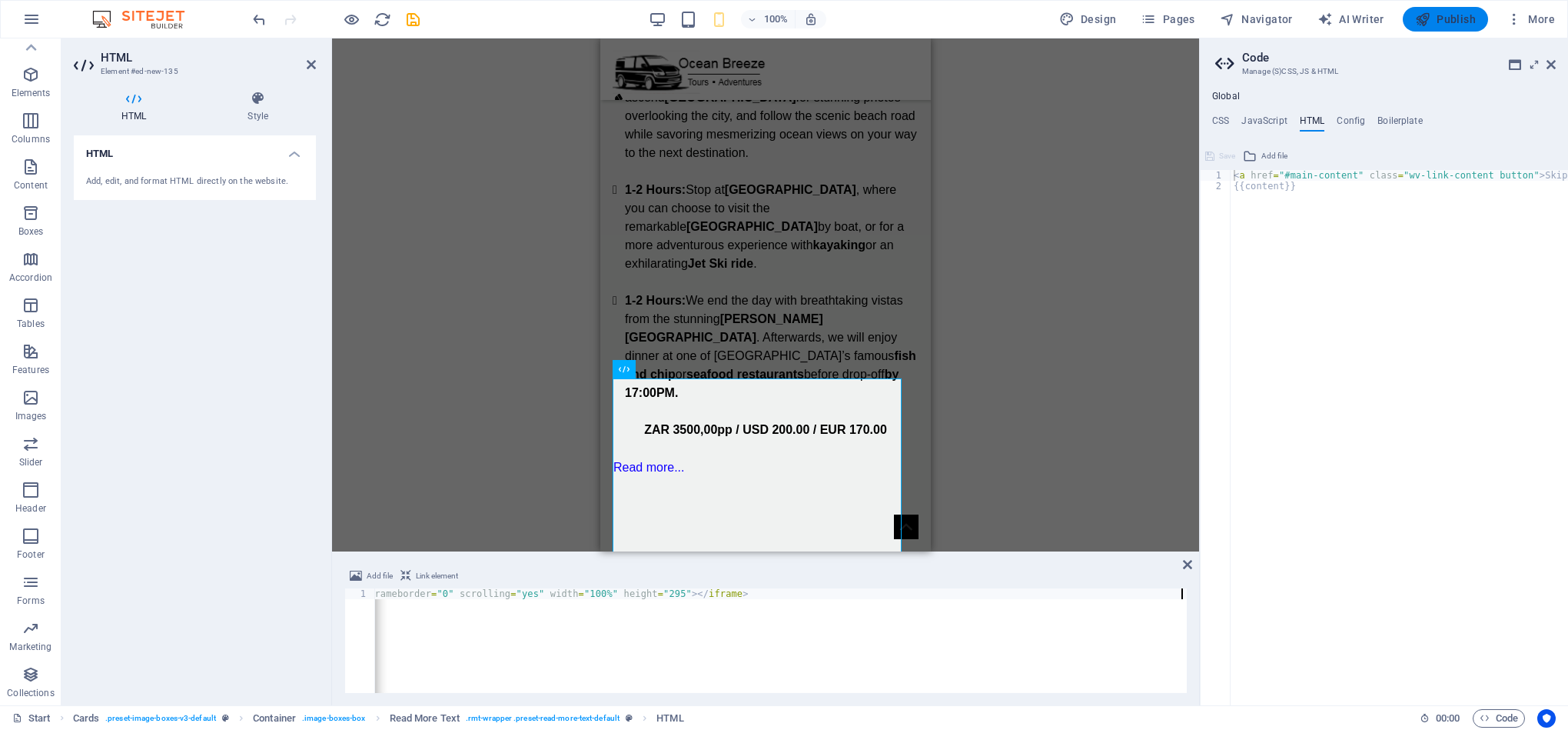
click at [1432, 20] on span "Publish" at bounding box center [1446, 19] width 61 height 15
checkbox input "false"
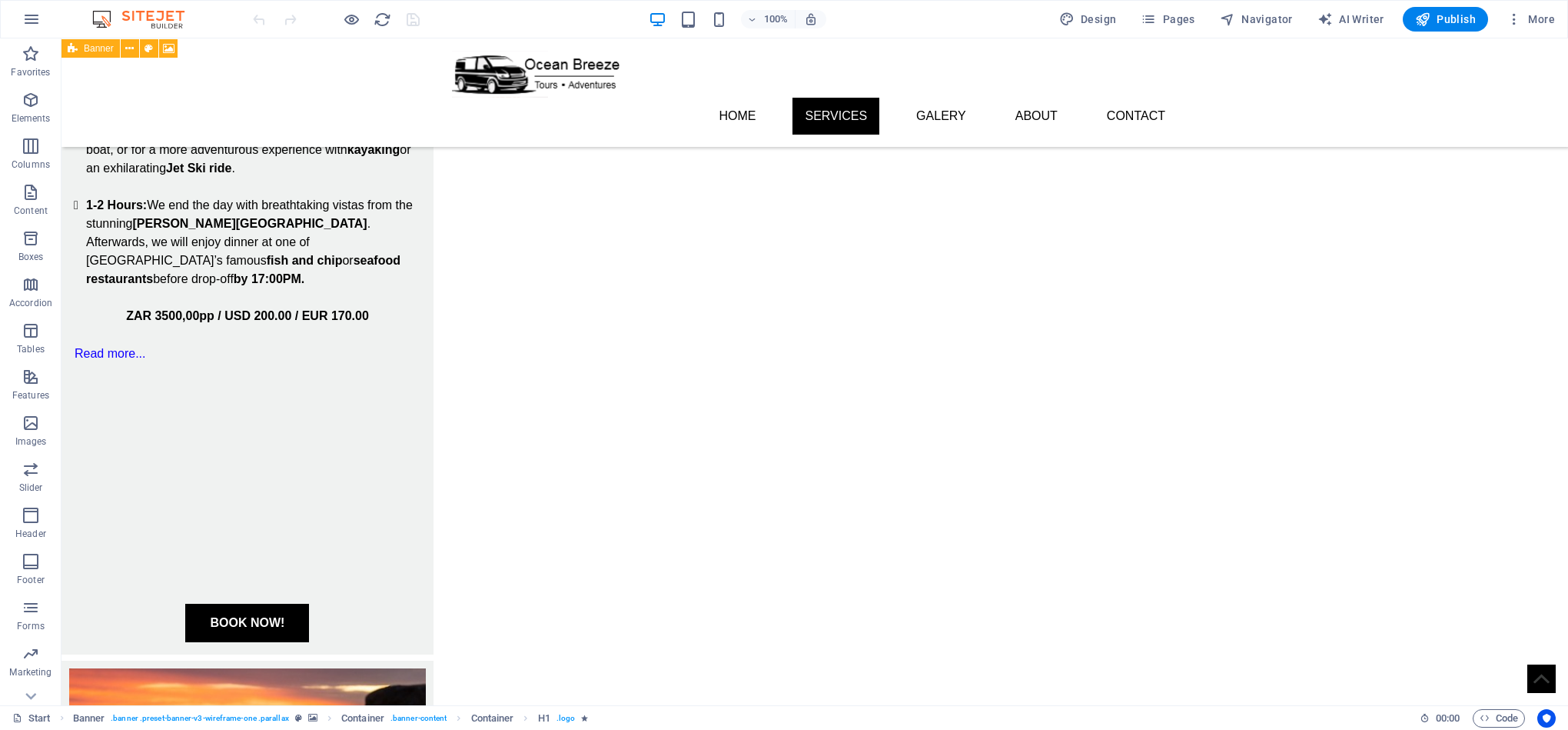
scroll to position [1196, 0]
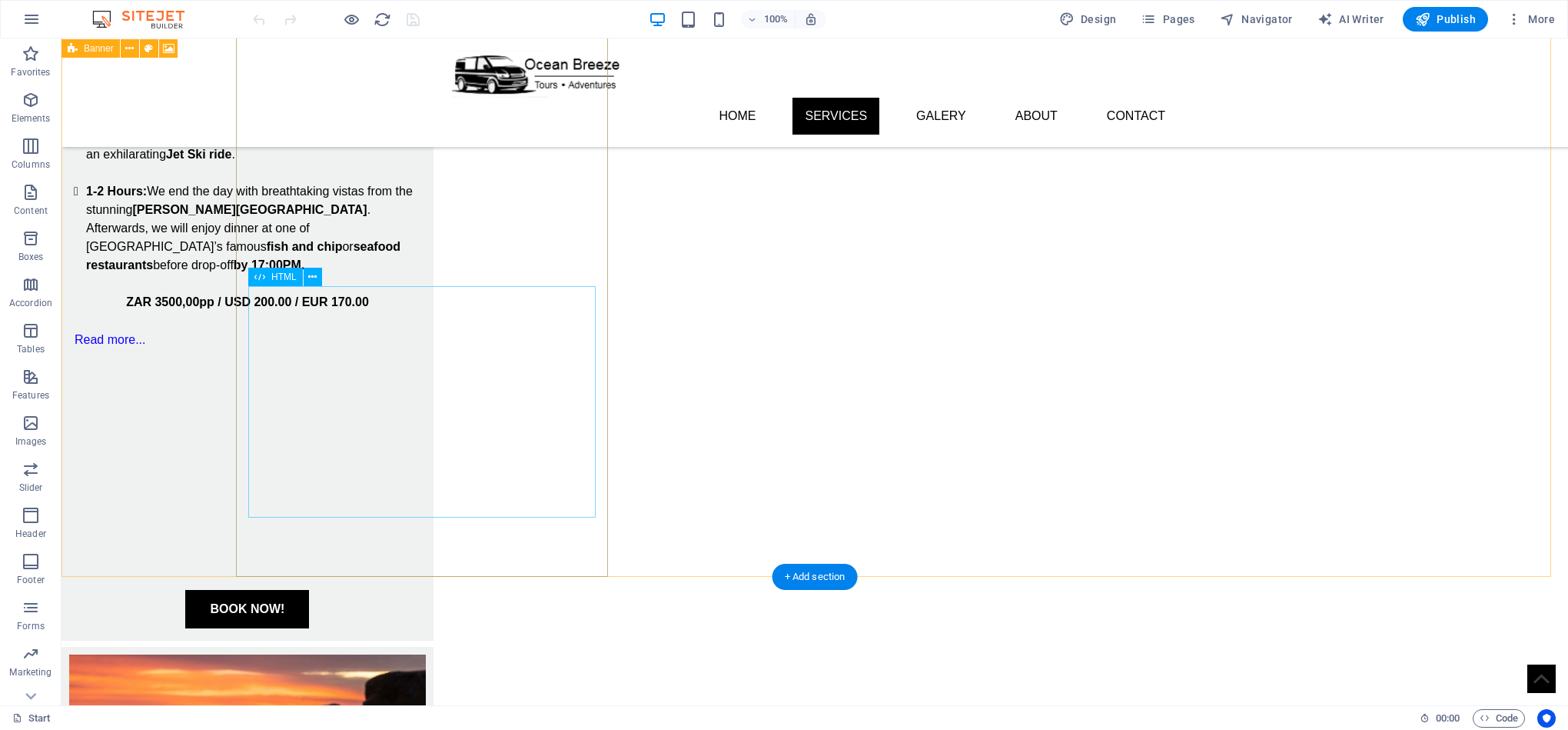
click at [422, 429] on div at bounding box center [247, 466] width 348 height 232
click at [422, 366] on div at bounding box center [247, 466] width 348 height 232
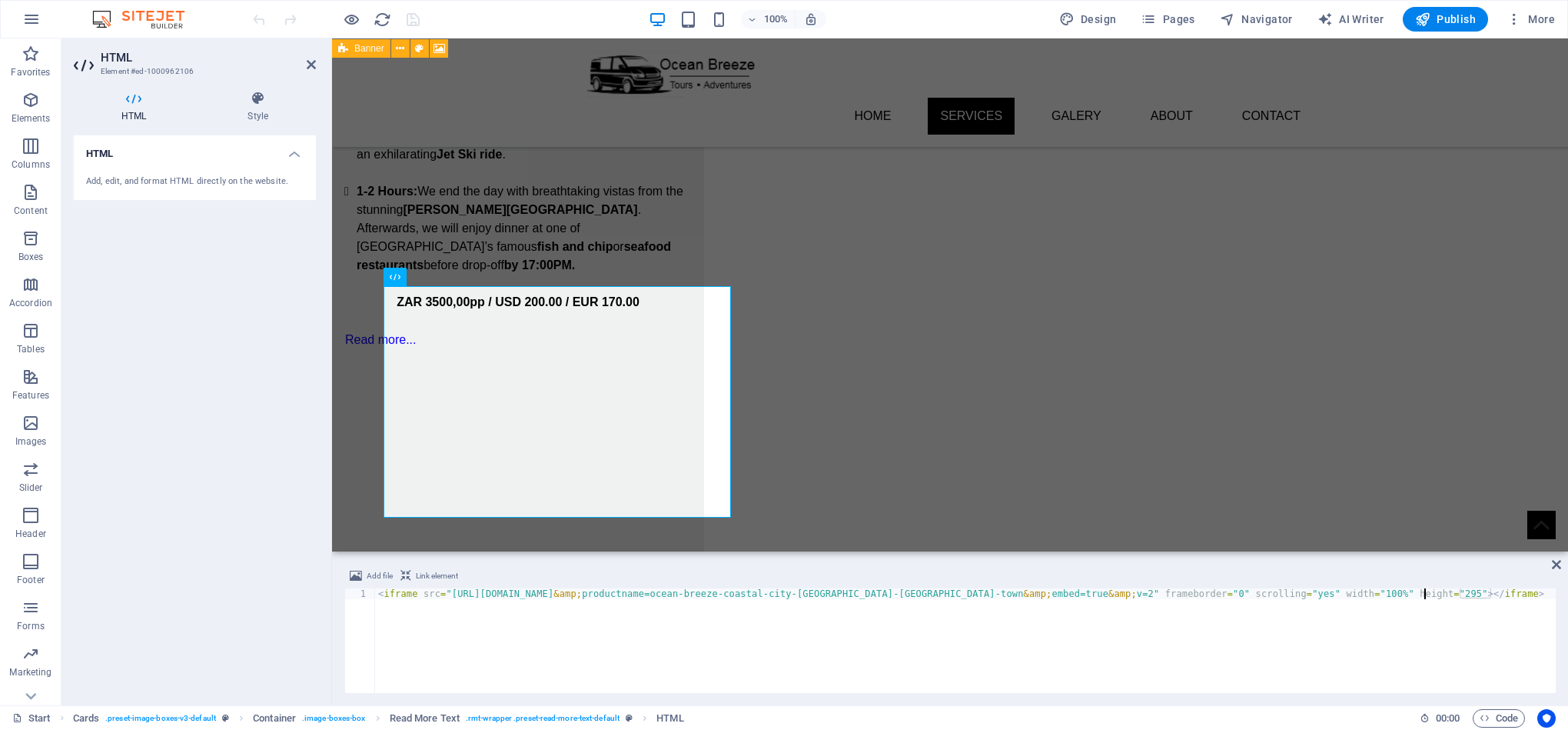
click at [1425, 593] on div "< iframe src = "https://www.quicket.co.za/embed.aspx?productid=335406 &amp; pro…" at bounding box center [966, 650] width 1181 height 126
click at [1426, 593] on div "< iframe src = "https://www.quicket.co.za/embed.aspx?productid=335406 &amp; pro…" at bounding box center [966, 650] width 1181 height 126
click at [1352, 653] on div "< iframe src = "https://www.quicket.co.za/embed.aspx?productid=335406 &amp; pro…" at bounding box center [966, 650] width 1181 height 126
type textarea "<iframe src="https://www.quicket.co.za/embed.aspx?productid=335406&amp;productn…"
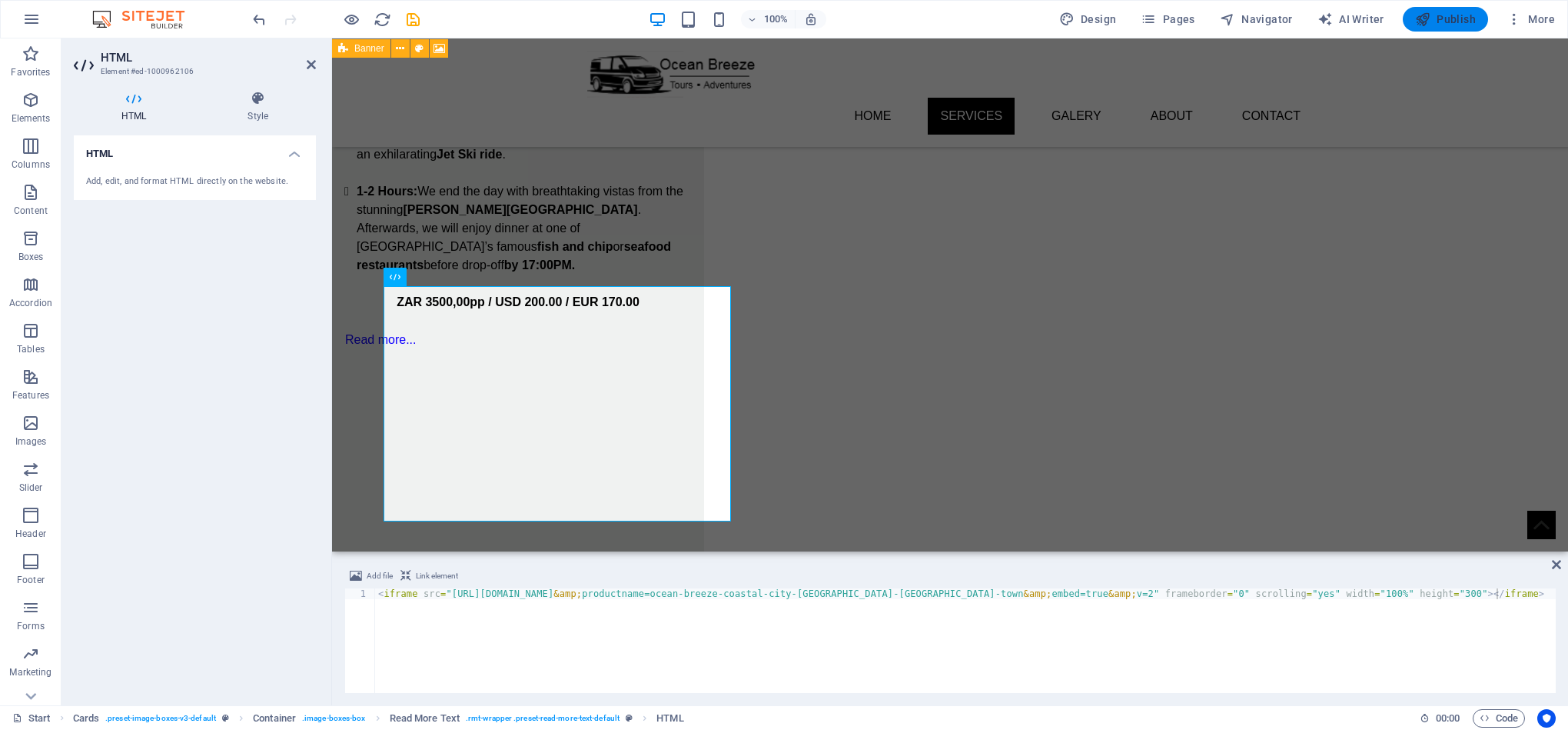
click at [1433, 21] on span "Publish" at bounding box center [1446, 19] width 61 height 15
checkbox input "false"
